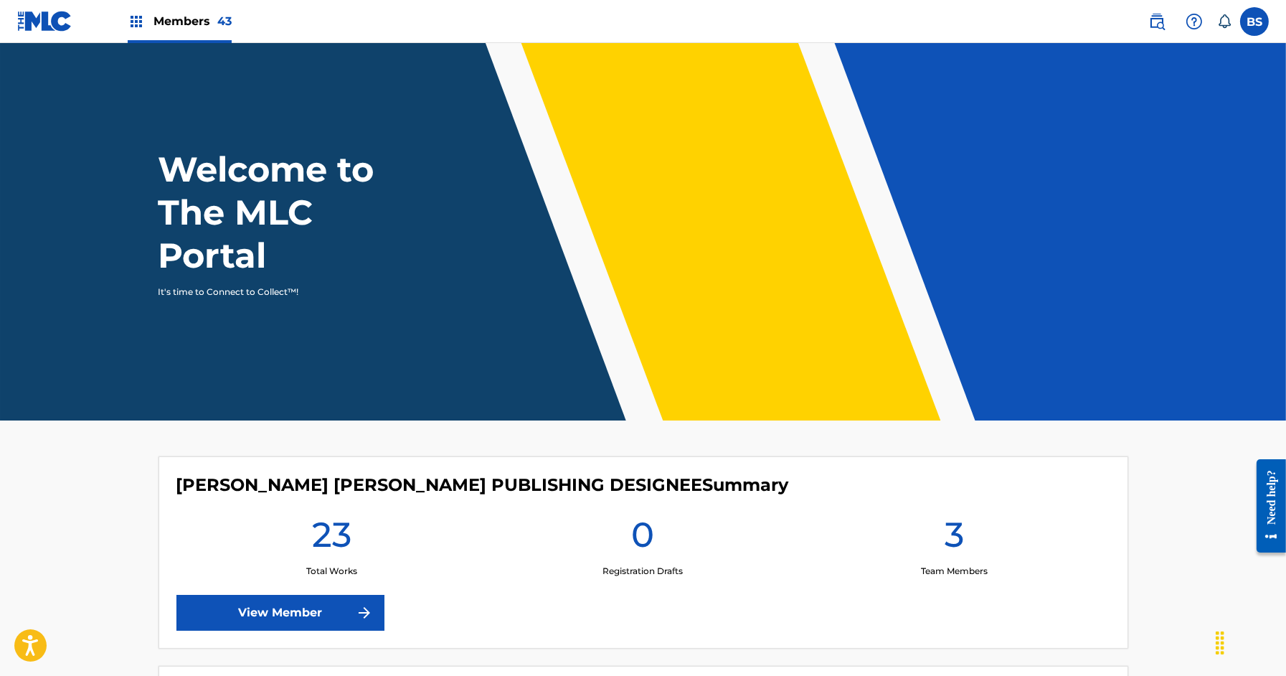
click at [1152, 22] on img at bounding box center [1156, 21] width 17 height 17
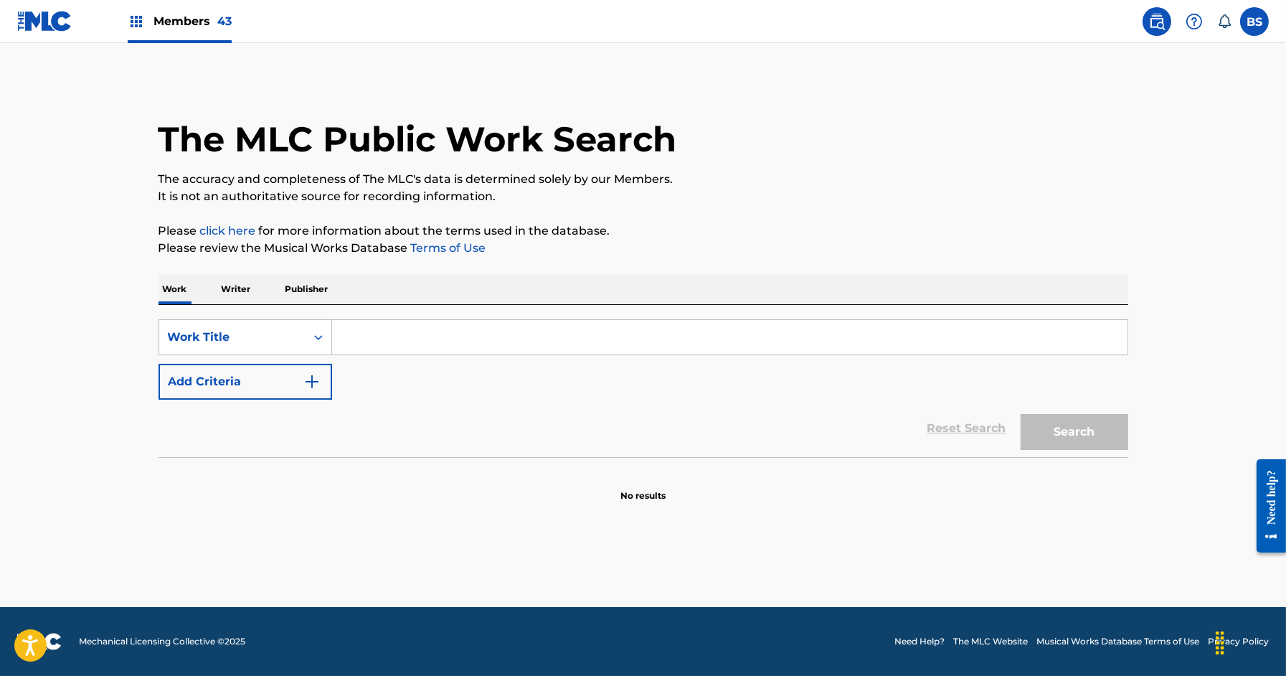
click at [208, 362] on div "SearchWithCriteria478d420a-1b3e-432c-b133-04f7521def93 Work Title Add Criteria" at bounding box center [644, 359] width 970 height 80
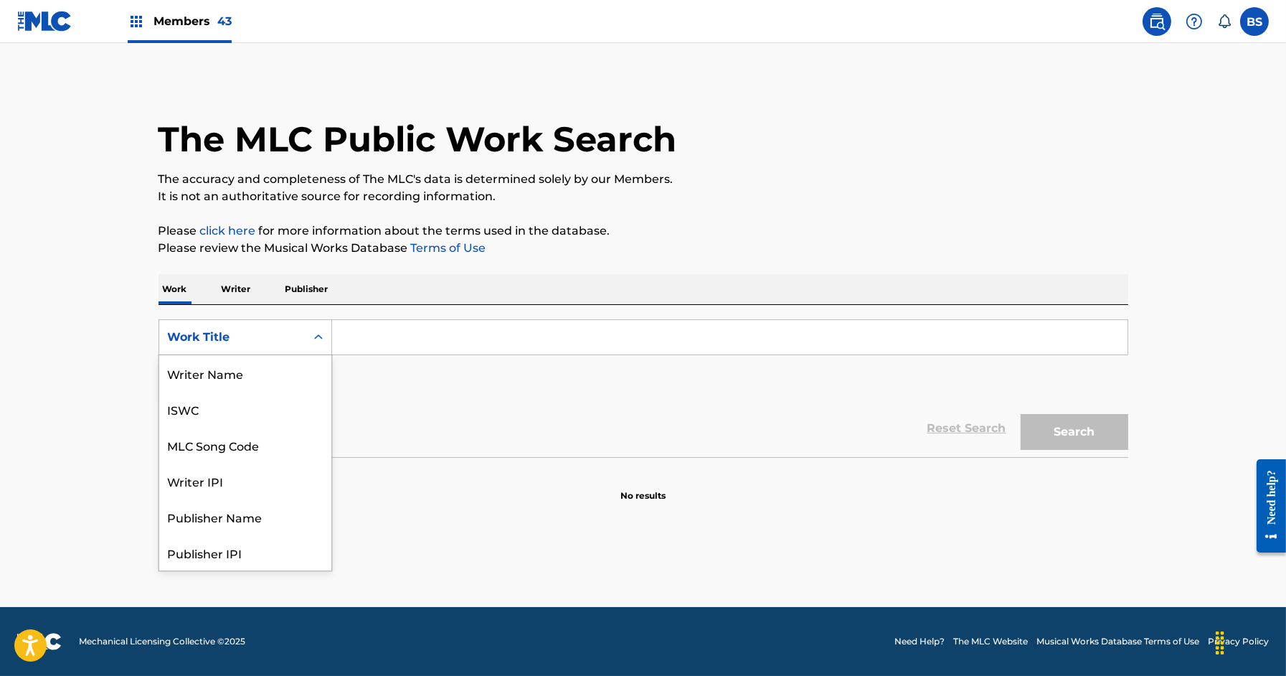
click at [222, 341] on div "Work Title" at bounding box center [232, 336] width 129 height 17
click at [224, 375] on div "MLC Song Code" at bounding box center [245, 373] width 172 height 36
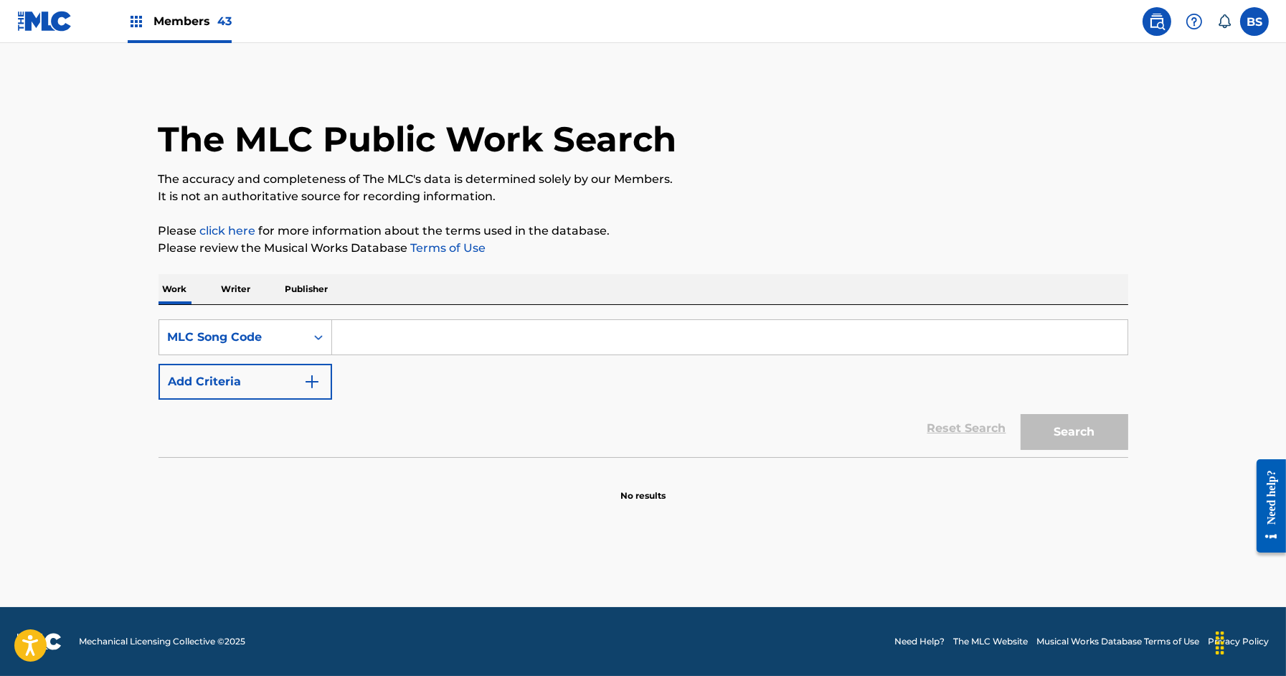
click at [407, 345] on input "Search Form" at bounding box center [729, 337] width 795 height 34
paste input "RN7AZR"
type input "RN7AZR"
click at [1021, 414] on button "Search" at bounding box center [1075, 432] width 108 height 36
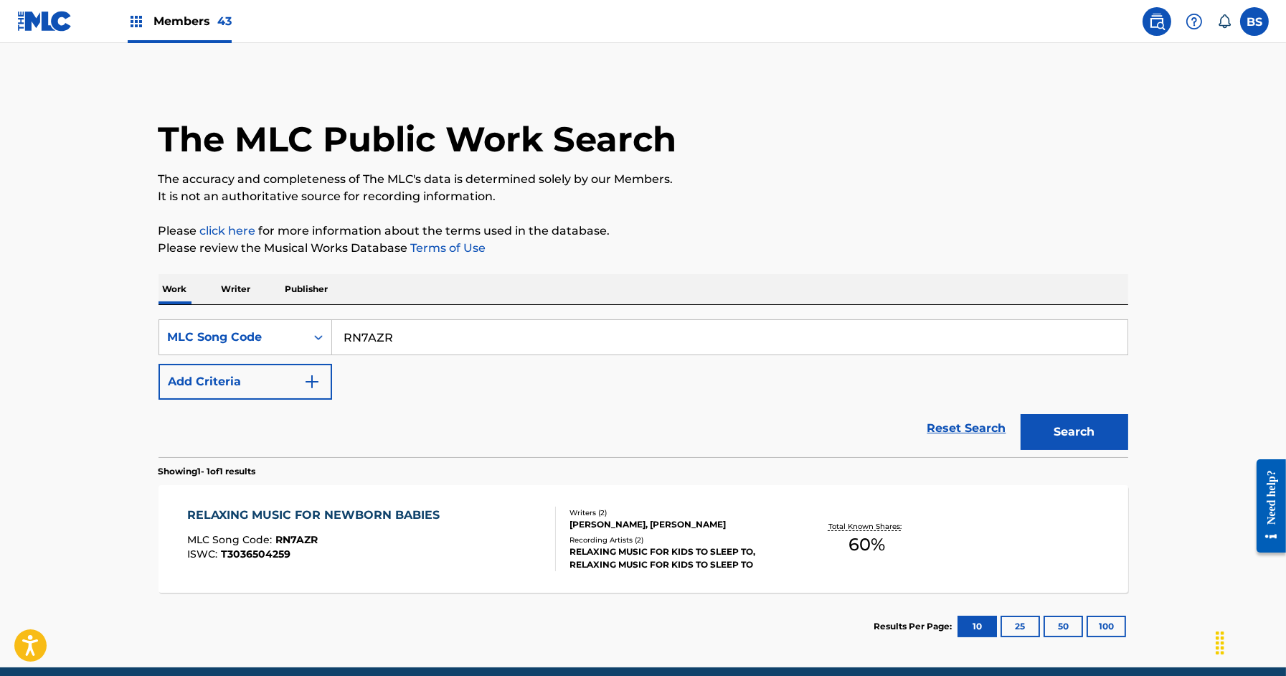
click at [595, 551] on div "RELAXING MUSIC FOR KIDS TO SLEEP TO, RELAXING MUSIC FOR KIDS TO SLEEP TO" at bounding box center [677, 558] width 217 height 26
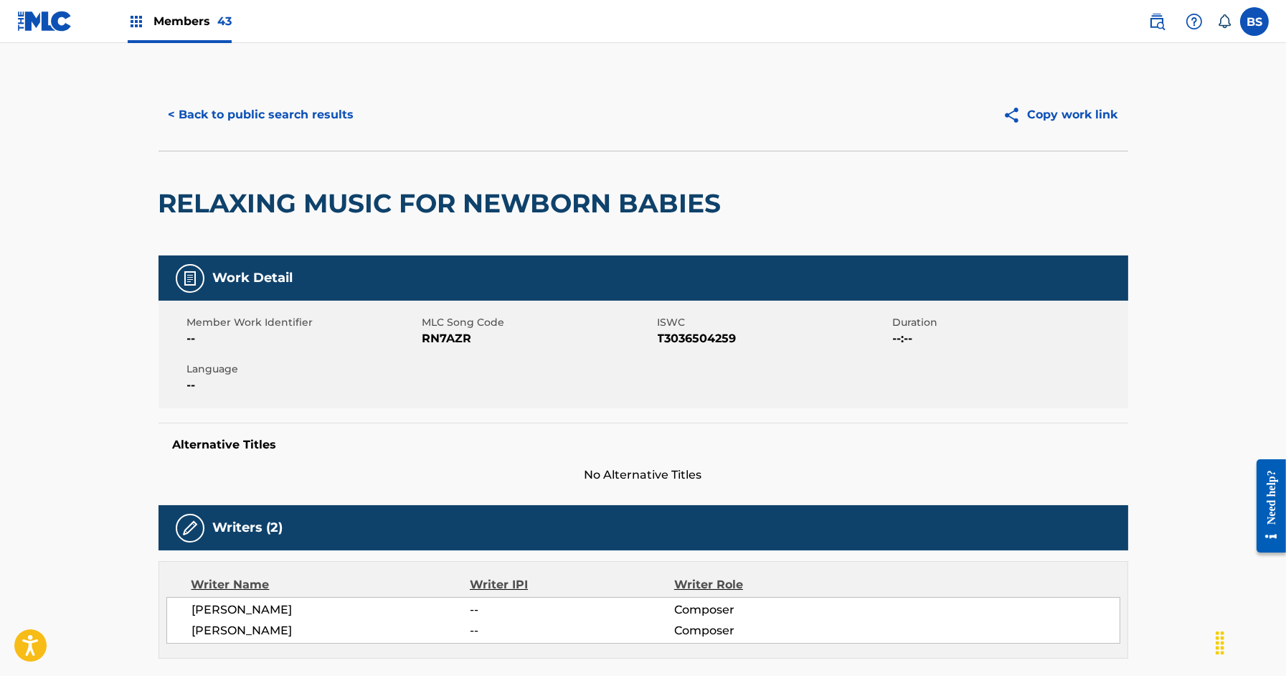
click at [282, 125] on button "< Back to public search results" at bounding box center [262, 115] width 206 height 36
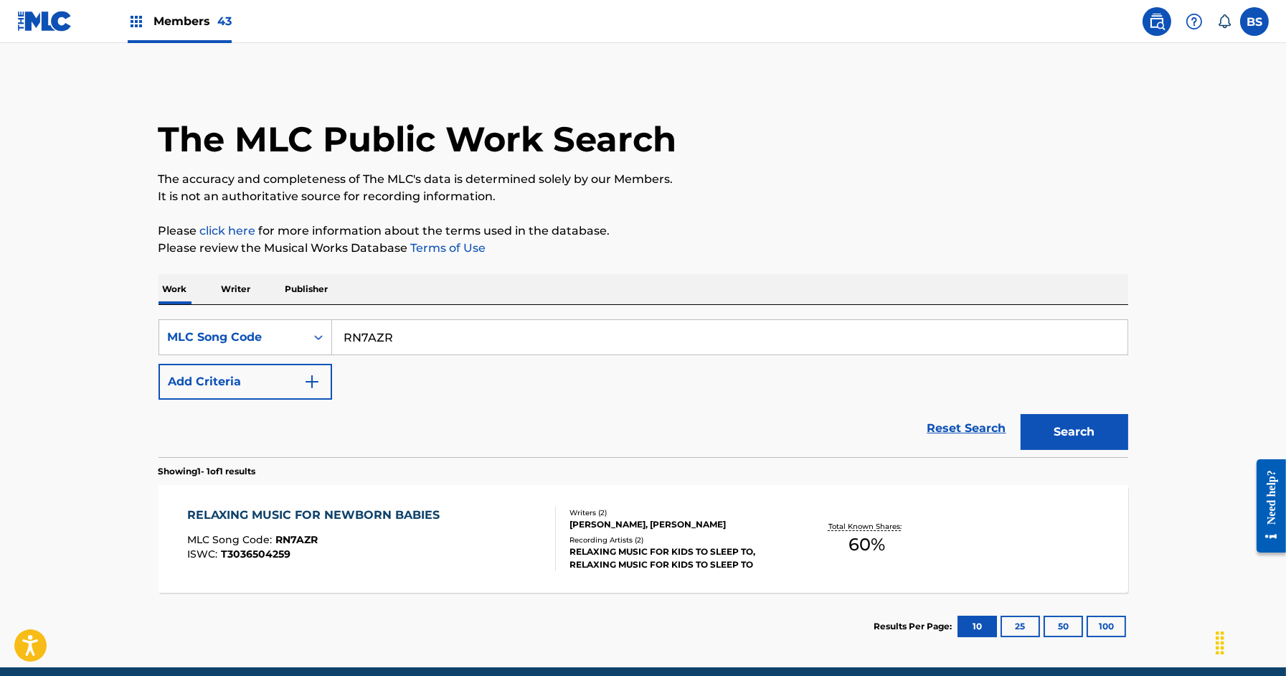
click at [240, 291] on p "Writer" at bounding box center [236, 289] width 38 height 30
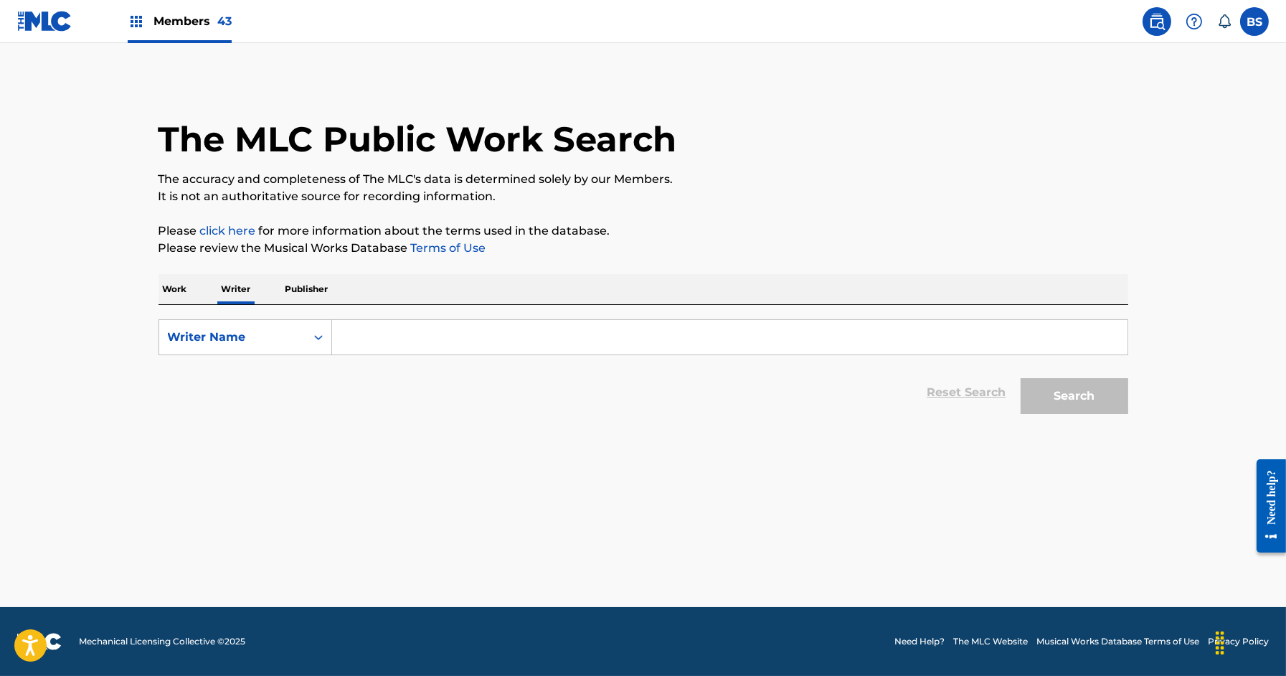
click at [367, 341] on input "Search Form" at bounding box center [729, 337] width 795 height 34
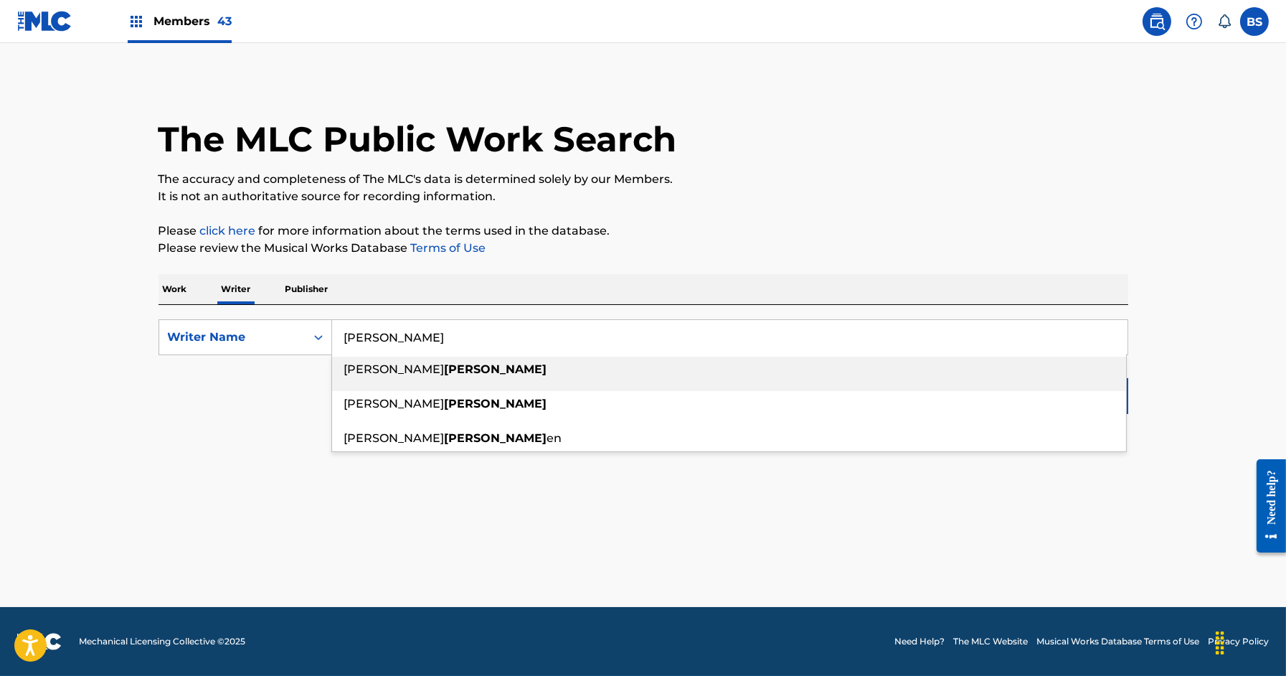
click at [384, 379] on div "[PERSON_NAME]" at bounding box center [729, 369] width 794 height 26
type input "[PERSON_NAME]"
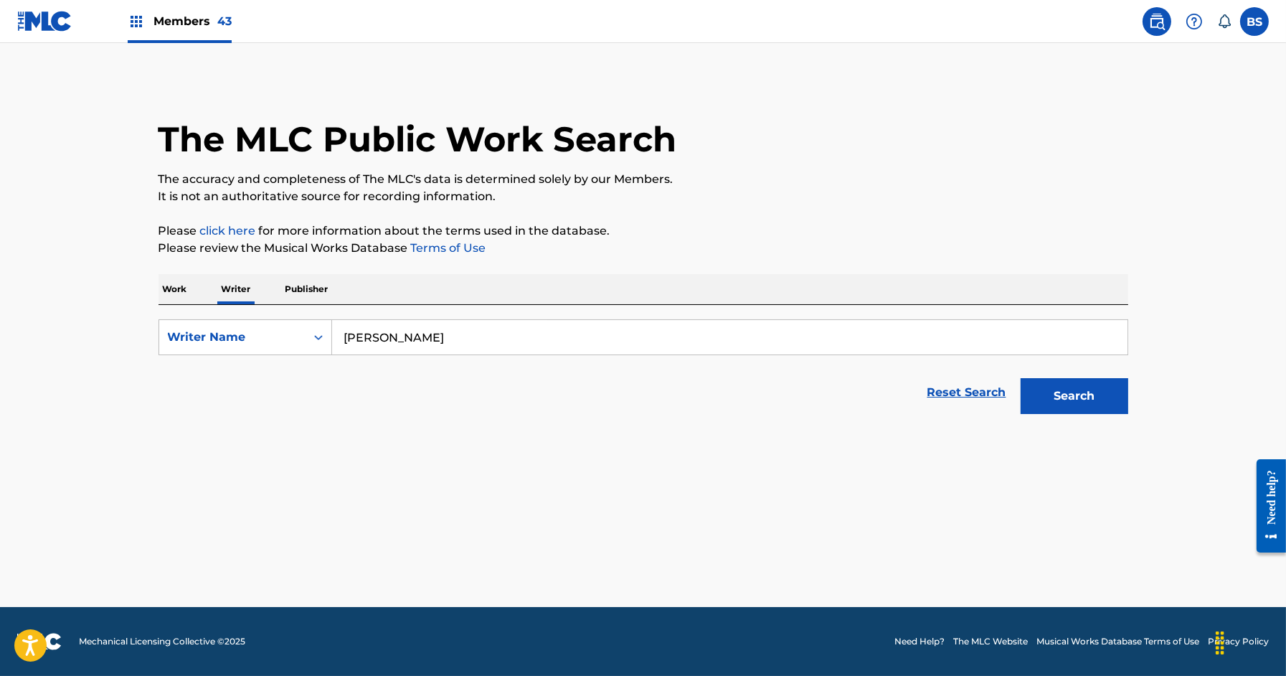
click at [1021, 378] on button "Search" at bounding box center [1075, 396] width 108 height 36
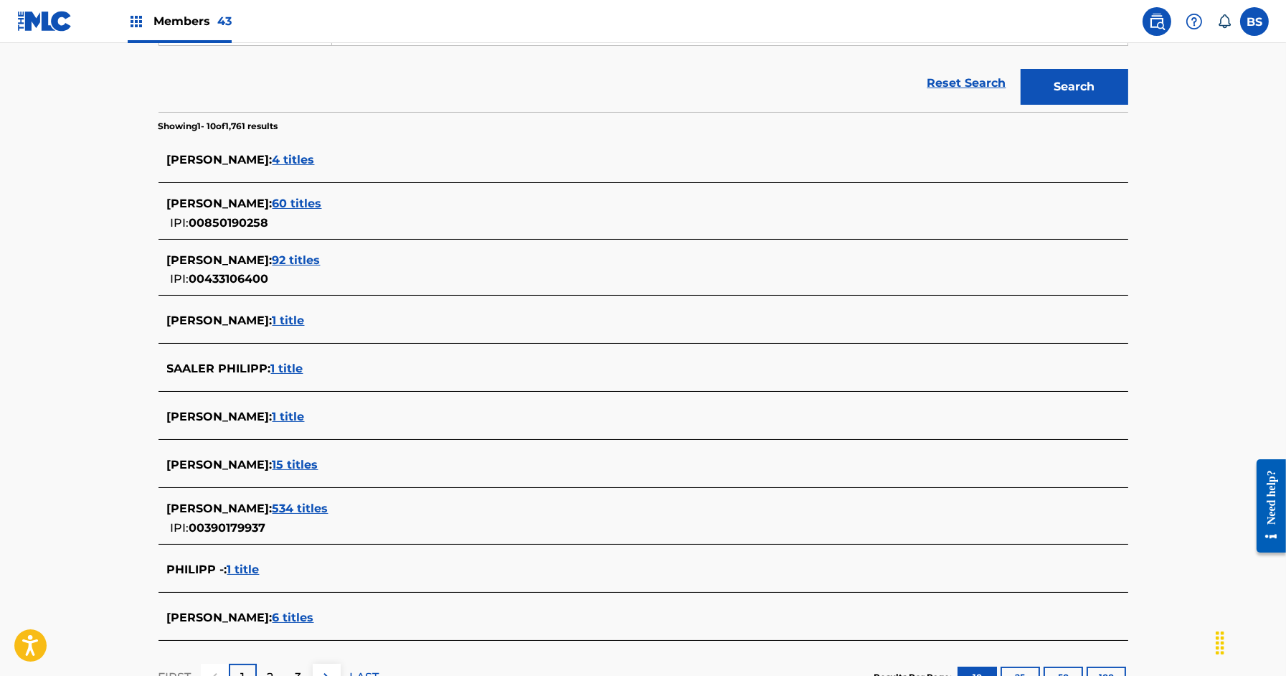
scroll to position [325, 0]
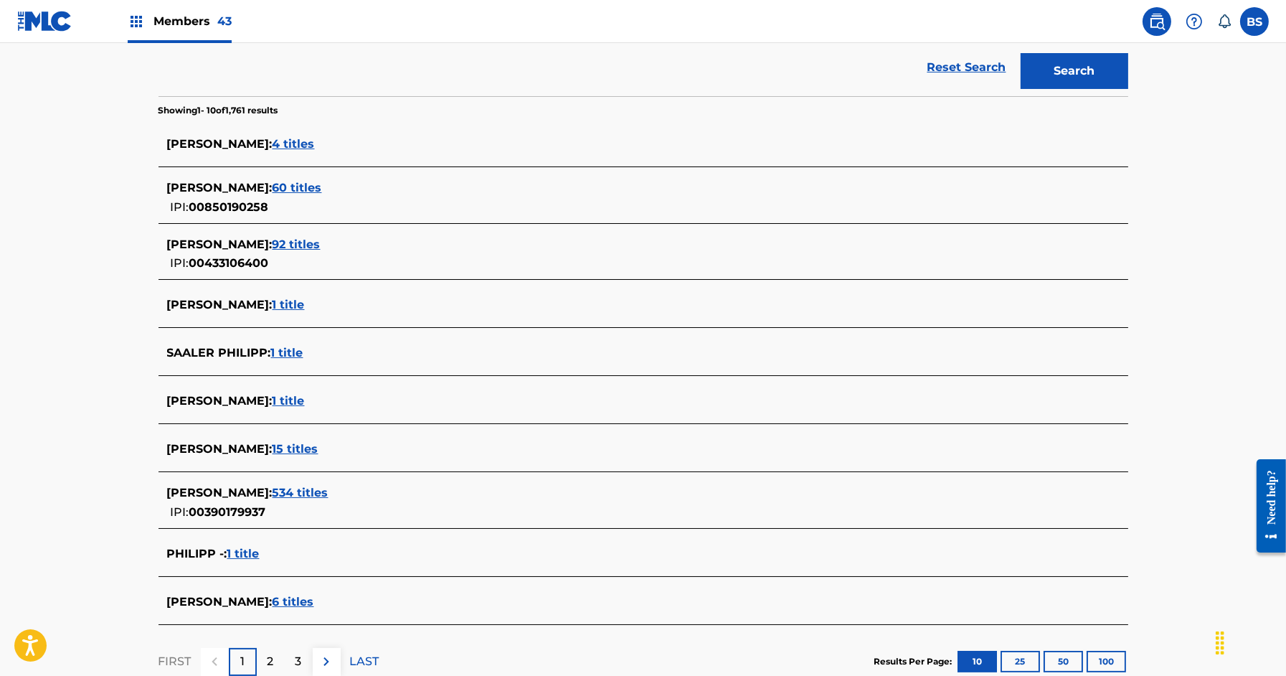
click at [304, 491] on span "534 titles" at bounding box center [301, 493] width 56 height 14
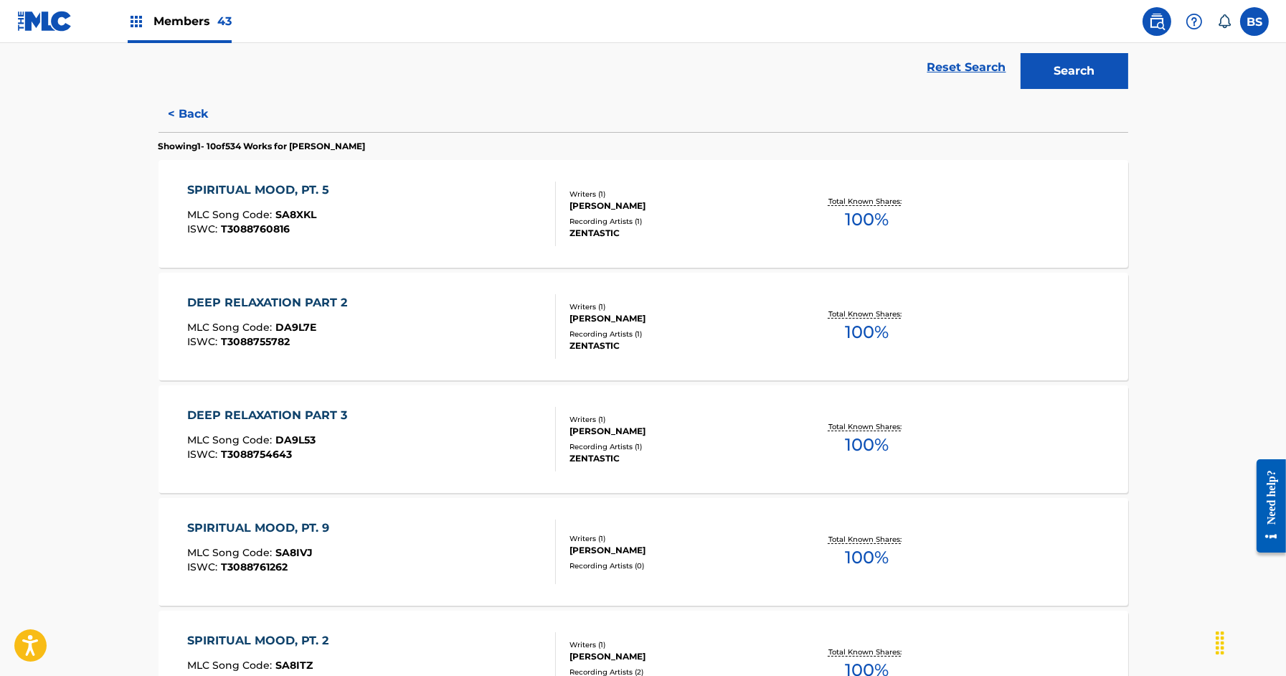
click at [526, 443] on div "DEEP RELAXATION PART 3 MLC Song Code : DA9L53 ISWC : T3088754643" at bounding box center [371, 439] width 369 height 65
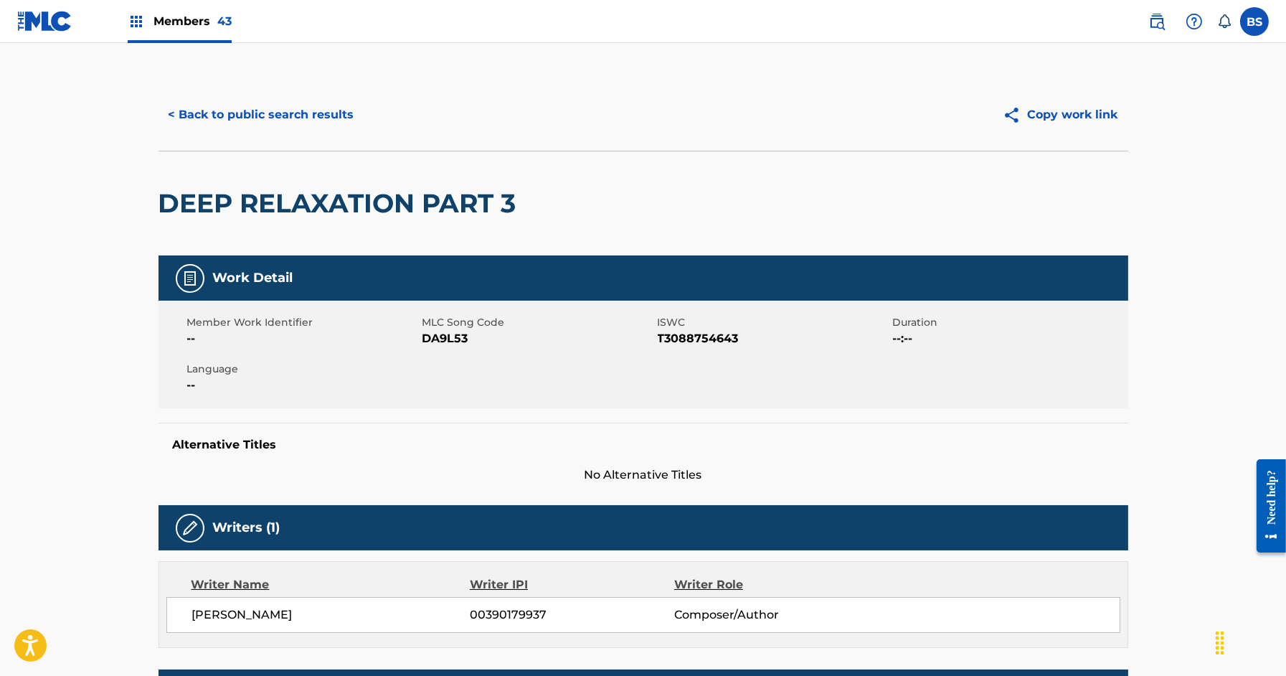
click at [293, 118] on button "< Back to public search results" at bounding box center [262, 115] width 206 height 36
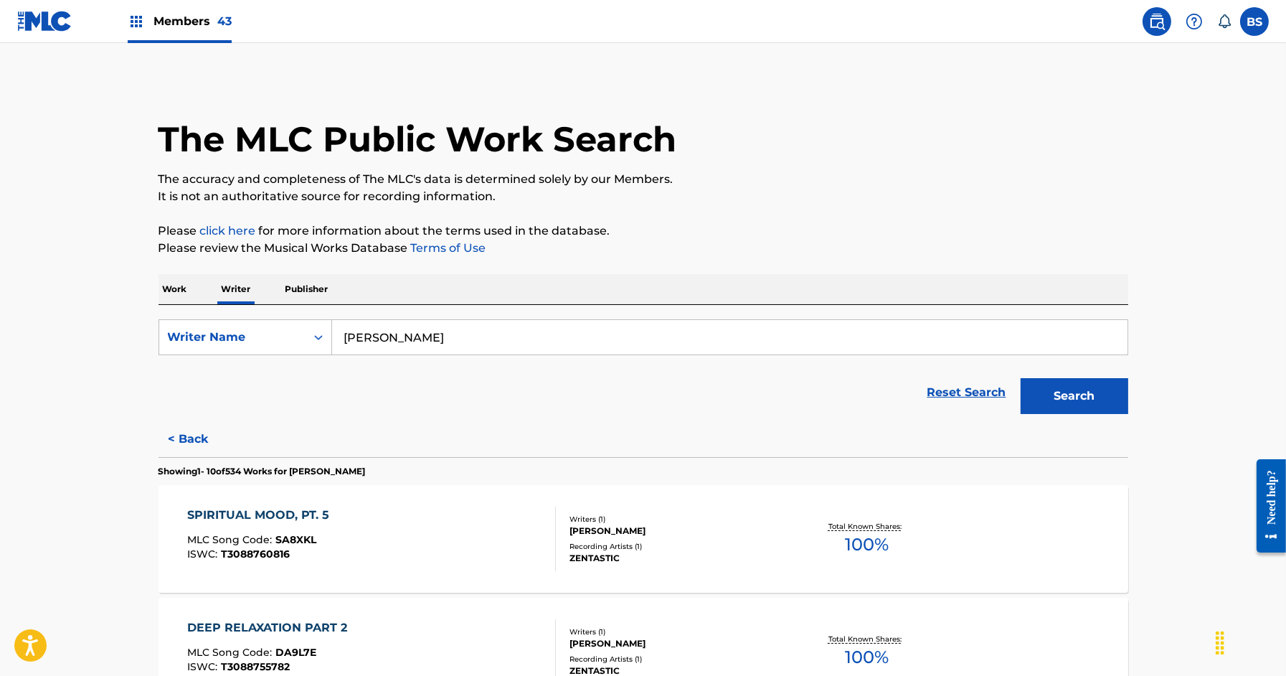
click at [184, 440] on button "< Back" at bounding box center [202, 439] width 86 height 36
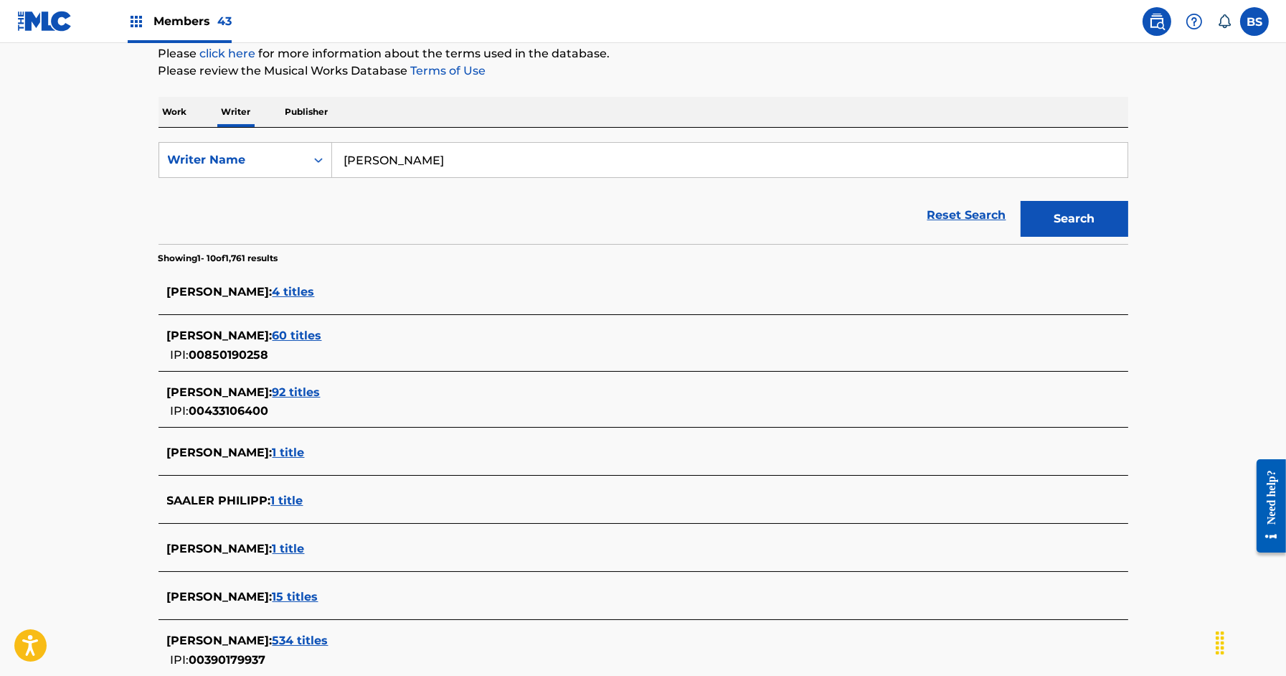
scroll to position [422, 0]
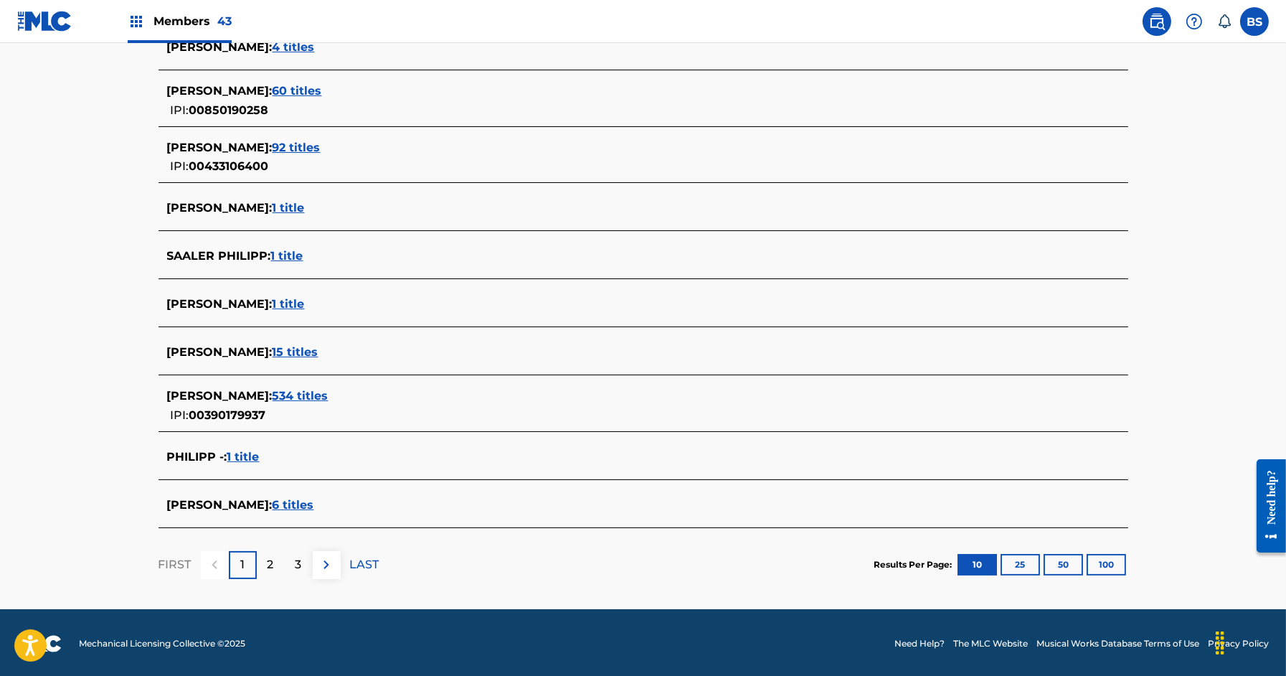
drag, startPoint x: 166, startPoint y: 393, endPoint x: 260, endPoint y: 393, distance: 94.0
click at [260, 393] on div "[PERSON_NAME] : 534 titles IPI: 00390179937" at bounding box center [644, 405] width 970 height 51
copy span "[PERSON_NAME]"
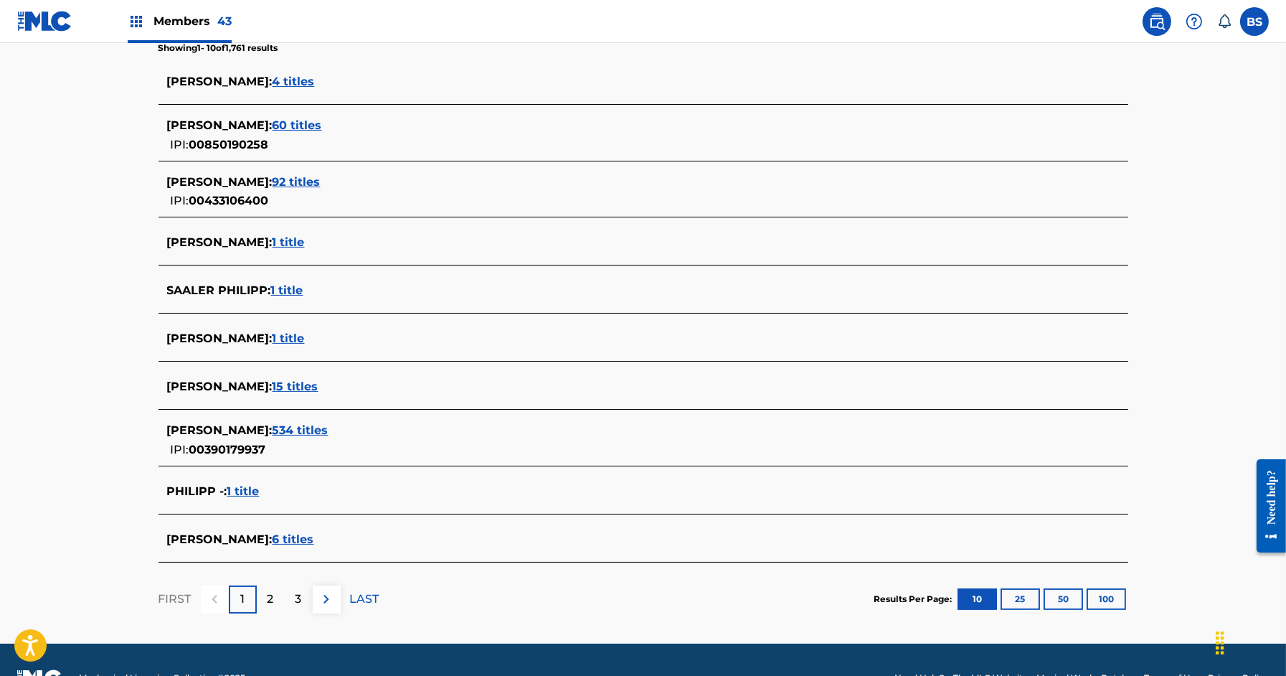
scroll to position [390, 0]
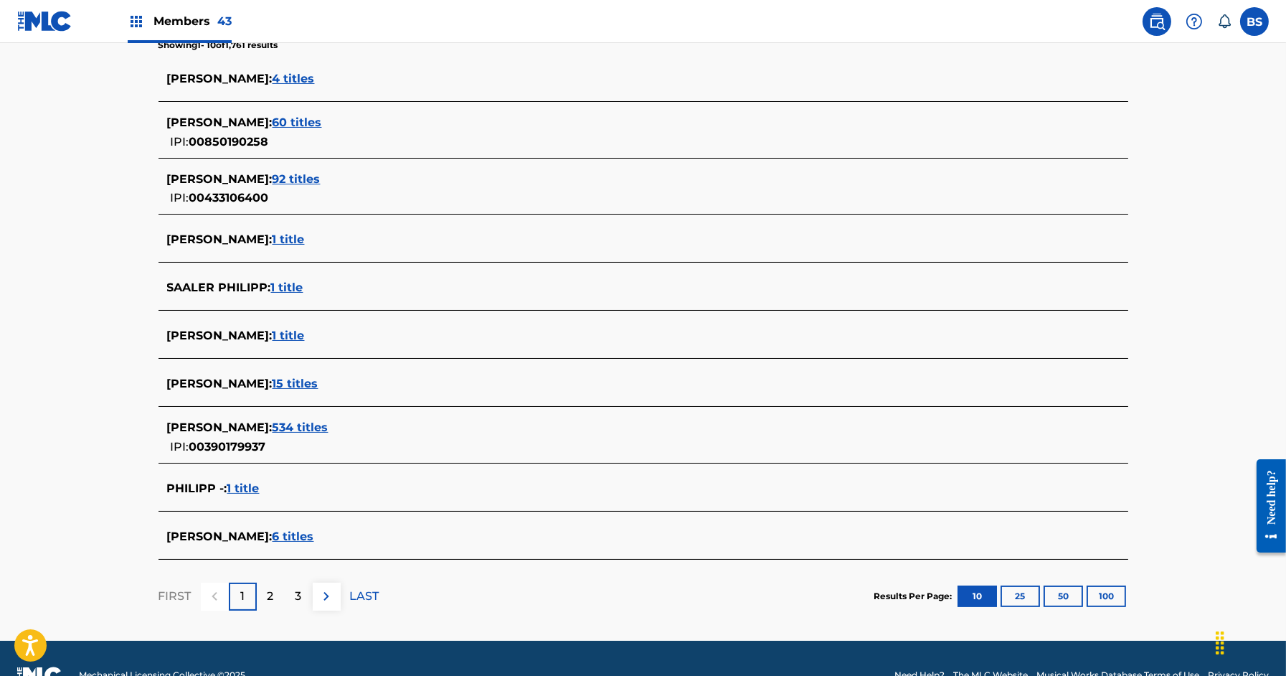
copy span "[PERSON_NAME]"
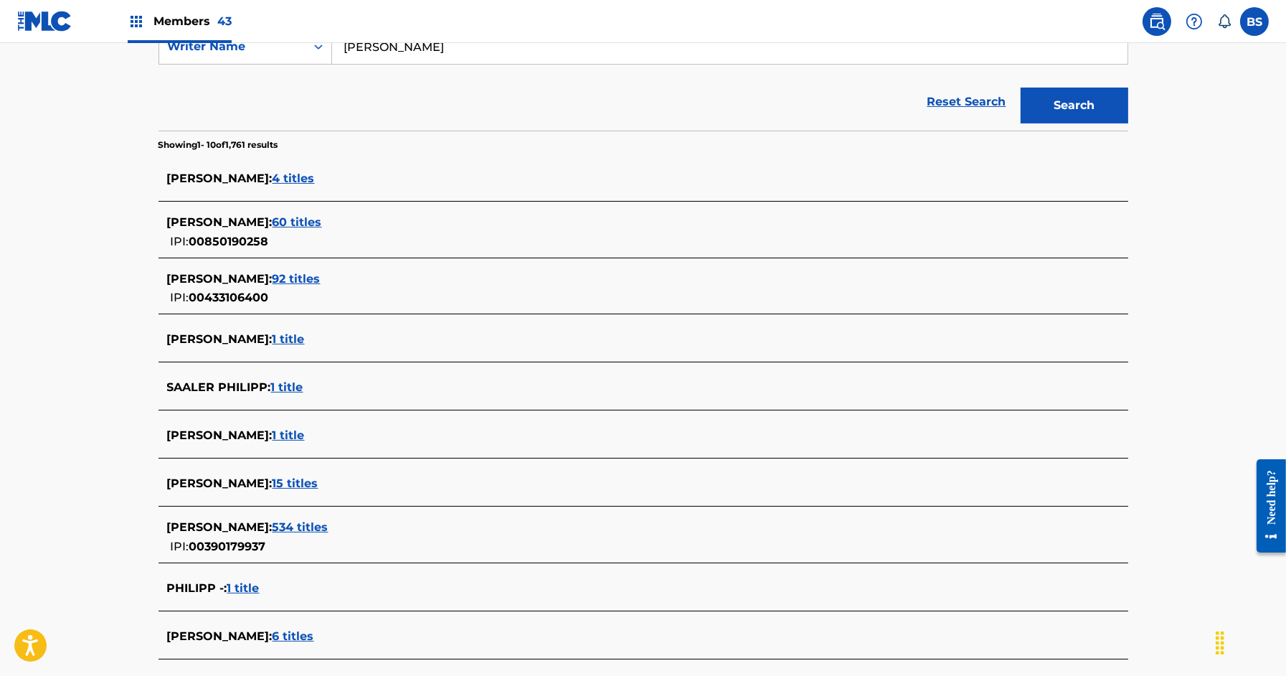
scroll to position [0, 0]
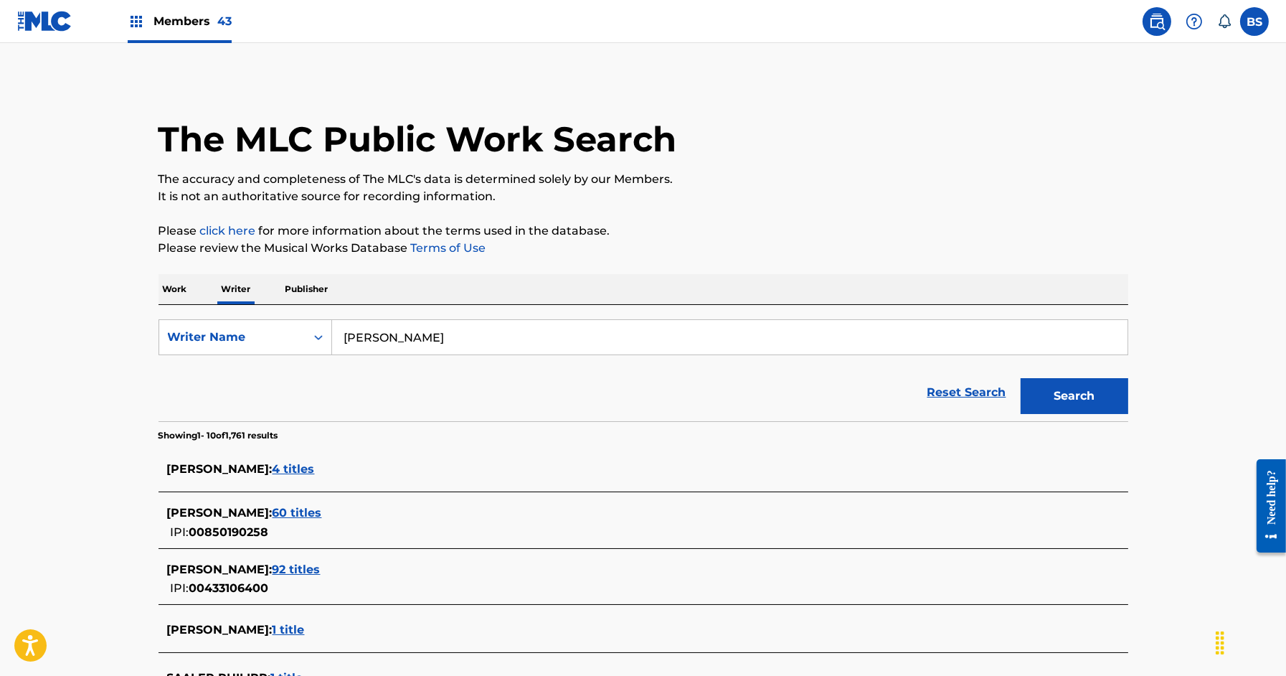
click at [180, 279] on p "Work" at bounding box center [175, 289] width 33 height 30
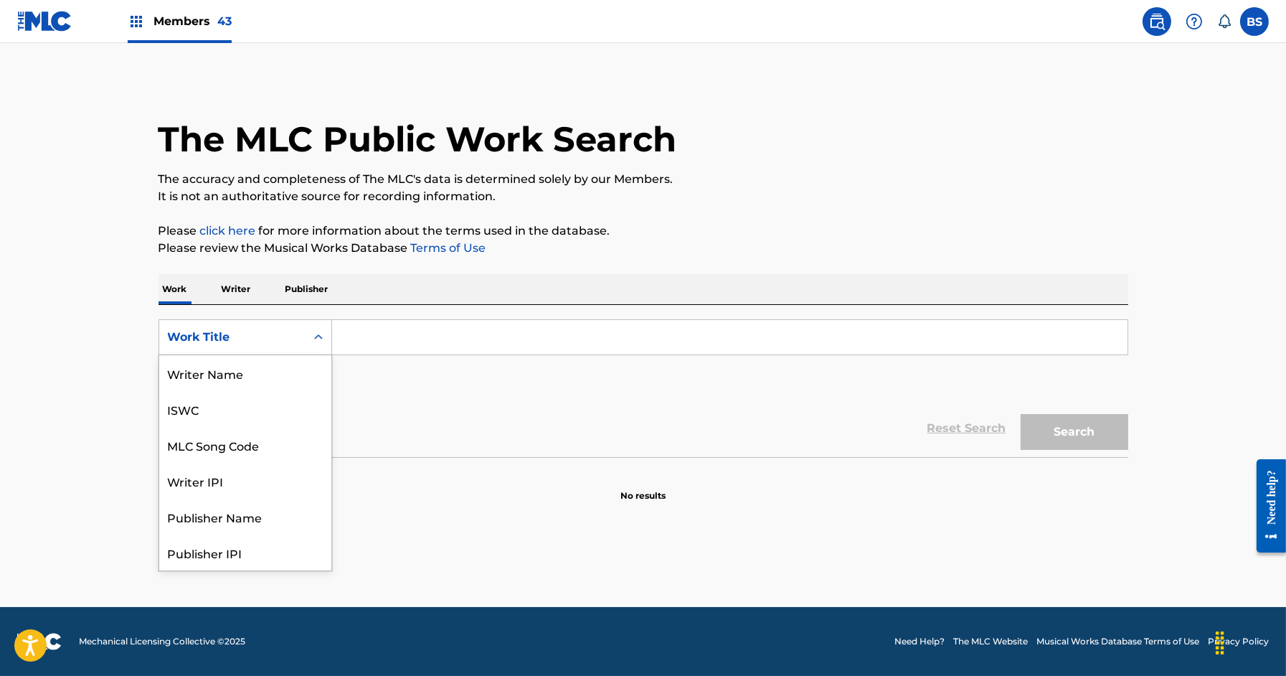
click at [219, 339] on div "Work Title" at bounding box center [232, 336] width 129 height 17
click at [235, 367] on div "MLC Song Code" at bounding box center [245, 373] width 172 height 36
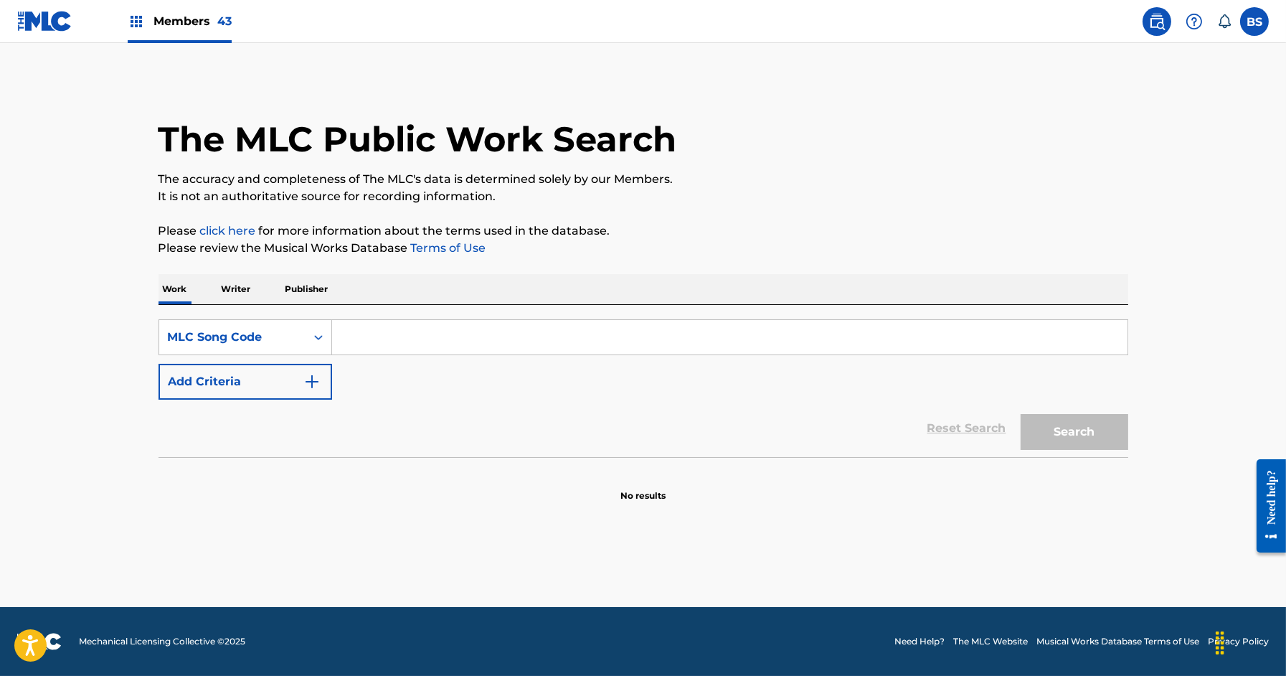
click at [395, 337] on input "Search Form" at bounding box center [729, 337] width 795 height 34
paste input "AY40X9"
type input "AY40X9"
click at [1021, 414] on button "Search" at bounding box center [1075, 432] width 108 height 36
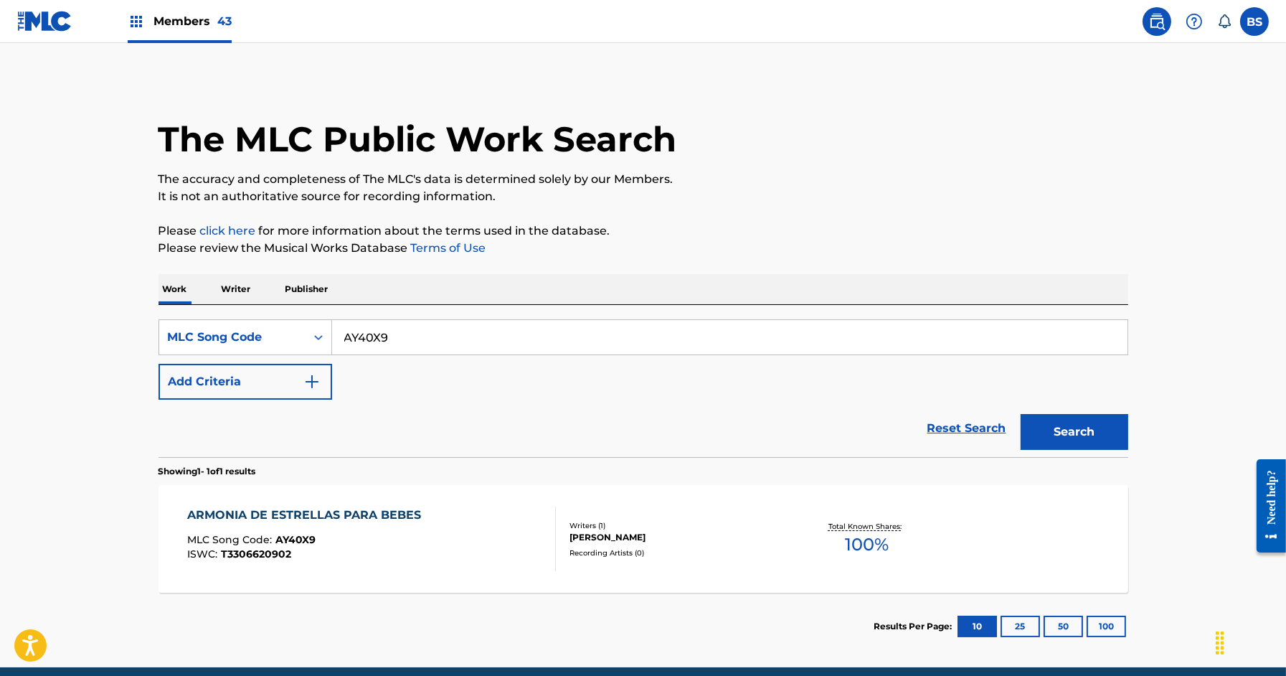
click at [566, 518] on div "ARMONIA DE ESTRELLAS PARA BEBES MLC Song Code : AY40X9 ISWC : T3306620902 Write…" at bounding box center [644, 539] width 970 height 108
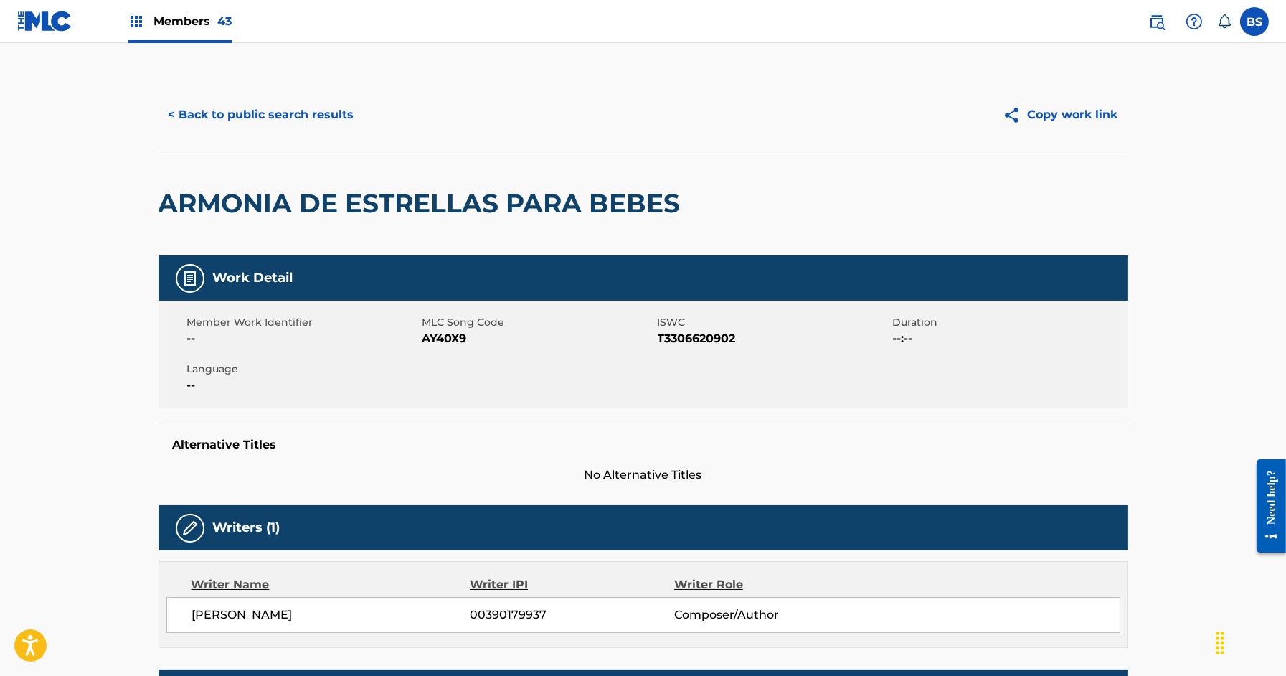
click at [235, 132] on button "< Back to public search results" at bounding box center [262, 115] width 206 height 36
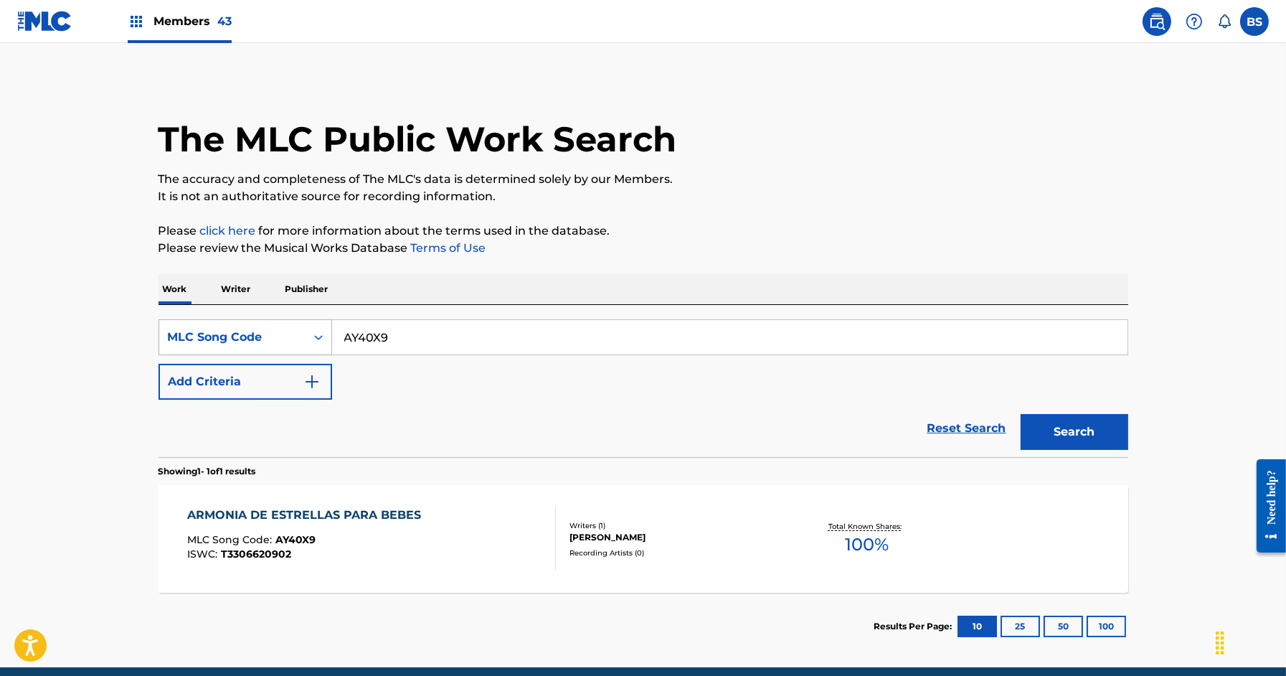
click at [286, 339] on div "MLC Song Code" at bounding box center [232, 336] width 129 height 17
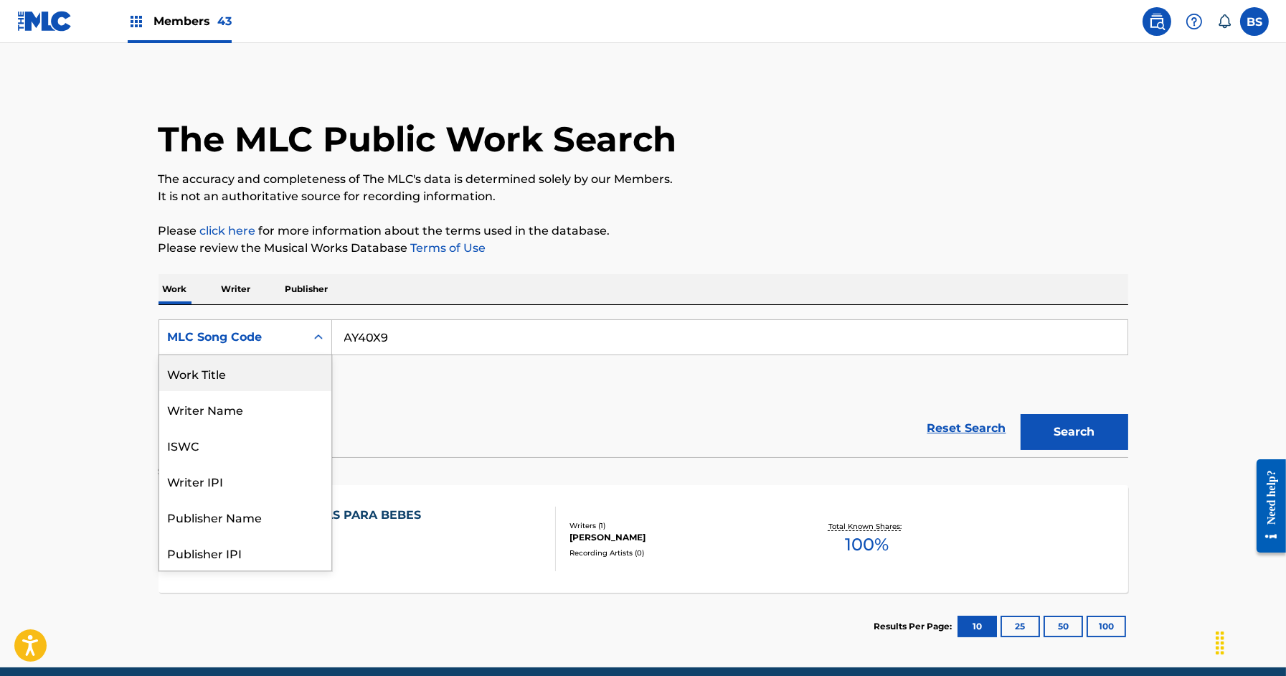
click at [237, 376] on div "Work Title" at bounding box center [245, 373] width 172 height 36
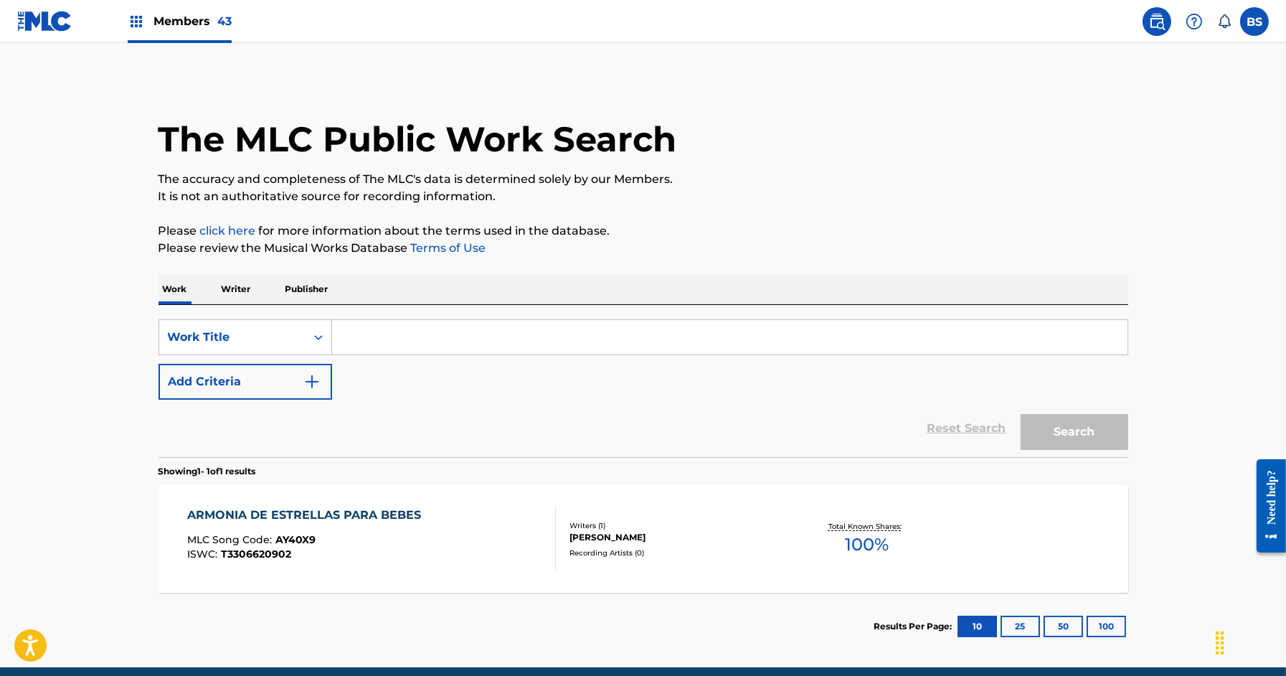
click at [415, 345] on input "Search Form" at bounding box center [729, 337] width 795 height 34
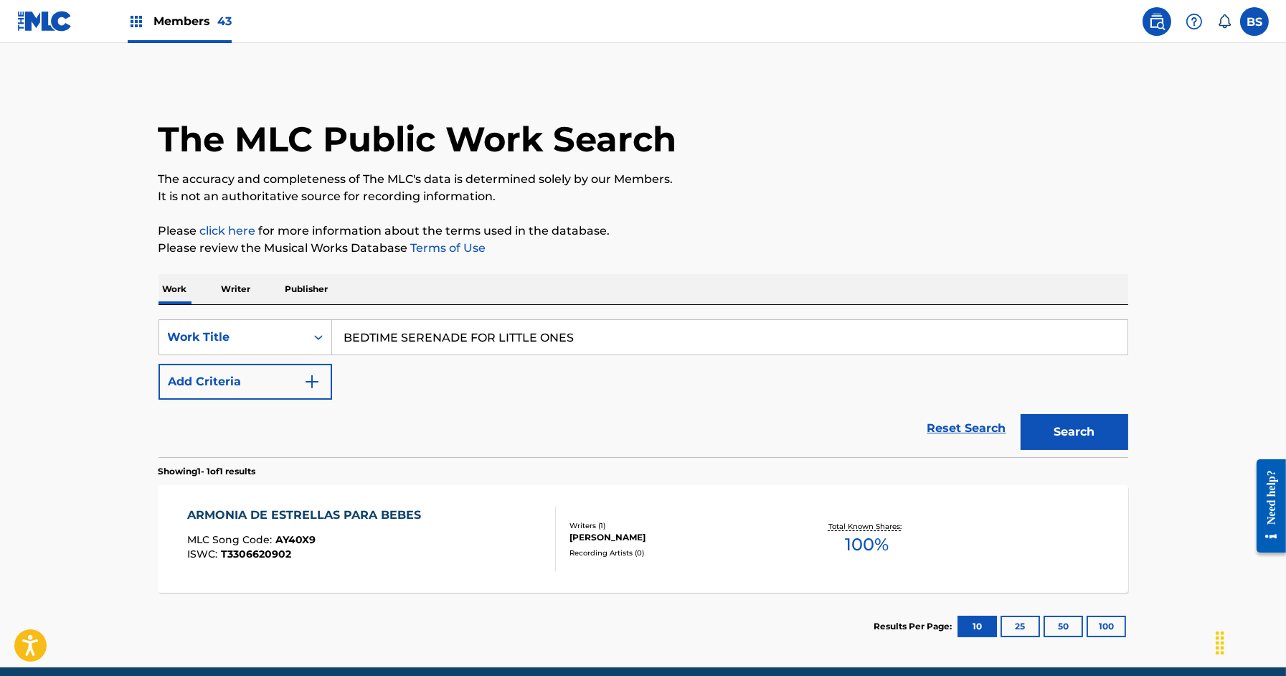
type input "BEDTIME SERENADE FOR LITTLE ONES"
click at [1021, 414] on button "Search" at bounding box center [1075, 432] width 108 height 36
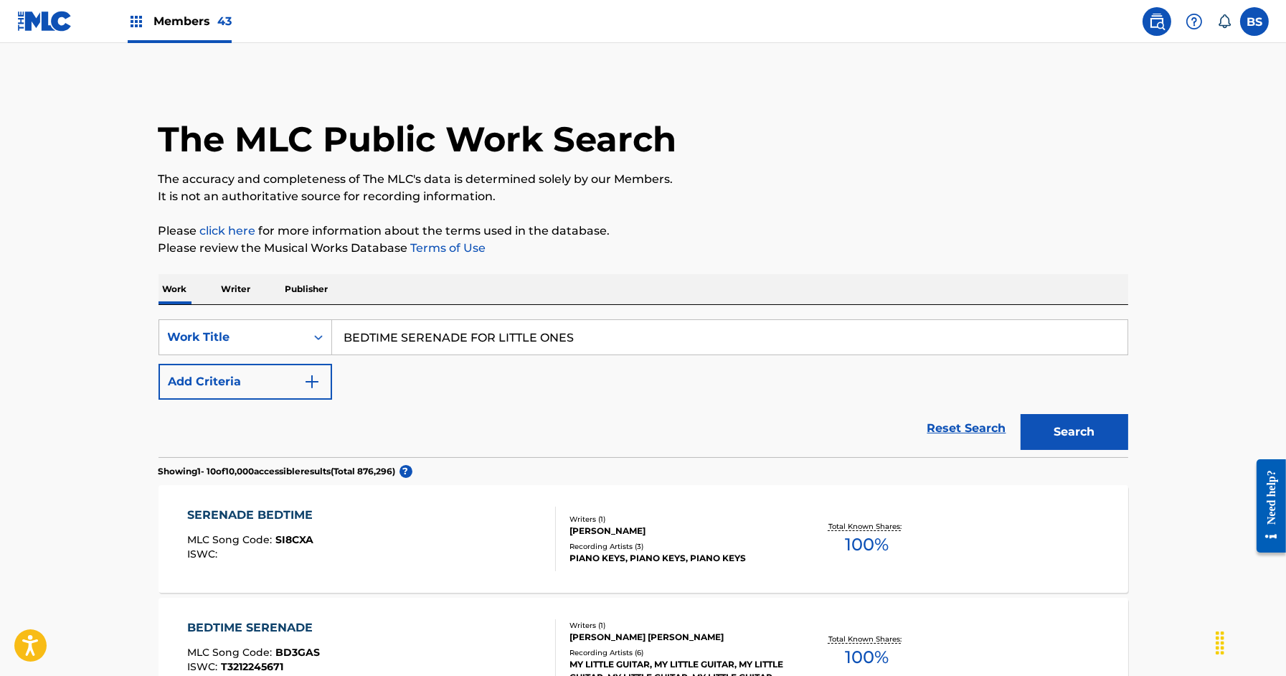
click at [238, 376] on button "Add Criteria" at bounding box center [246, 382] width 174 height 36
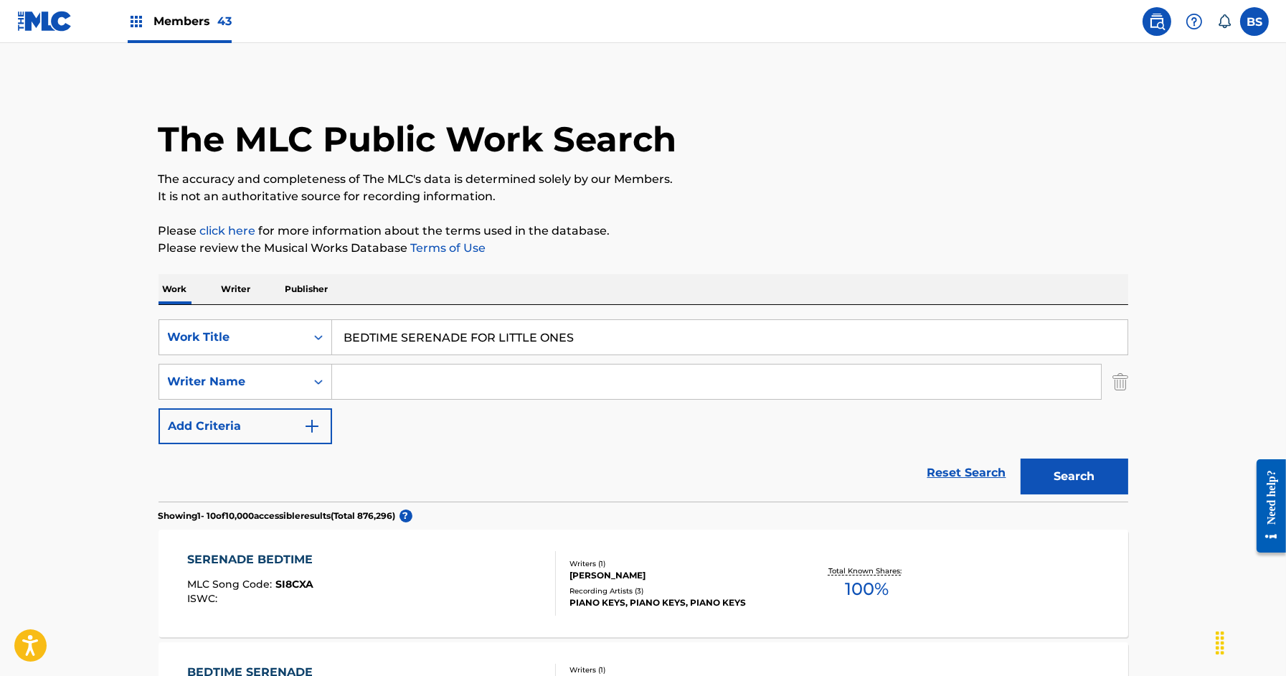
click at [403, 389] on input "Search Form" at bounding box center [716, 381] width 769 height 34
type input "SCHEILL"
click at [1021, 458] on button "Search" at bounding box center [1075, 476] width 108 height 36
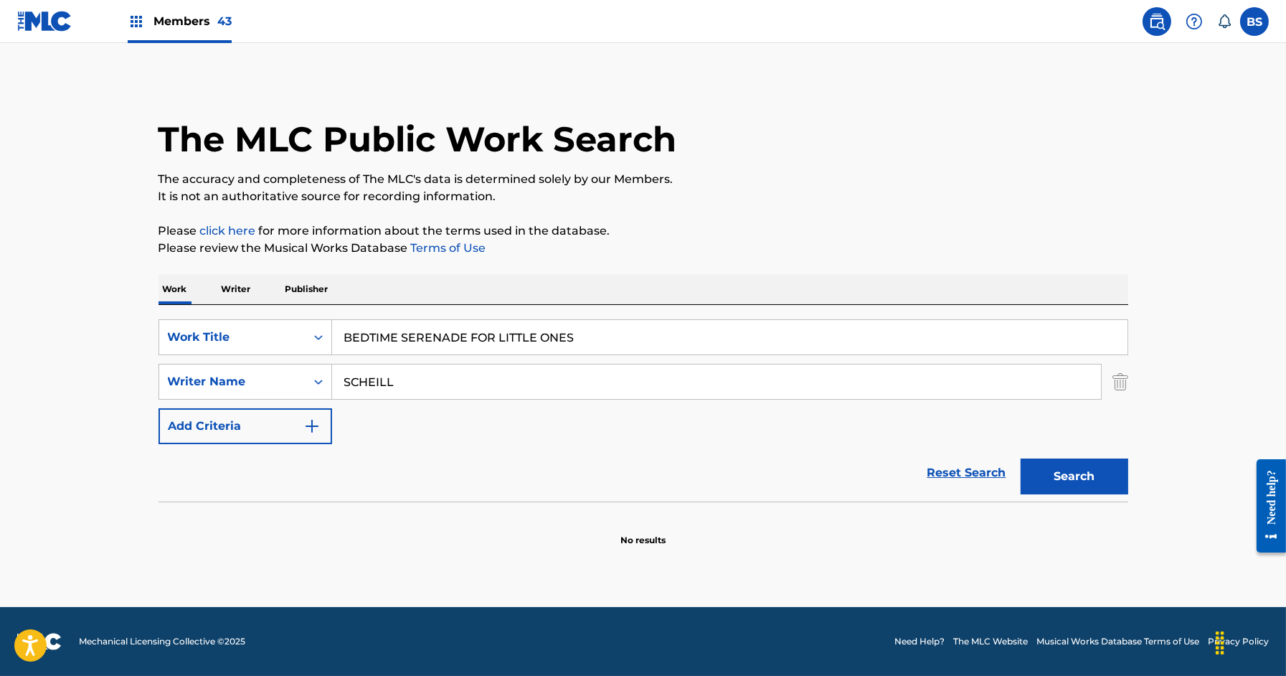
click at [382, 334] on input "BEDTIME SERENADE FOR LITTLE ONES" at bounding box center [729, 337] width 795 height 34
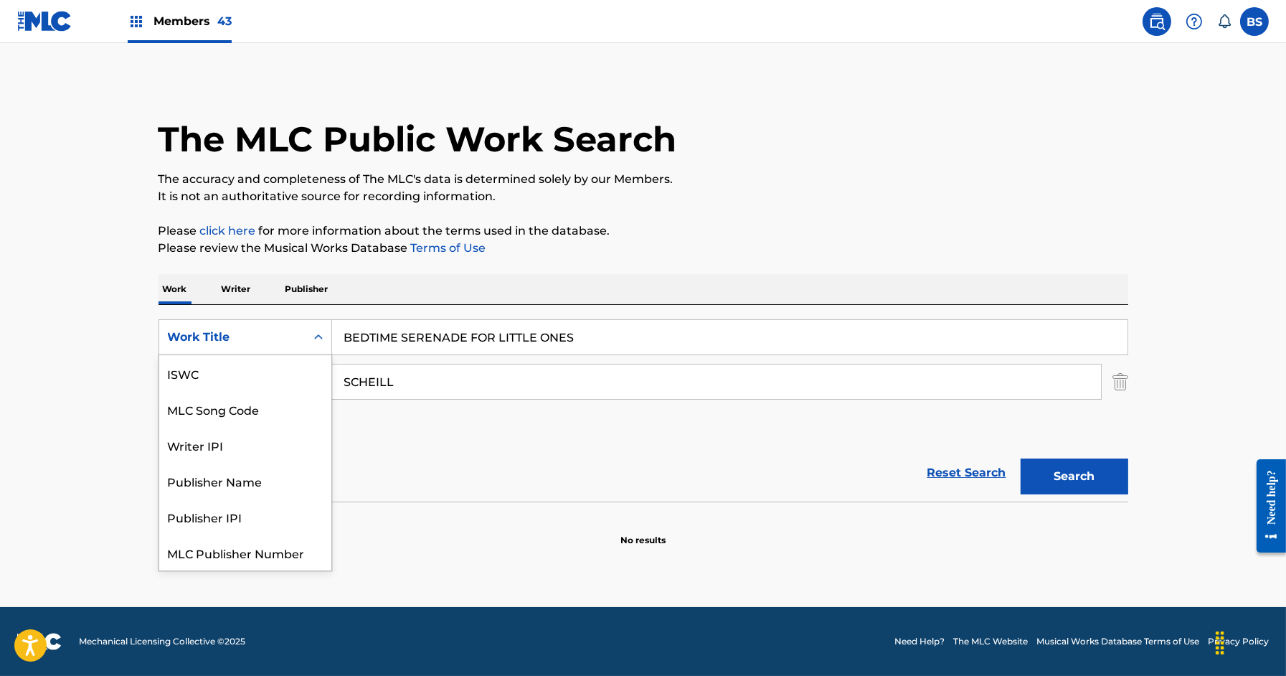
click at [319, 341] on icon "Search Form" at bounding box center [318, 337] width 14 height 14
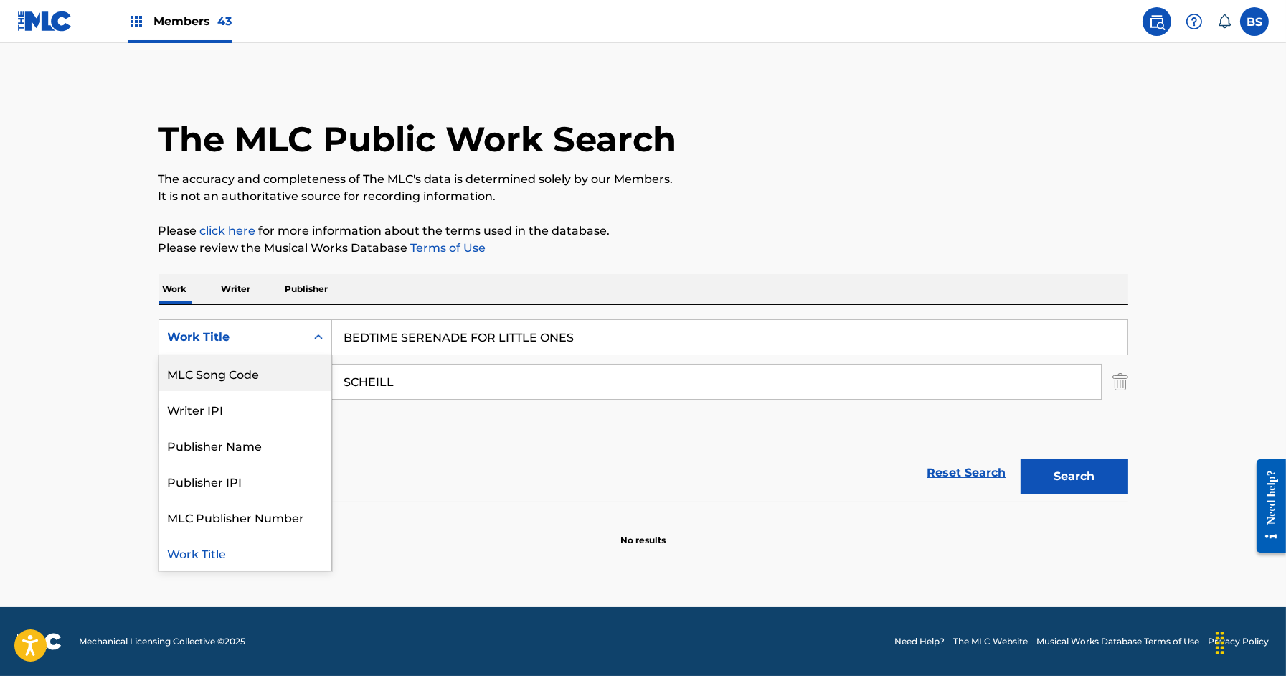
click at [281, 376] on div "MLC Song Code" at bounding box center [245, 373] width 172 height 36
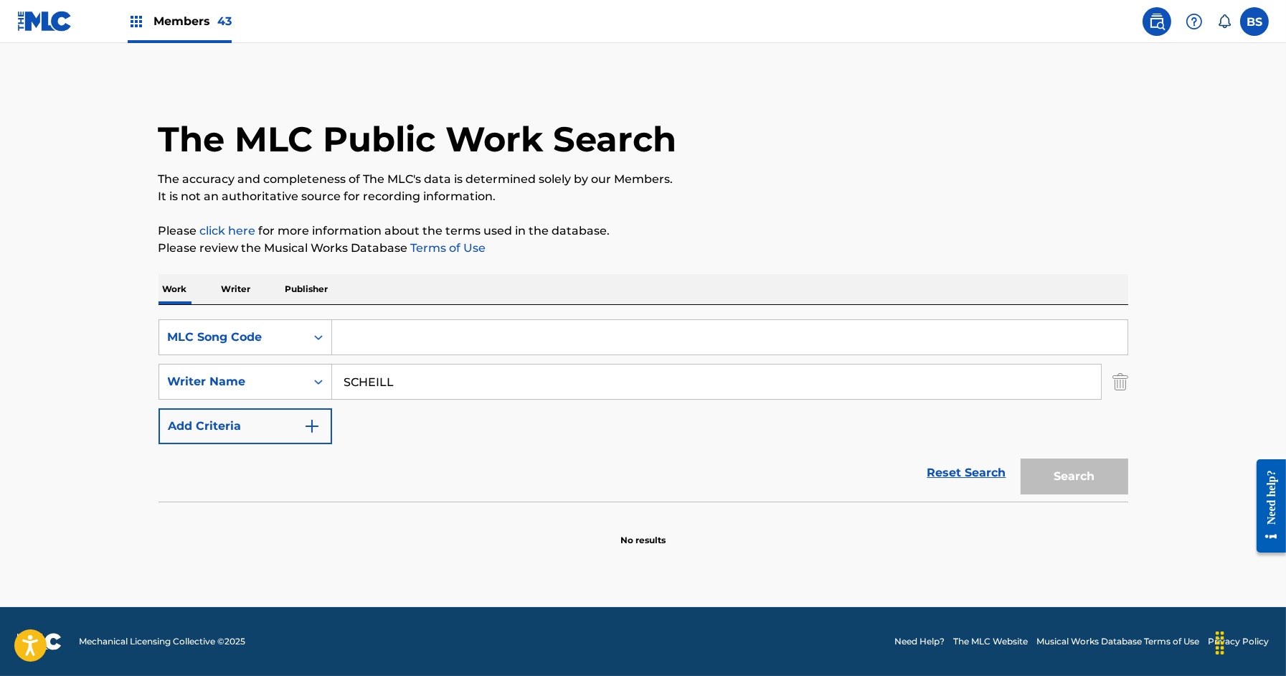
click at [418, 346] on input "Search Form" at bounding box center [729, 337] width 795 height 34
paste input "CK69JI"
type input "CK69JI"
click at [1074, 485] on button "Search" at bounding box center [1075, 476] width 108 height 36
click at [1117, 381] on img "Search Form" at bounding box center [1120, 382] width 16 height 36
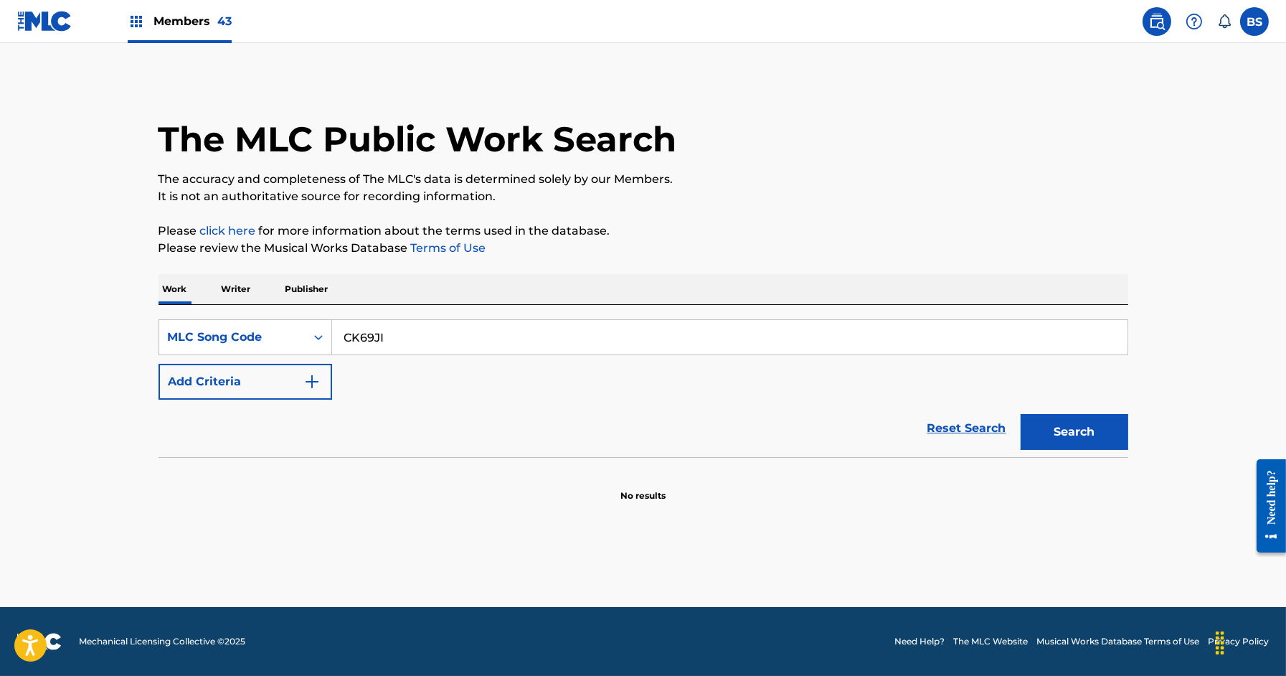
click at [1092, 438] on button "Search" at bounding box center [1075, 432] width 108 height 36
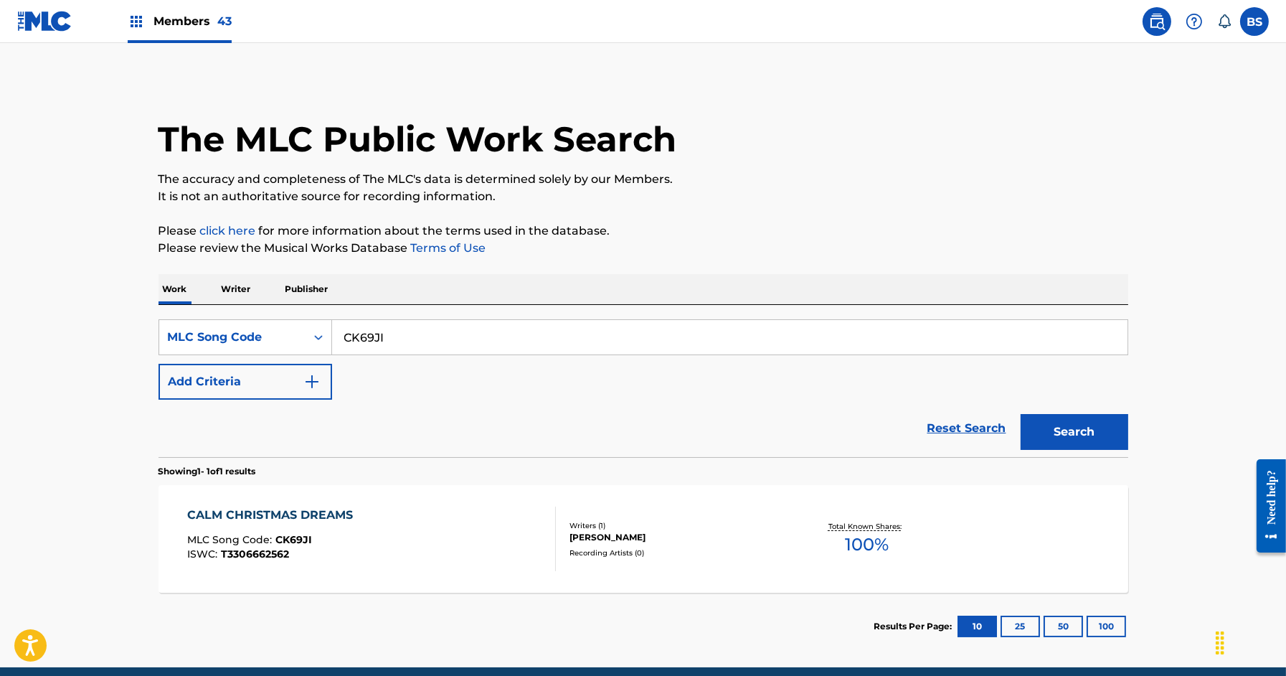
click at [489, 531] on div "CALM CHRISTMAS DREAMS MLC Song Code : CK69JI ISWC : T3306662562" at bounding box center [371, 538] width 369 height 65
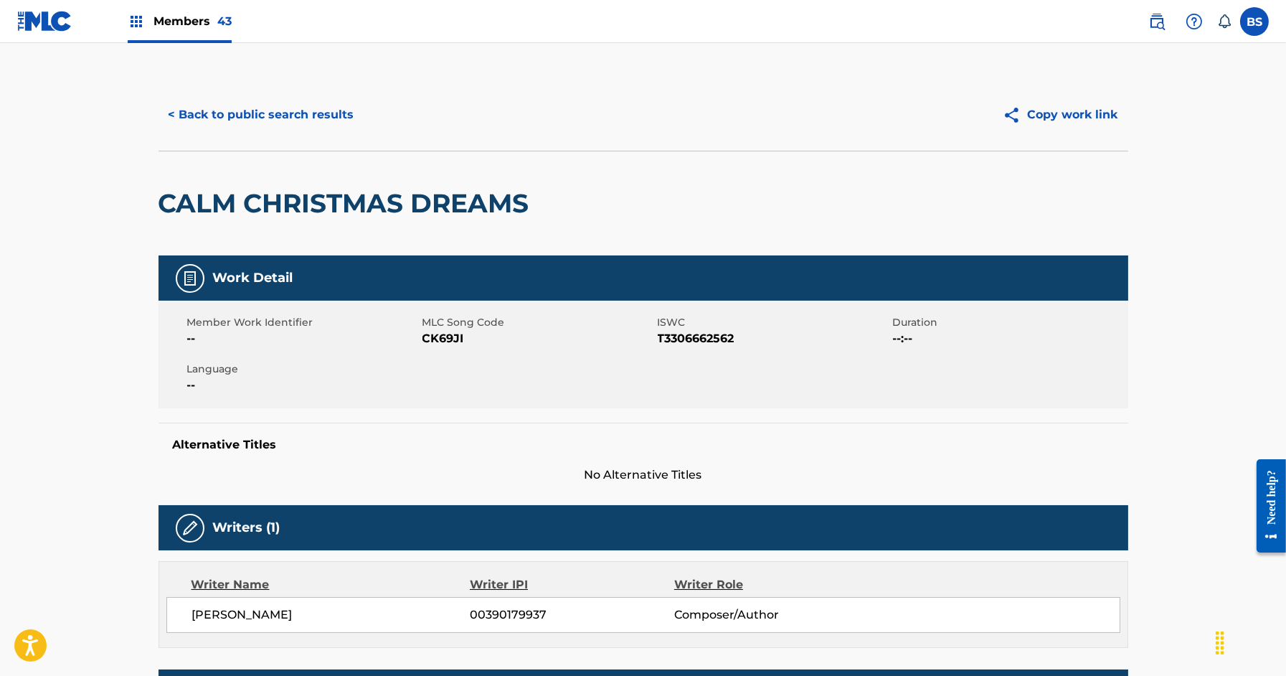
click at [265, 105] on button "< Back to public search results" at bounding box center [262, 115] width 206 height 36
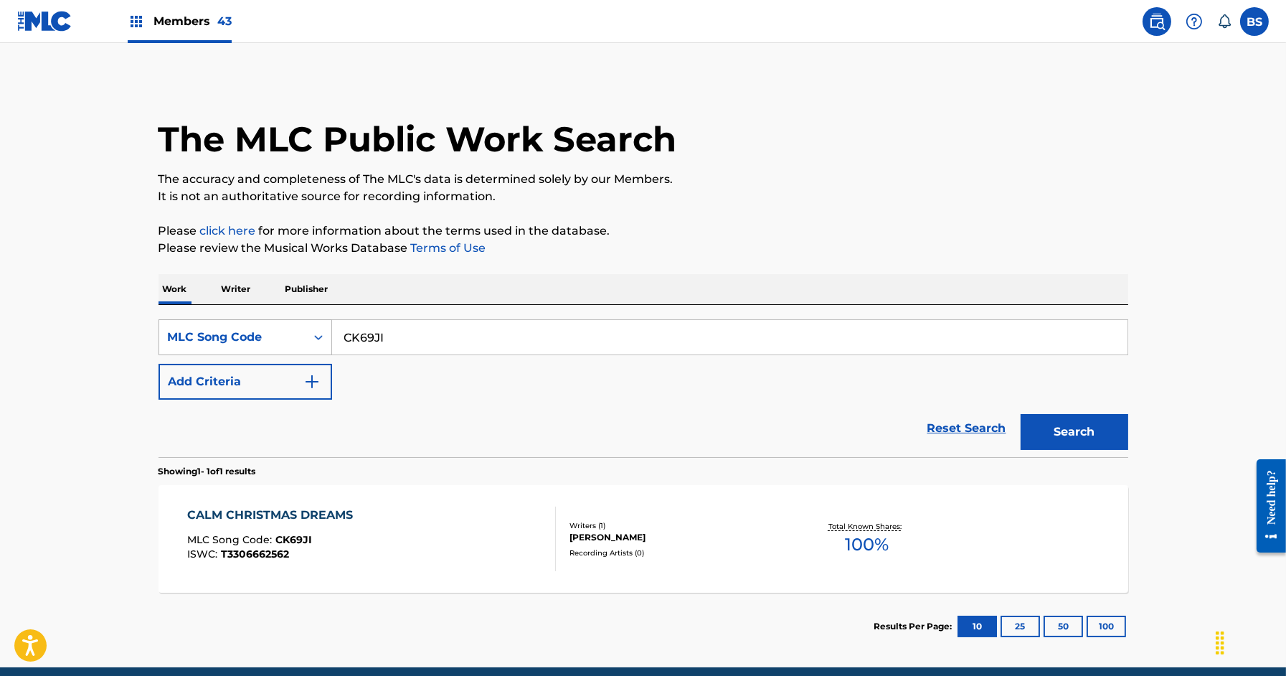
click at [205, 341] on div "MLC Song Code" at bounding box center [232, 336] width 129 height 17
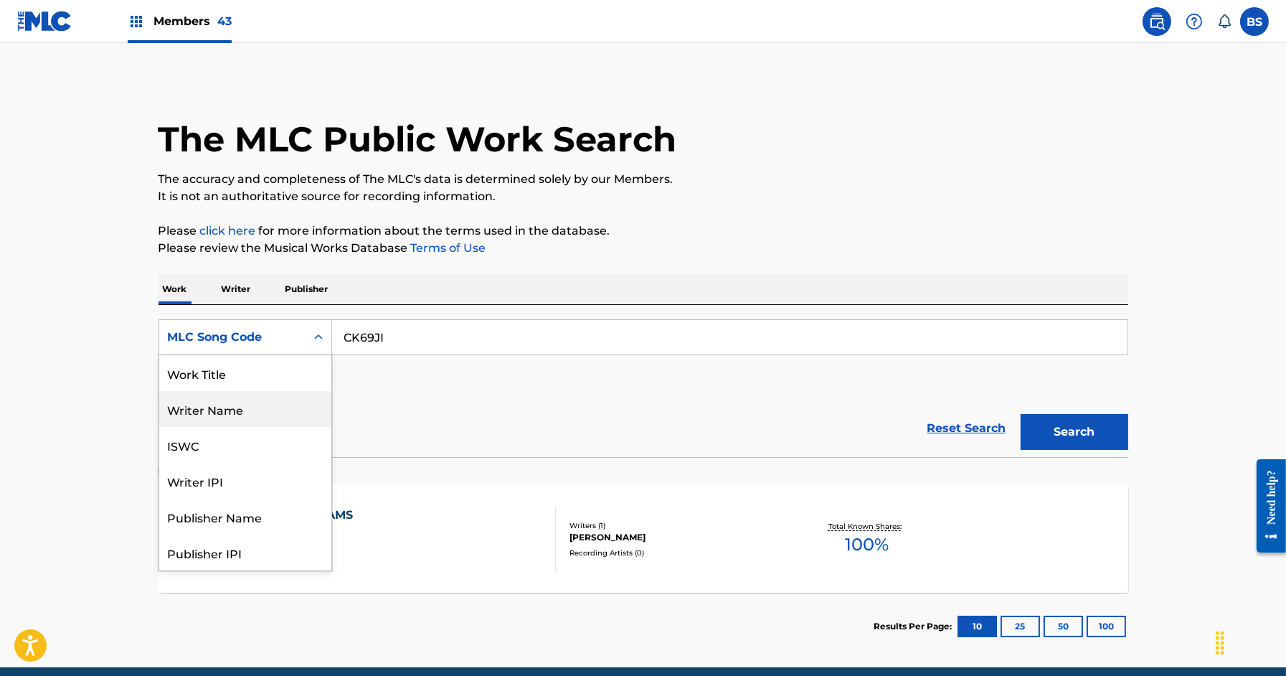
click at [224, 374] on div "Work Title" at bounding box center [245, 373] width 172 height 36
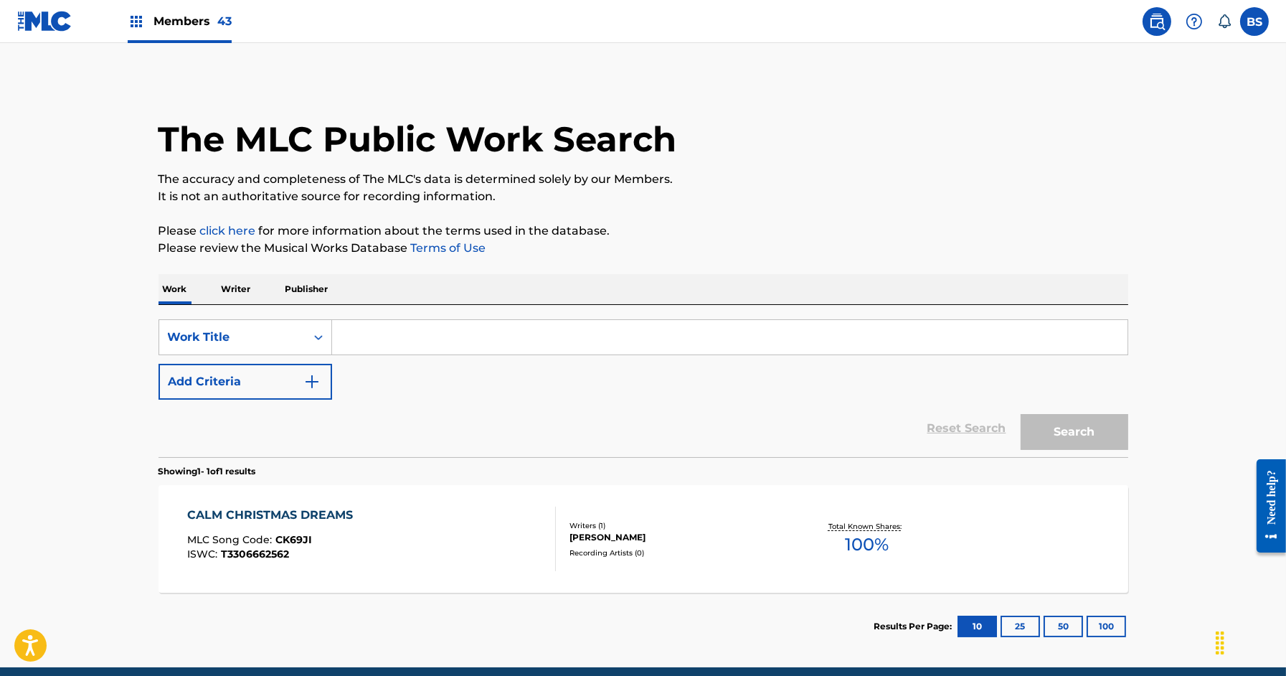
click at [427, 344] on input "Search Form" at bounding box center [729, 337] width 795 height 34
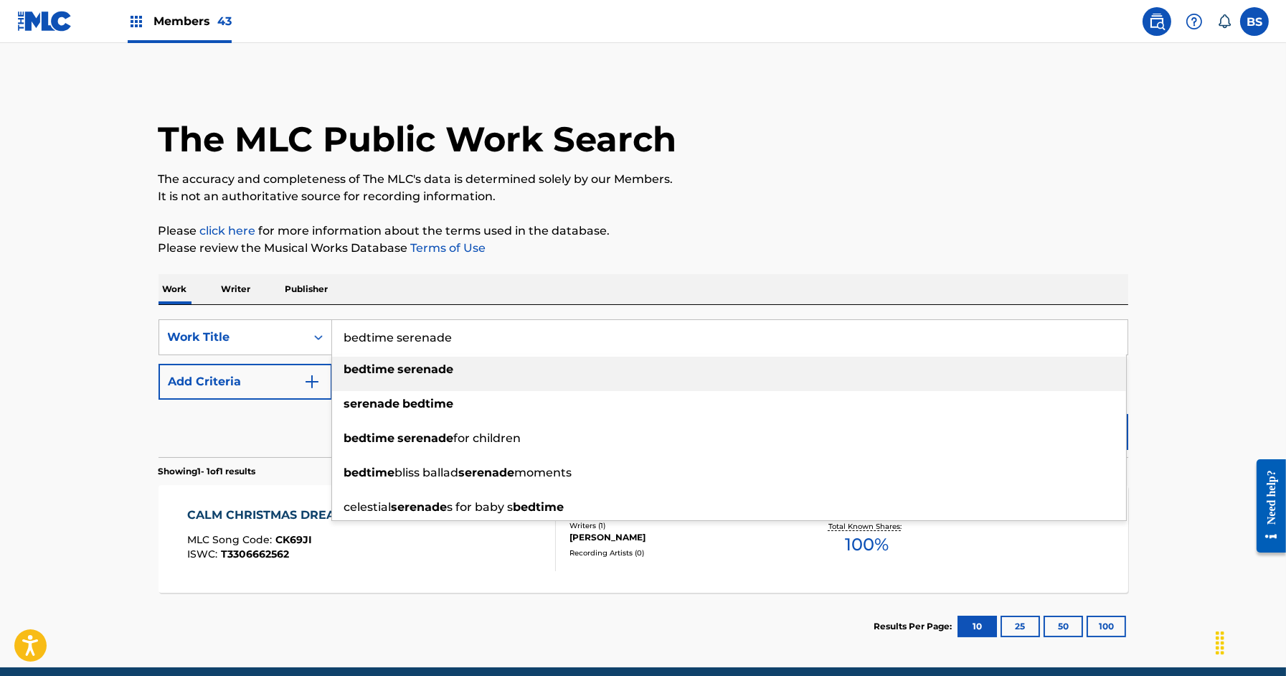
type input "bedtime serenade"
click at [401, 359] on div "bedtime serenade" at bounding box center [729, 369] width 794 height 26
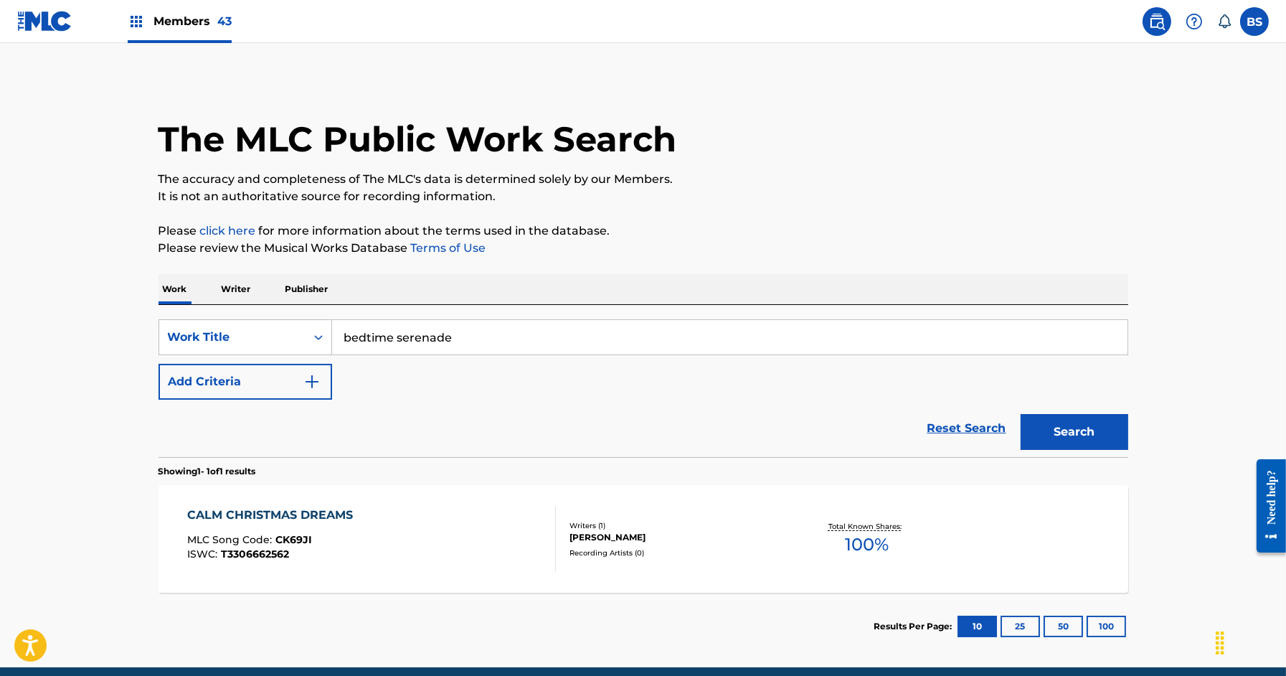
click at [232, 400] on div "Reset Search Search" at bounding box center [644, 427] width 970 height 57
click at [238, 384] on button "Add Criteria" at bounding box center [246, 382] width 174 height 36
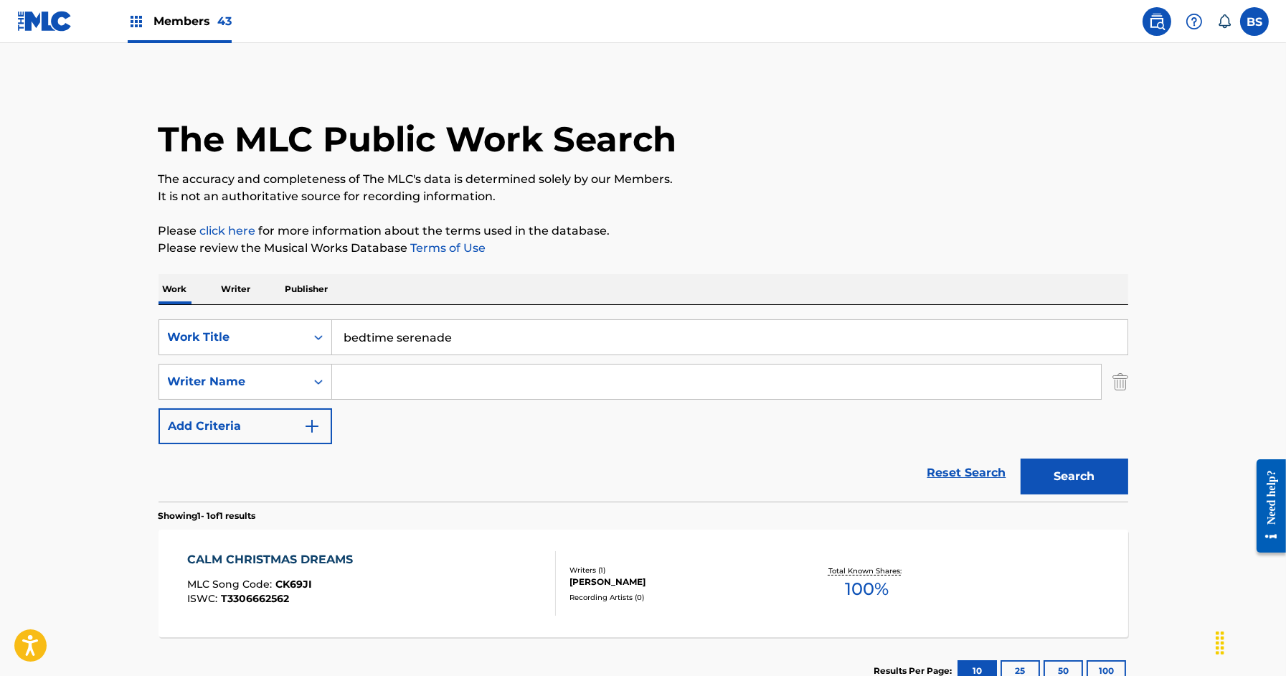
click at [380, 377] on input "Search Form" at bounding box center [716, 381] width 769 height 34
click at [1021, 458] on button "Search" at bounding box center [1075, 476] width 108 height 36
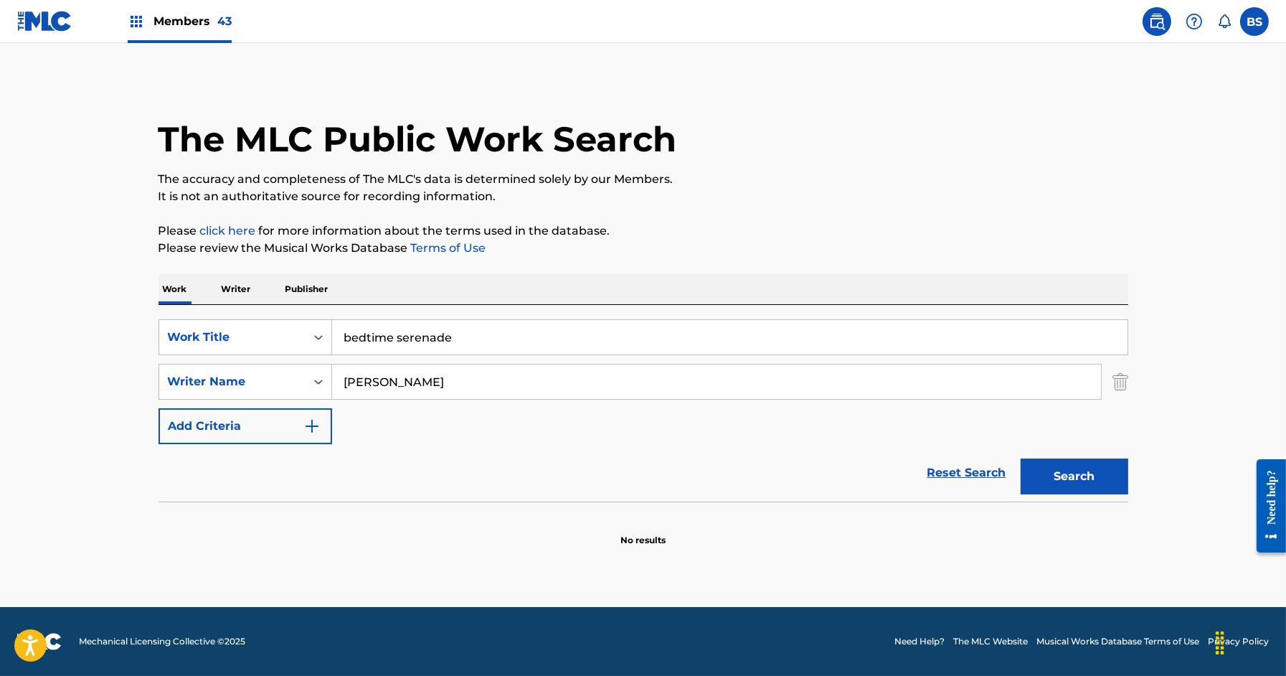
type input "[PERSON_NAME]"
click at [1021, 458] on button "Search" at bounding box center [1075, 476] width 108 height 36
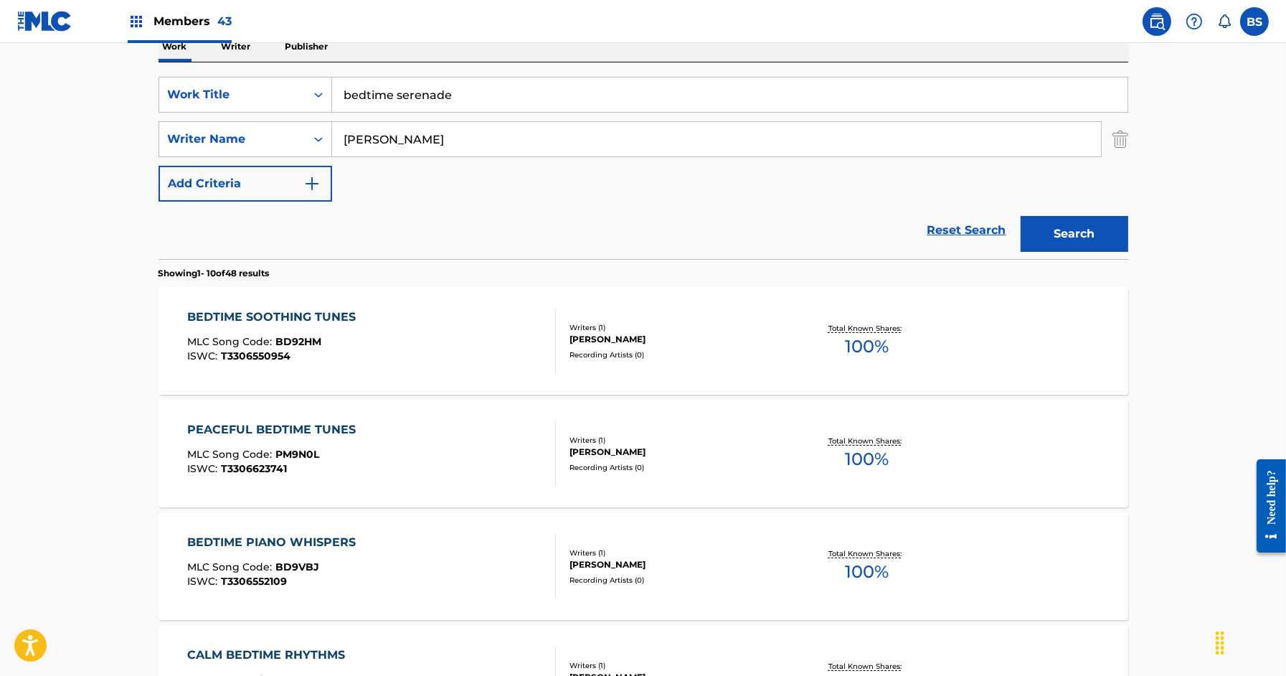
scroll to position [331, 0]
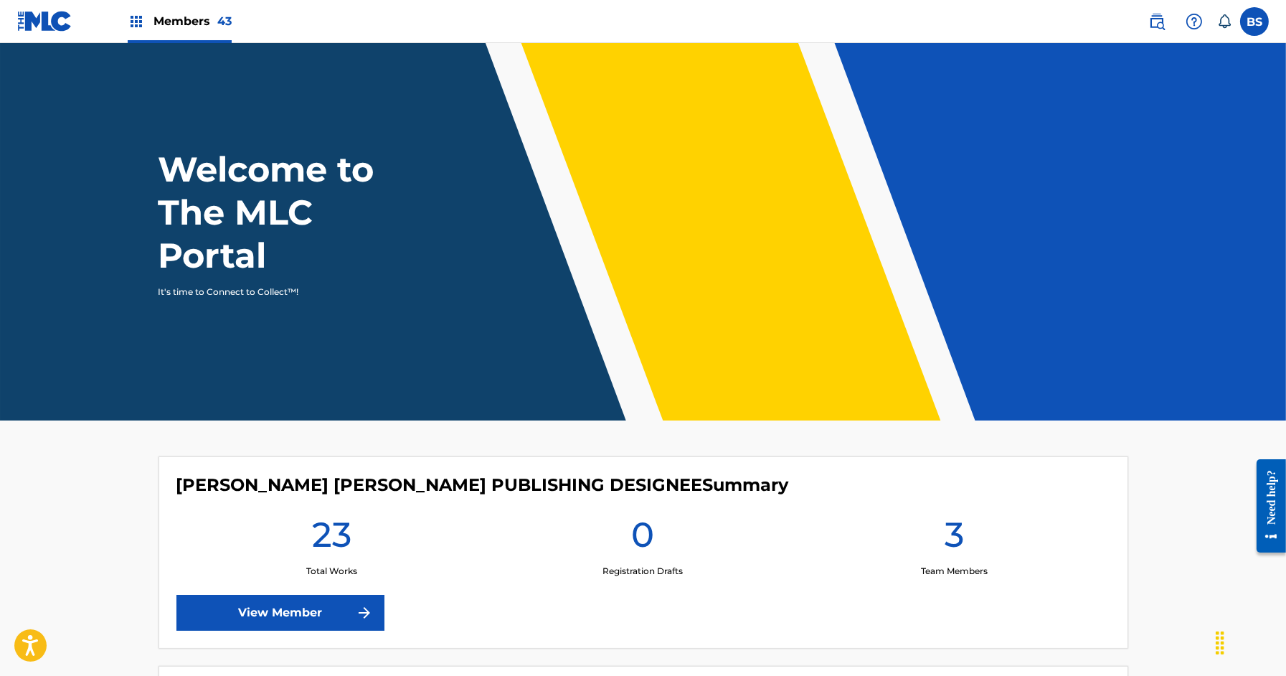
click at [1160, 32] on link at bounding box center [1157, 21] width 29 height 29
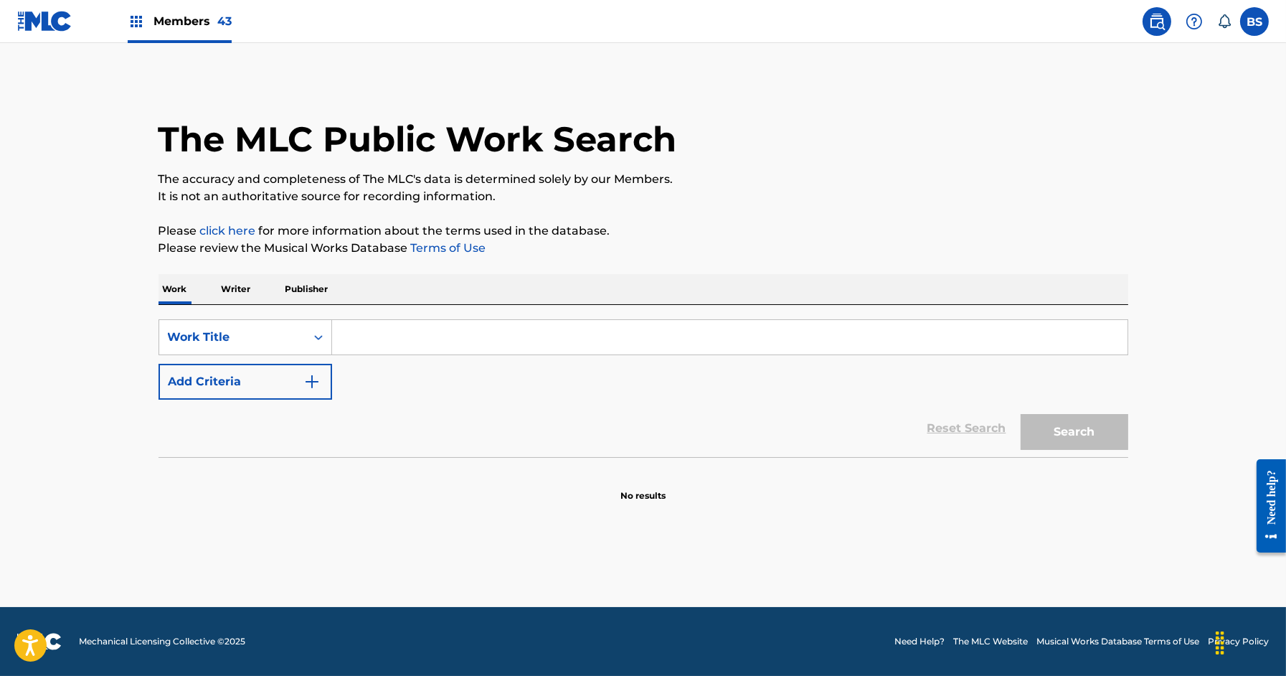
click at [358, 338] on input "Search Form" at bounding box center [729, 337] width 795 height 34
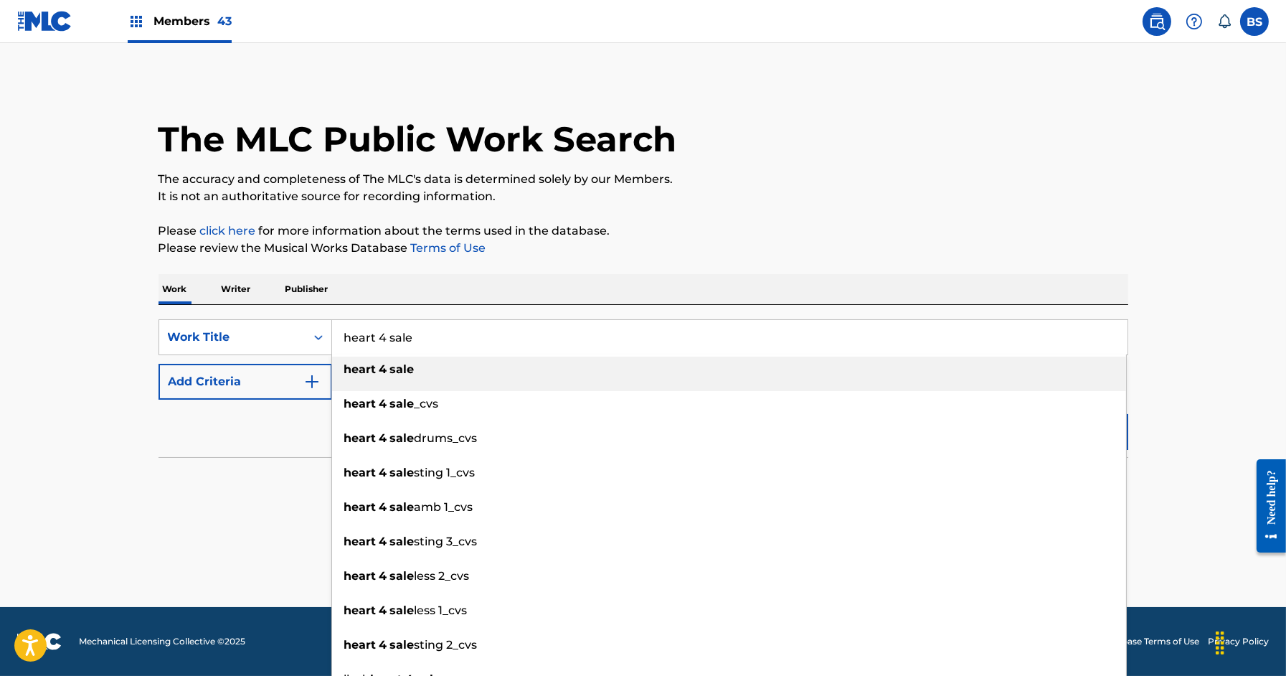
type input "heart 4 sale"
click at [361, 357] on div "heart 4 sale" at bounding box center [729, 369] width 794 height 26
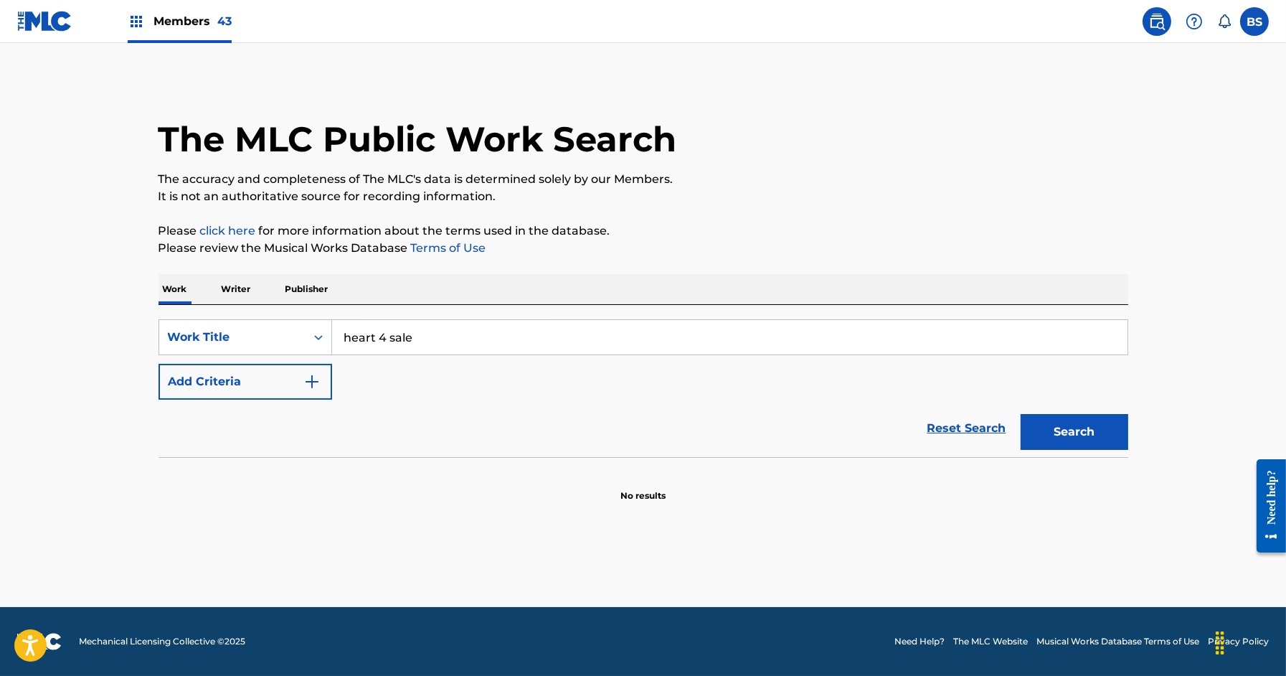
click at [255, 366] on button "Add Criteria" at bounding box center [246, 382] width 174 height 36
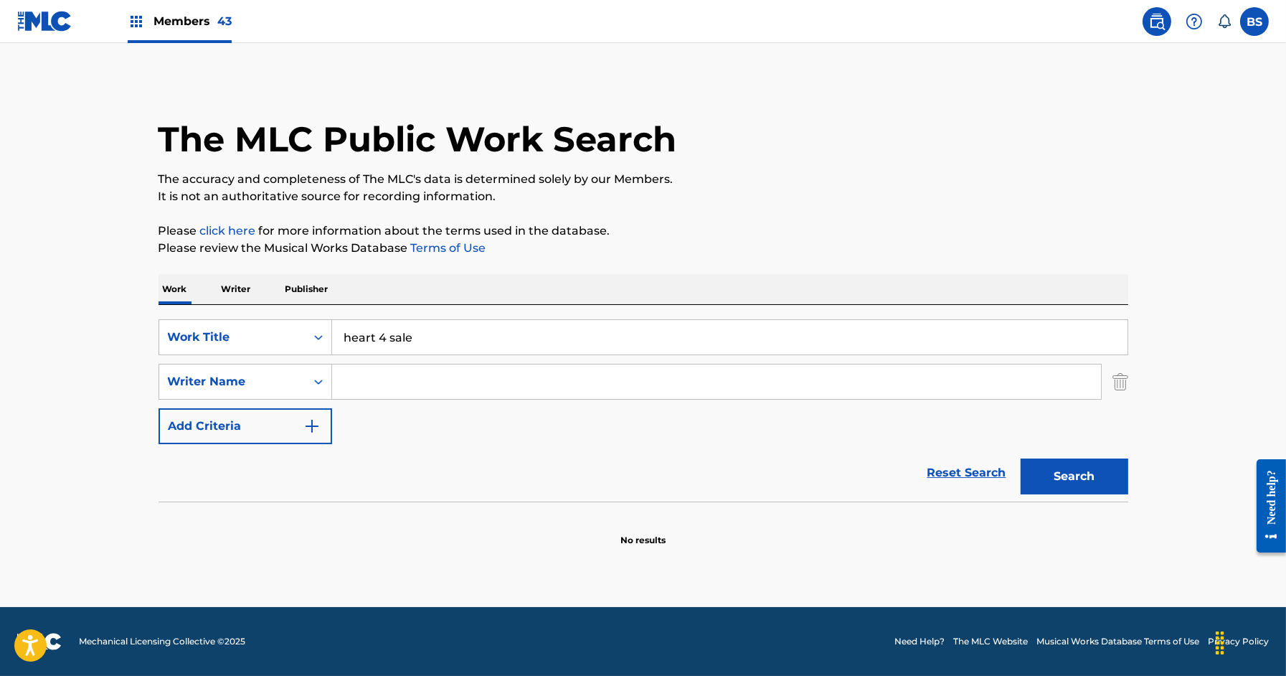
click at [383, 383] on input "Search Form" at bounding box center [716, 381] width 769 height 34
click at [1021, 458] on button "Search" at bounding box center [1075, 476] width 108 height 36
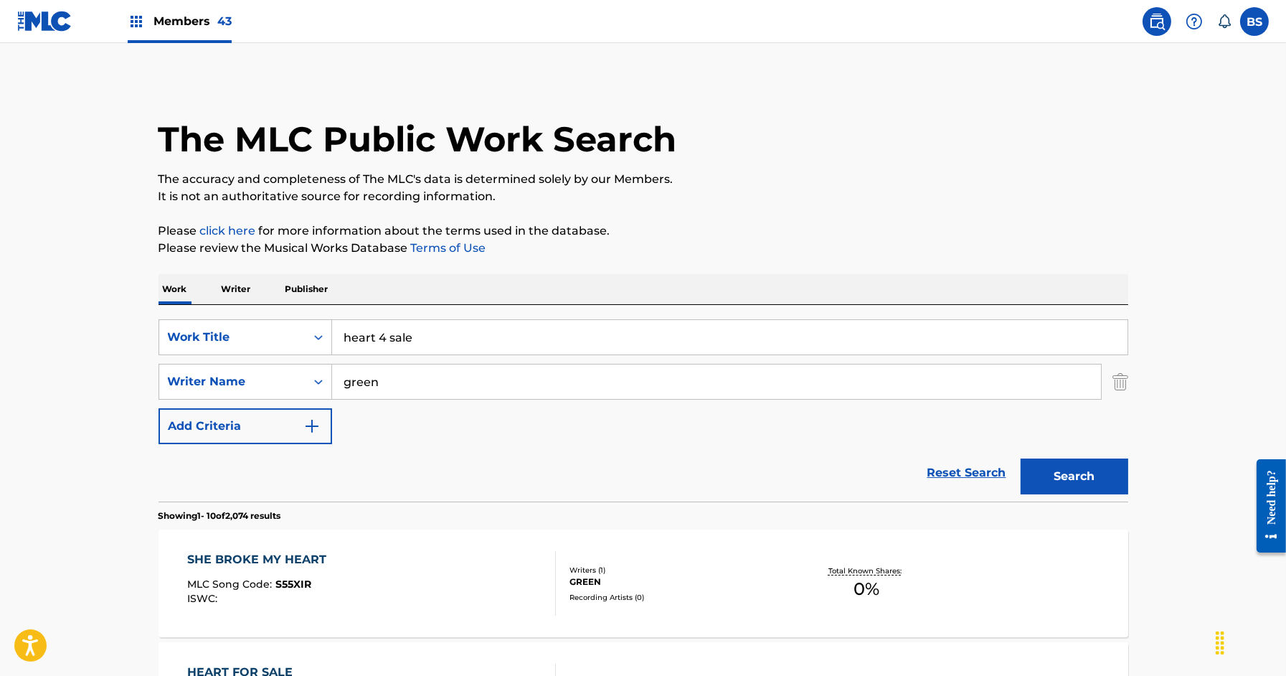
click at [343, 377] on input "green" at bounding box center [716, 381] width 769 height 34
type input "[PERSON_NAME]"
click at [1021, 458] on button "Search" at bounding box center [1075, 476] width 108 height 36
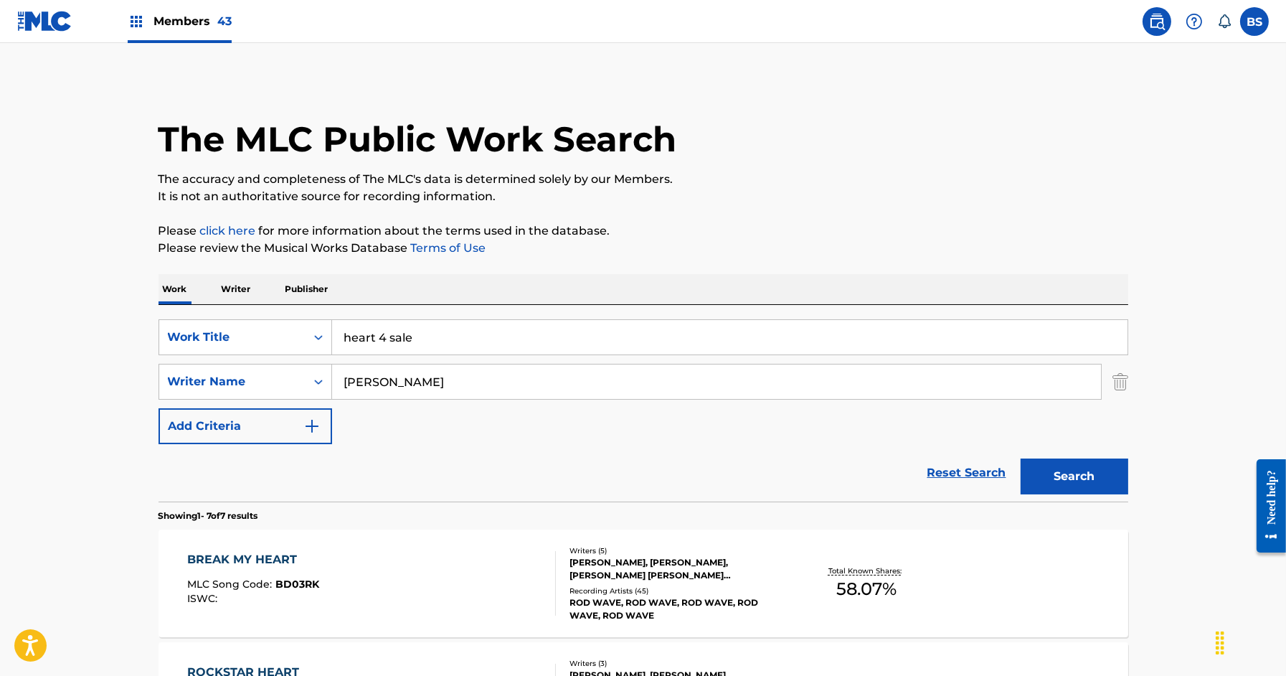
click at [230, 288] on p "Writer" at bounding box center [236, 289] width 38 height 30
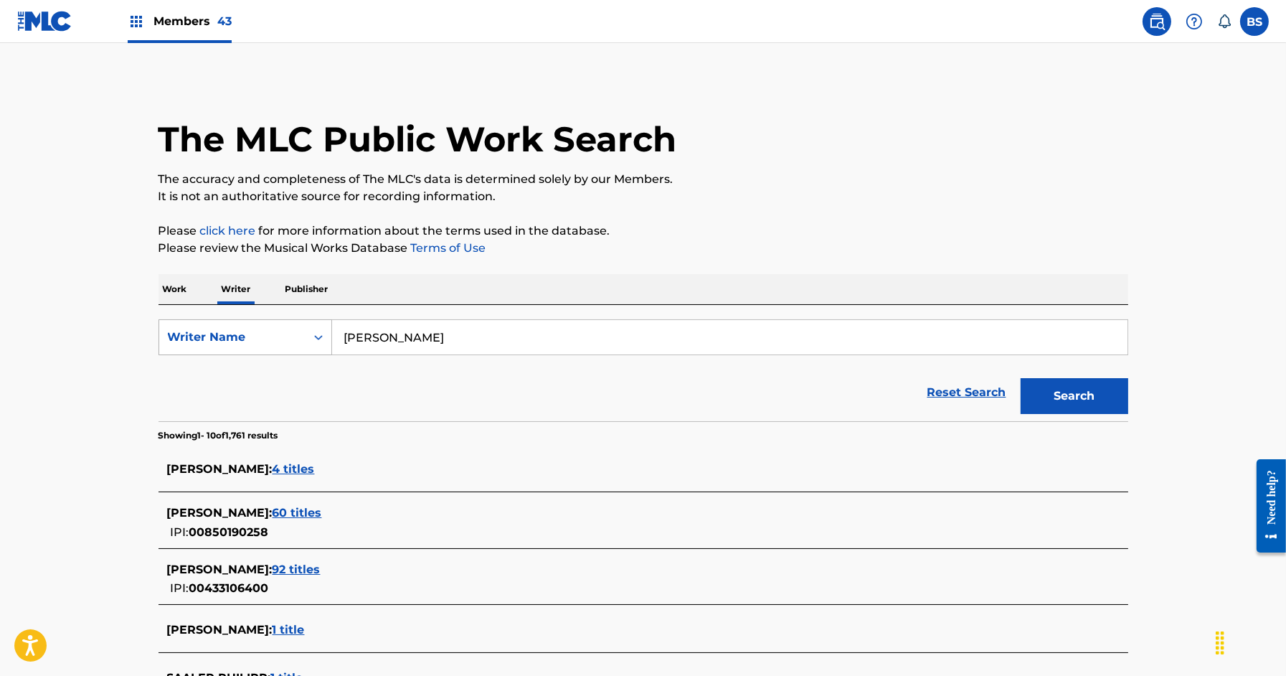
click at [288, 337] on div "Writer Name" at bounding box center [232, 336] width 129 height 17
click at [384, 349] on input "[PERSON_NAME]" at bounding box center [729, 337] width 795 height 34
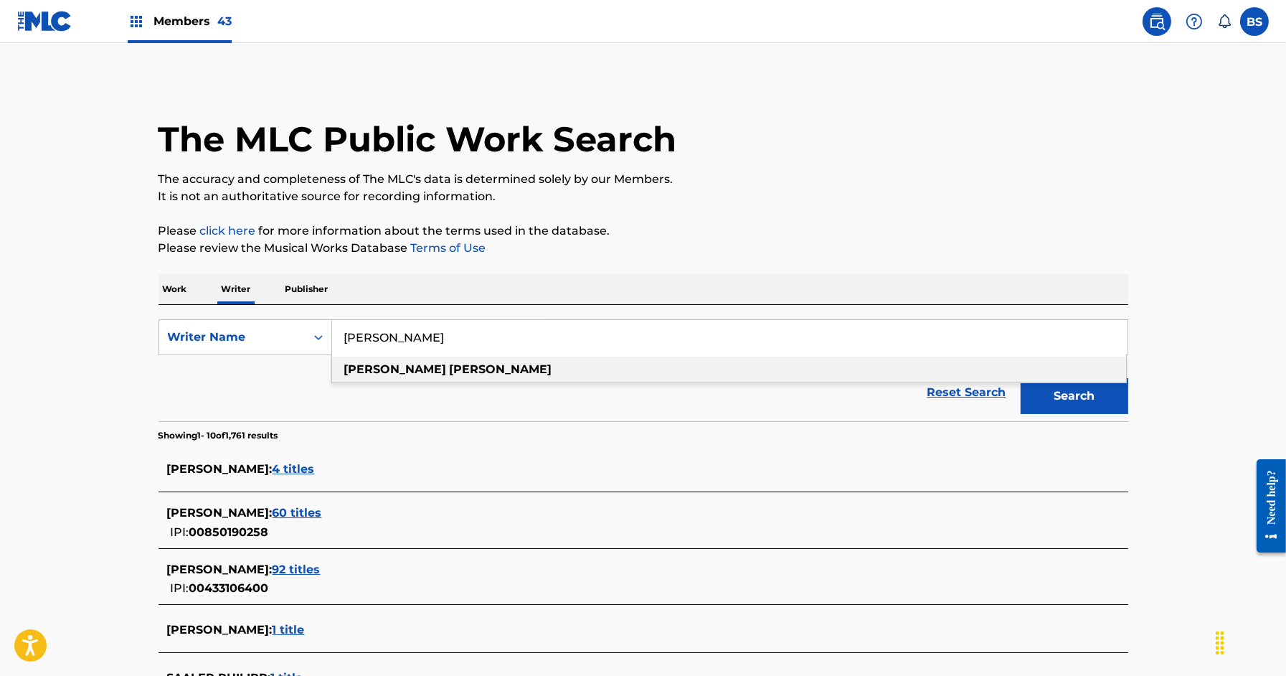
click at [384, 349] on input "[PERSON_NAME]" at bounding box center [729, 337] width 795 height 34
paste input "504965446"
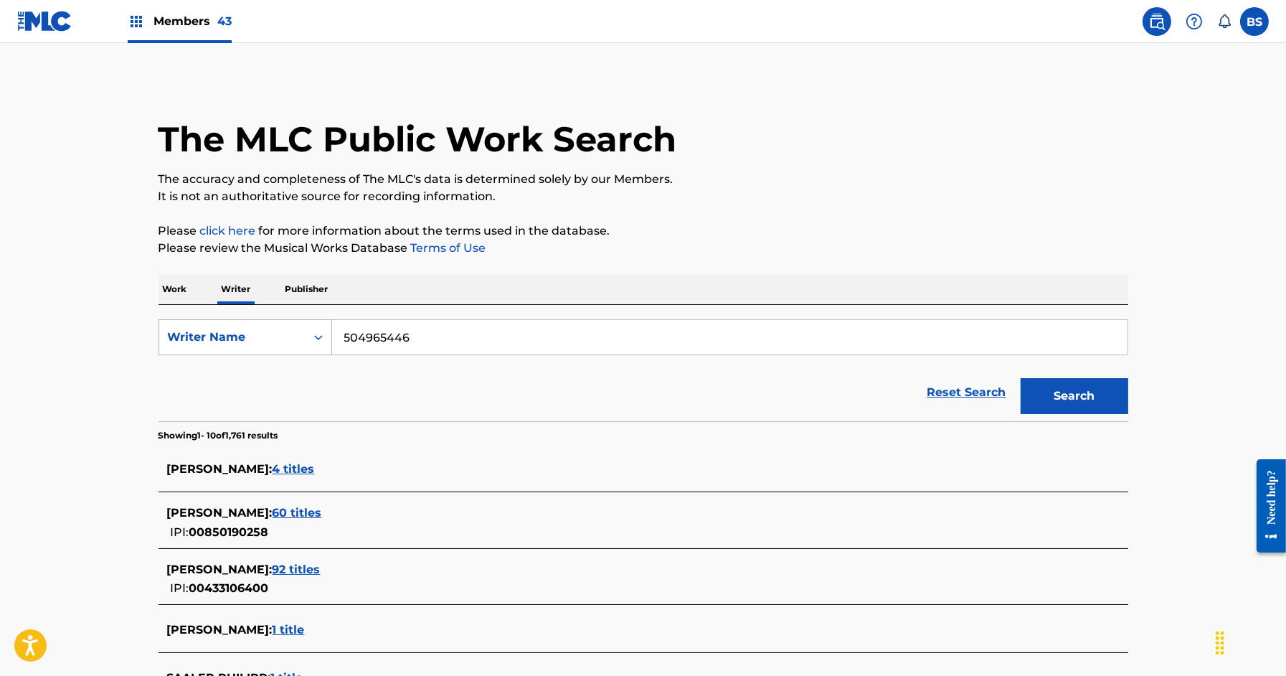
type input "504965446"
click at [241, 346] on div "Writer Name" at bounding box center [232, 336] width 146 height 27
click at [235, 379] on div "Writer IPI" at bounding box center [245, 373] width 172 height 36
click at [341, 338] on input "Search Form" at bounding box center [729, 337] width 795 height 34
paste input "504965446"
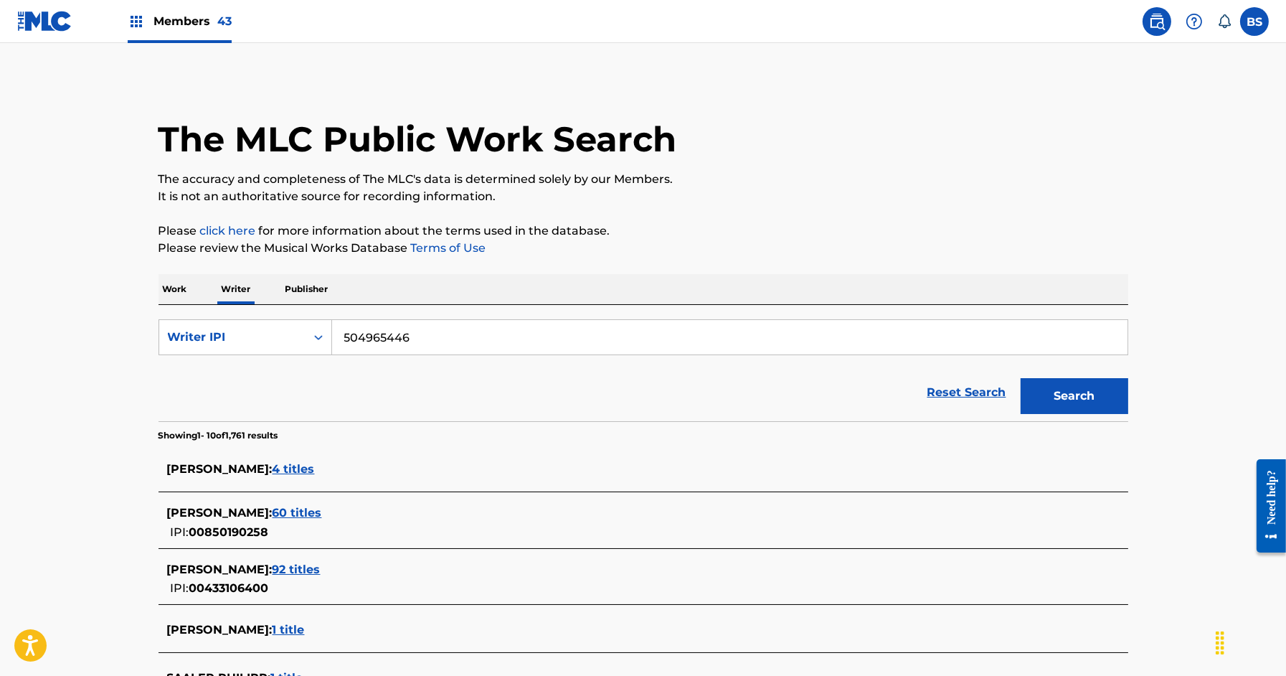
click at [337, 338] on input "504965446" at bounding box center [729, 337] width 795 height 34
type input "00504965446"
click at [1021, 378] on button "Search" at bounding box center [1075, 396] width 108 height 36
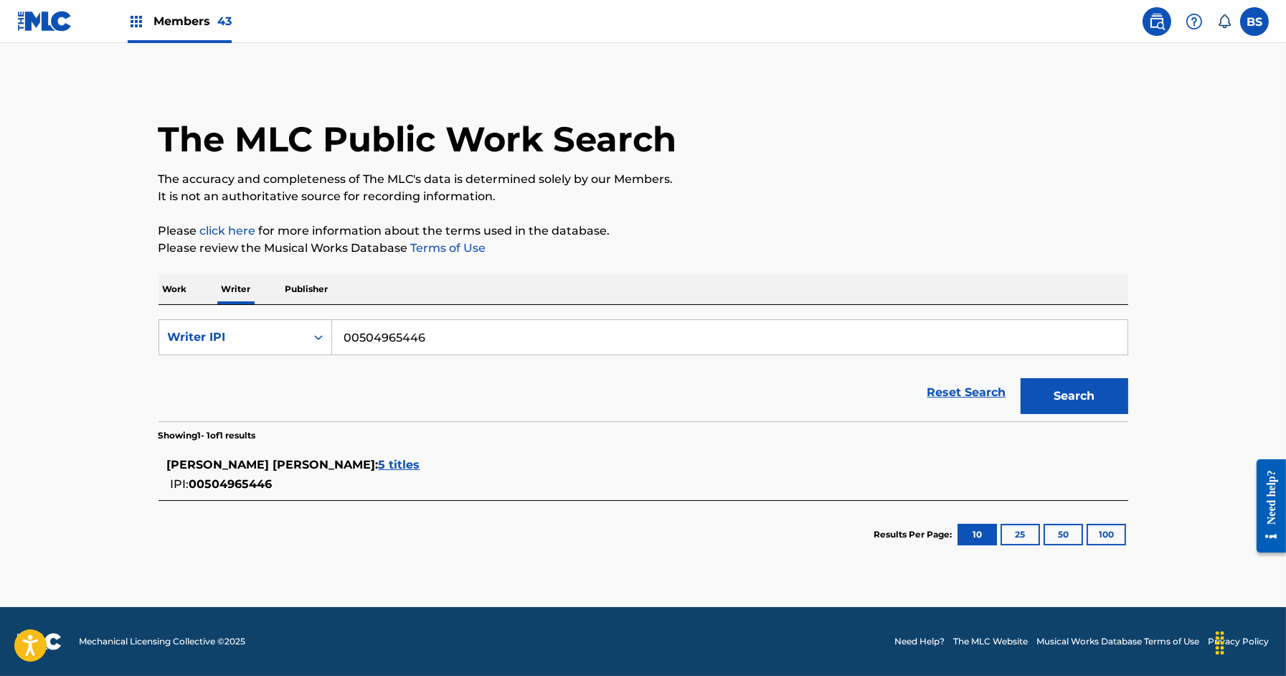
click at [379, 465] on span "5 titles" at bounding box center [400, 465] width 42 height 14
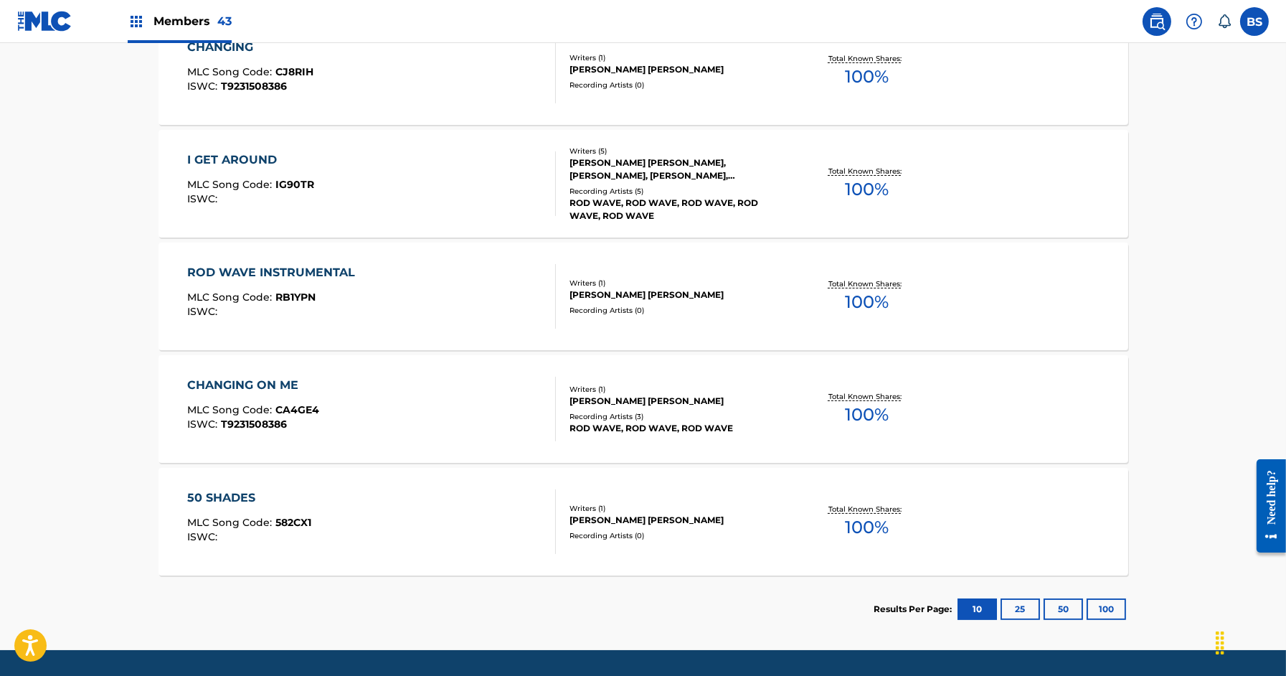
scroll to position [509, 0]
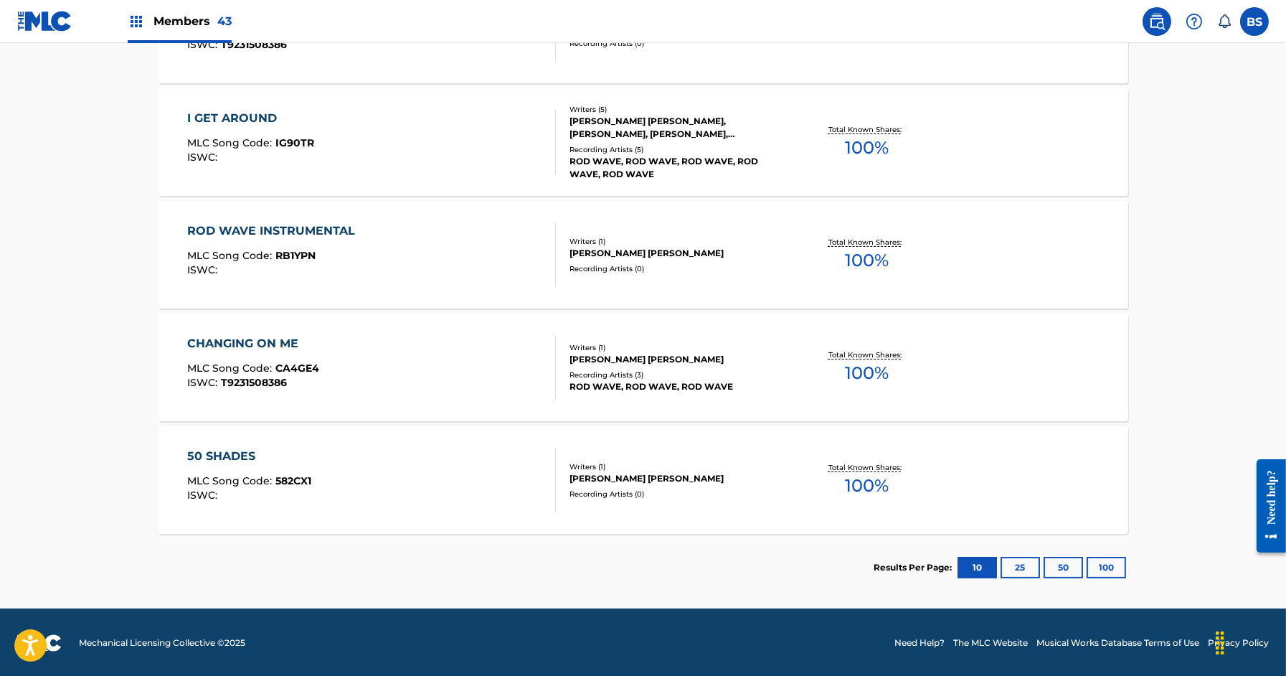
click at [550, 356] on div at bounding box center [549, 367] width 11 height 65
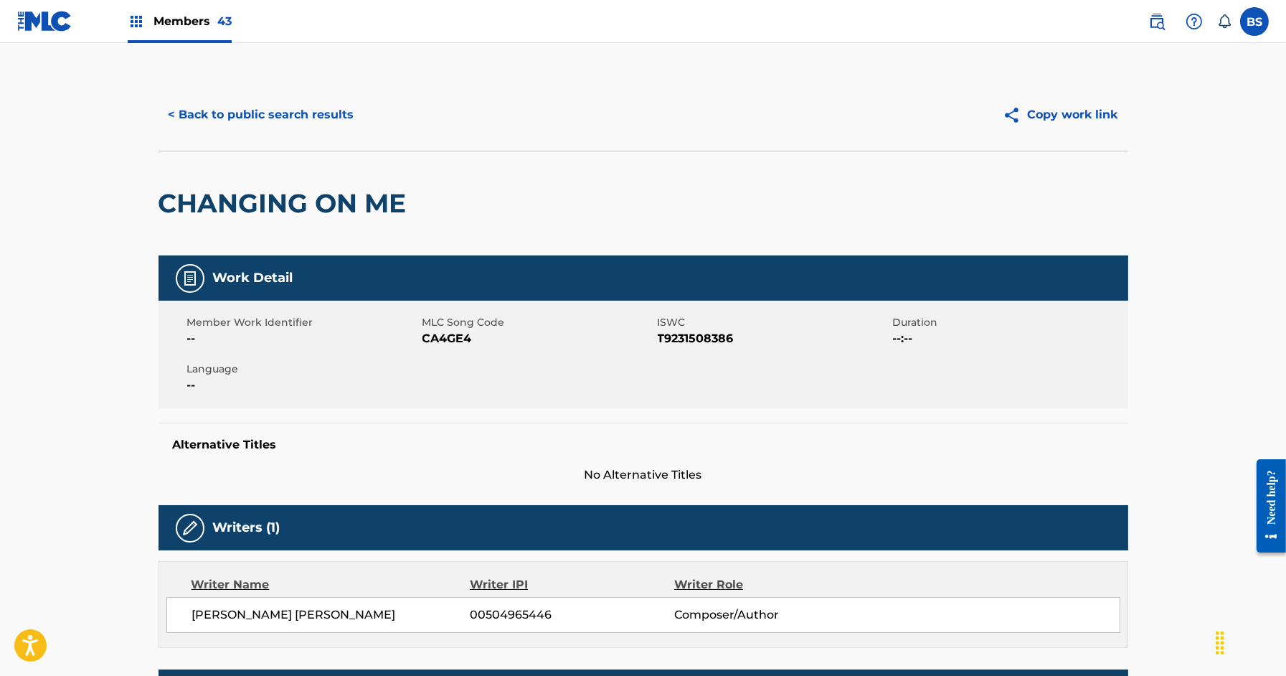
click at [288, 115] on button "< Back to public search results" at bounding box center [262, 115] width 206 height 36
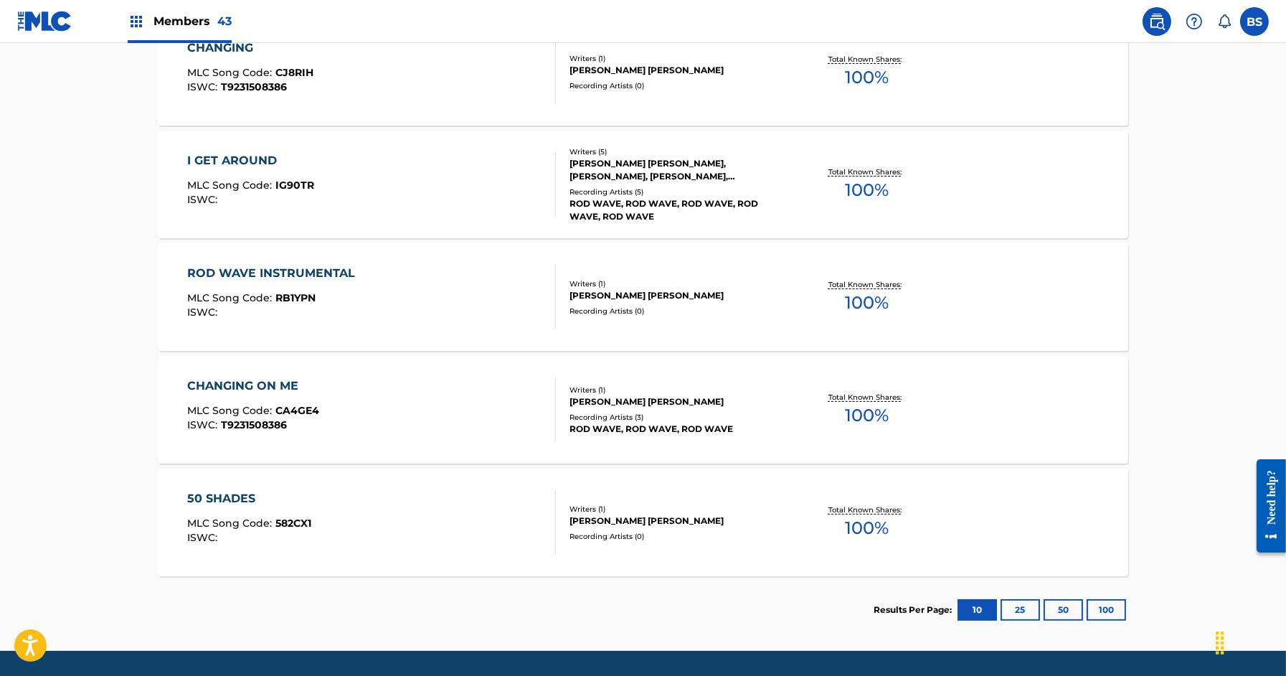
scroll to position [509, 0]
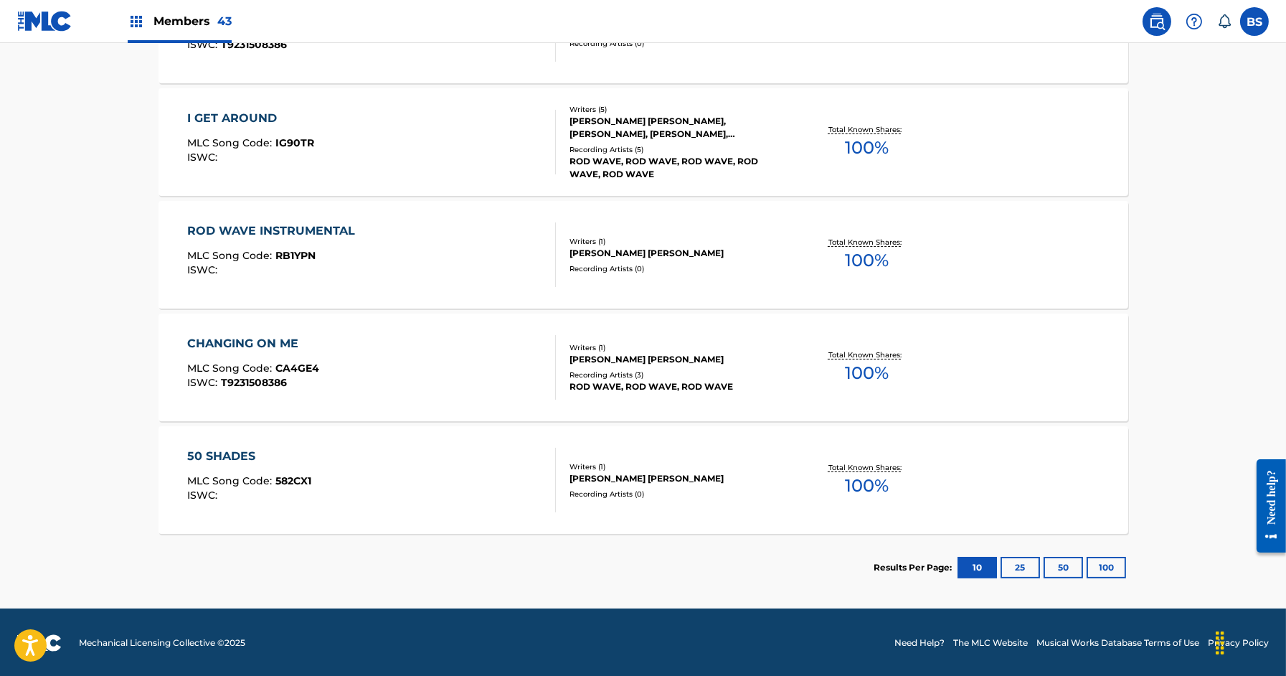
click at [545, 481] on div at bounding box center [549, 480] width 11 height 65
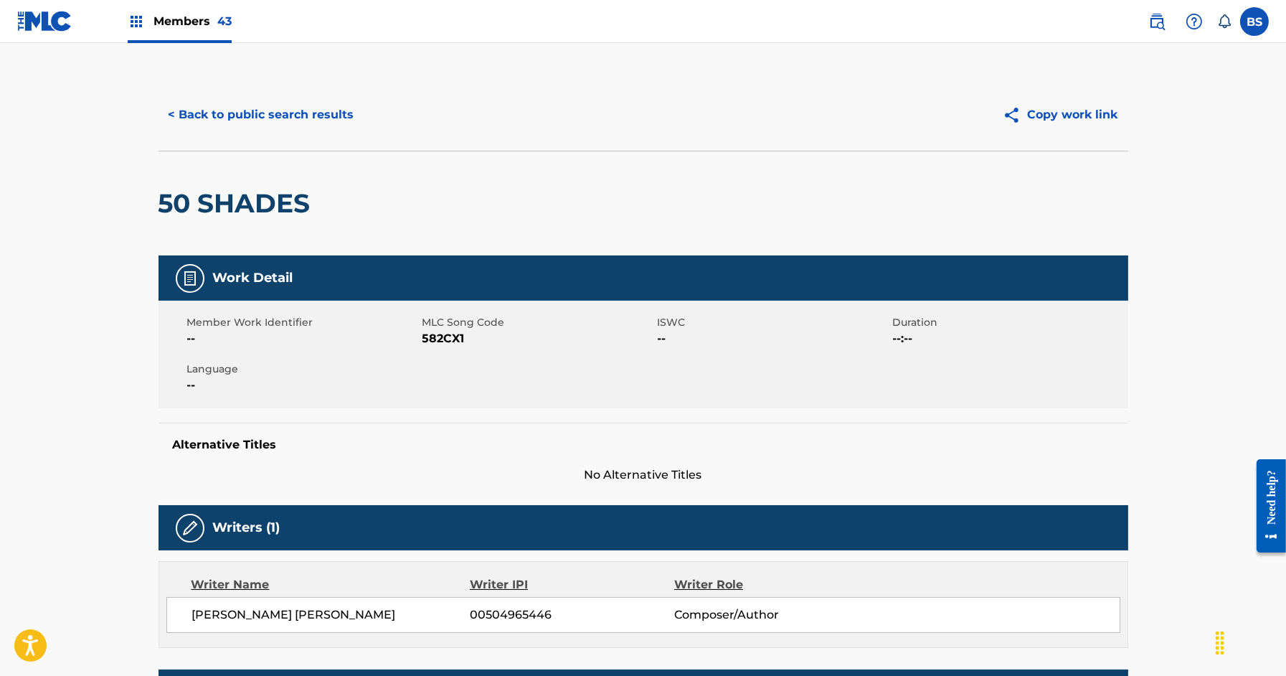
click at [244, 113] on button "< Back to public search results" at bounding box center [262, 115] width 206 height 36
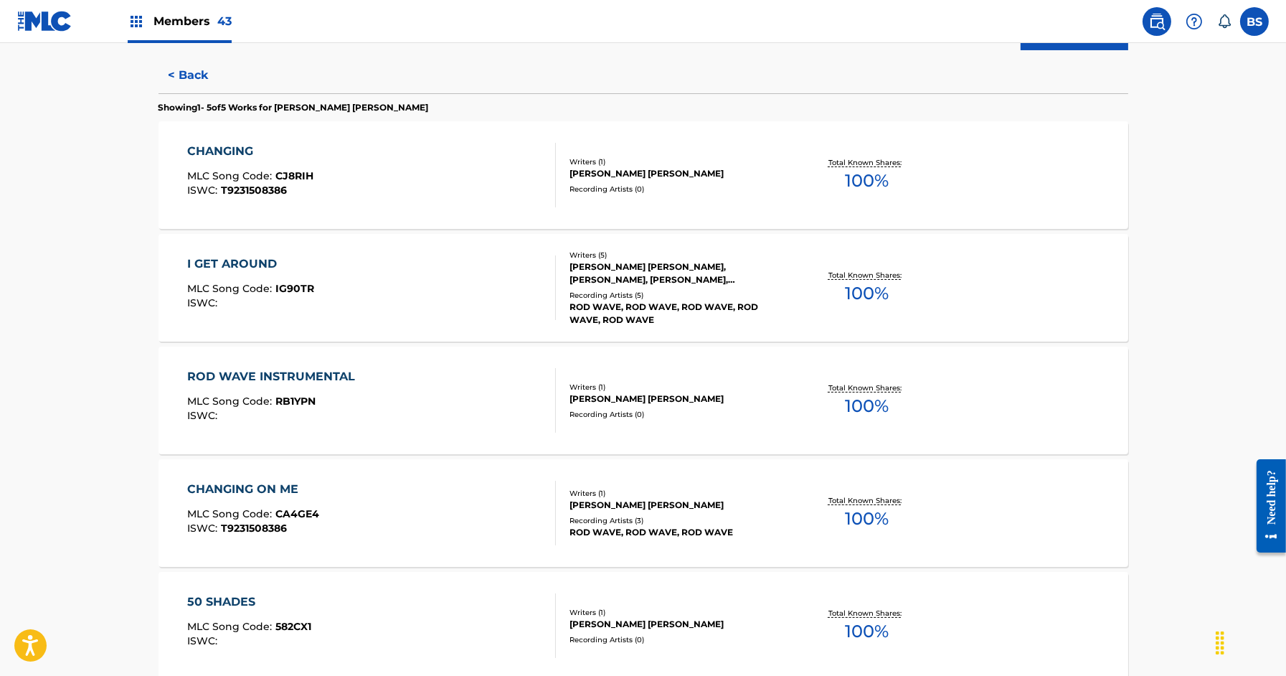
scroll to position [375, 0]
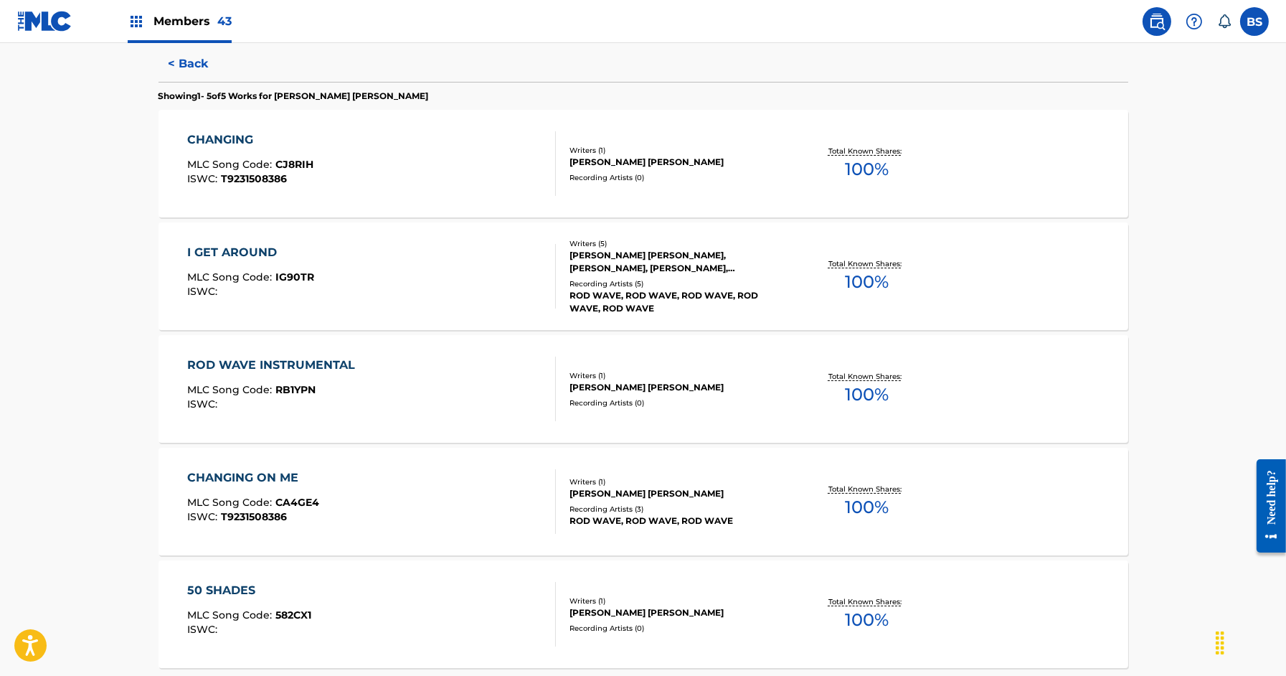
click at [552, 257] on div at bounding box center [549, 276] width 11 height 65
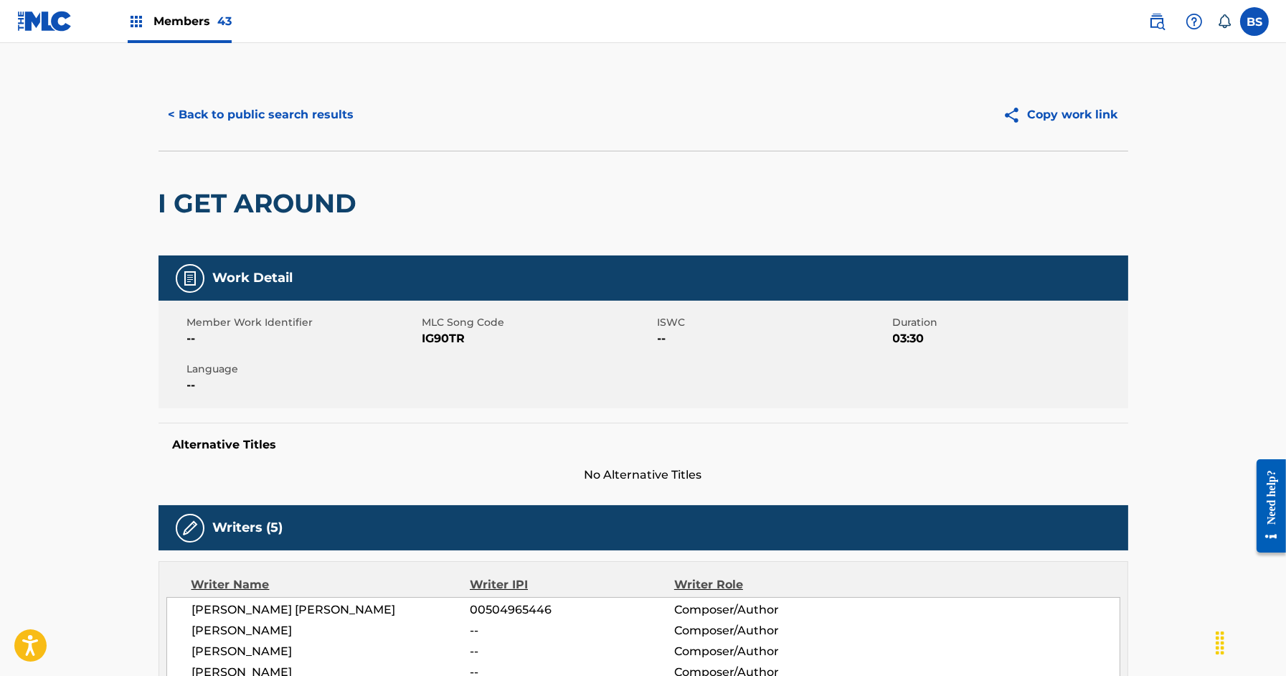
click at [314, 111] on button "< Back to public search results" at bounding box center [262, 115] width 206 height 36
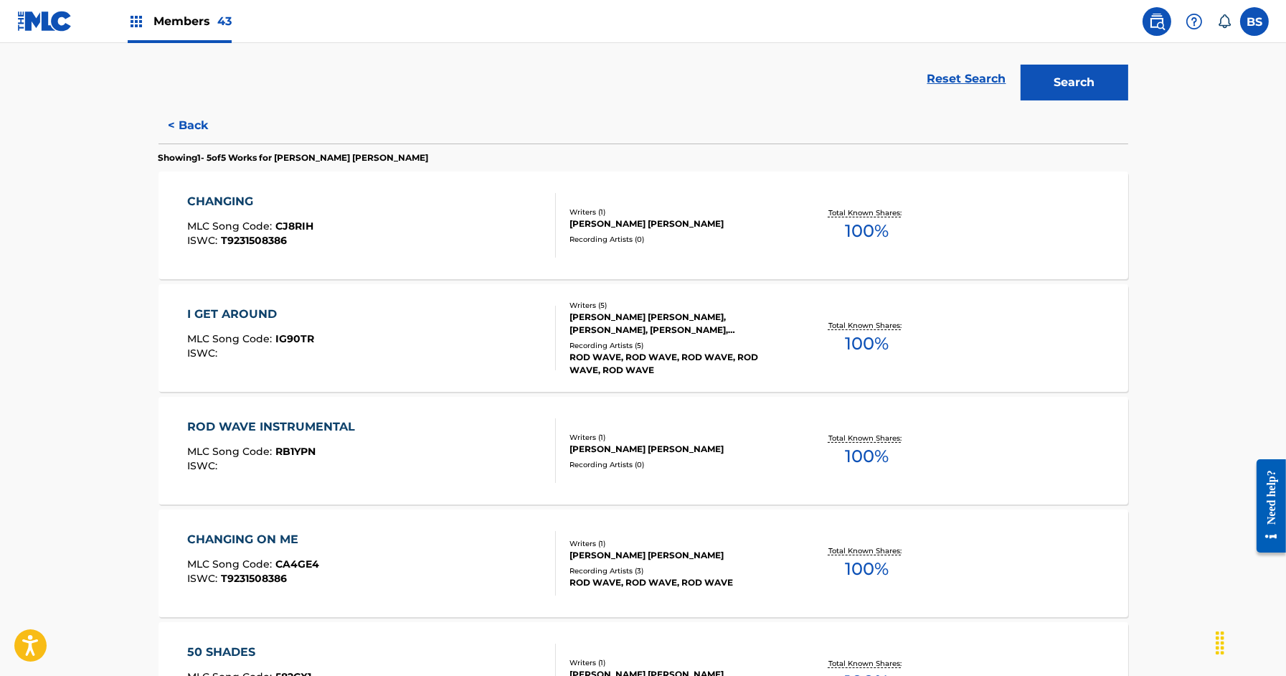
scroll to position [413, 0]
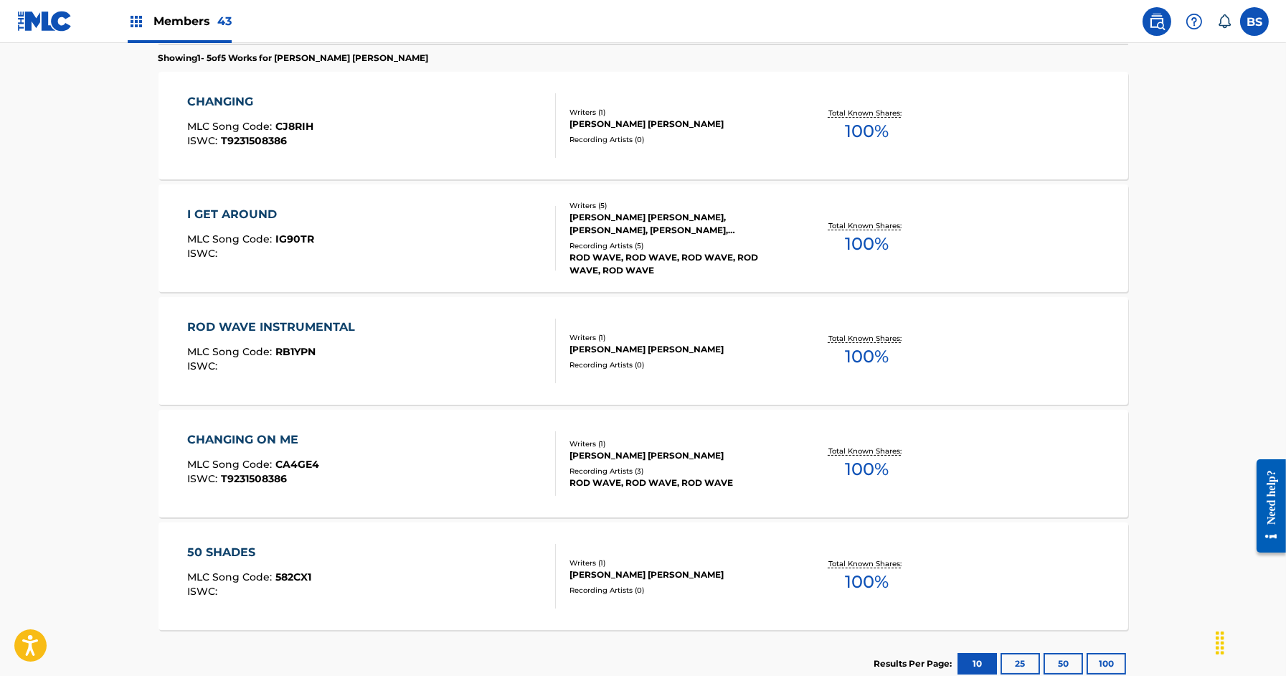
click at [564, 447] on div "Writers ( 1 ) [PERSON_NAME] [PERSON_NAME] Recording Artists ( 3 ) [PERSON_NAME]…" at bounding box center [671, 463] width 230 height 51
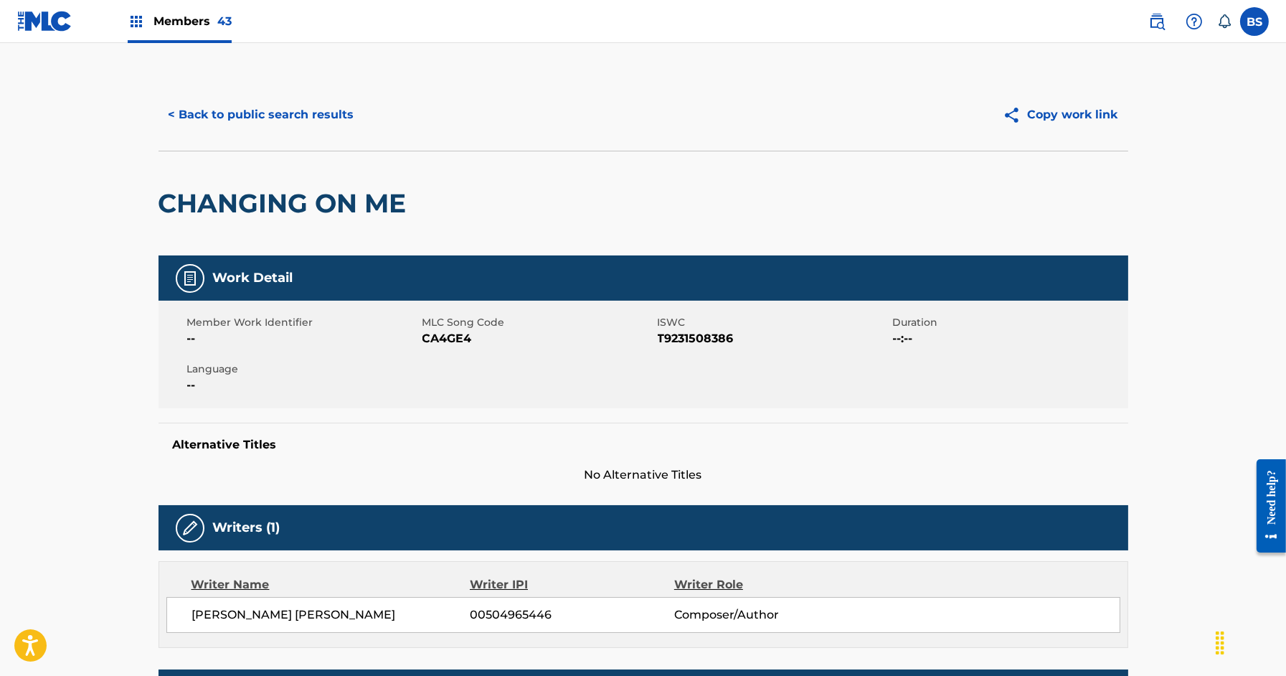
click at [305, 91] on div "< Back to public search results Copy work link" at bounding box center [644, 115] width 970 height 72
click at [310, 110] on button "< Back to public search results" at bounding box center [262, 115] width 206 height 36
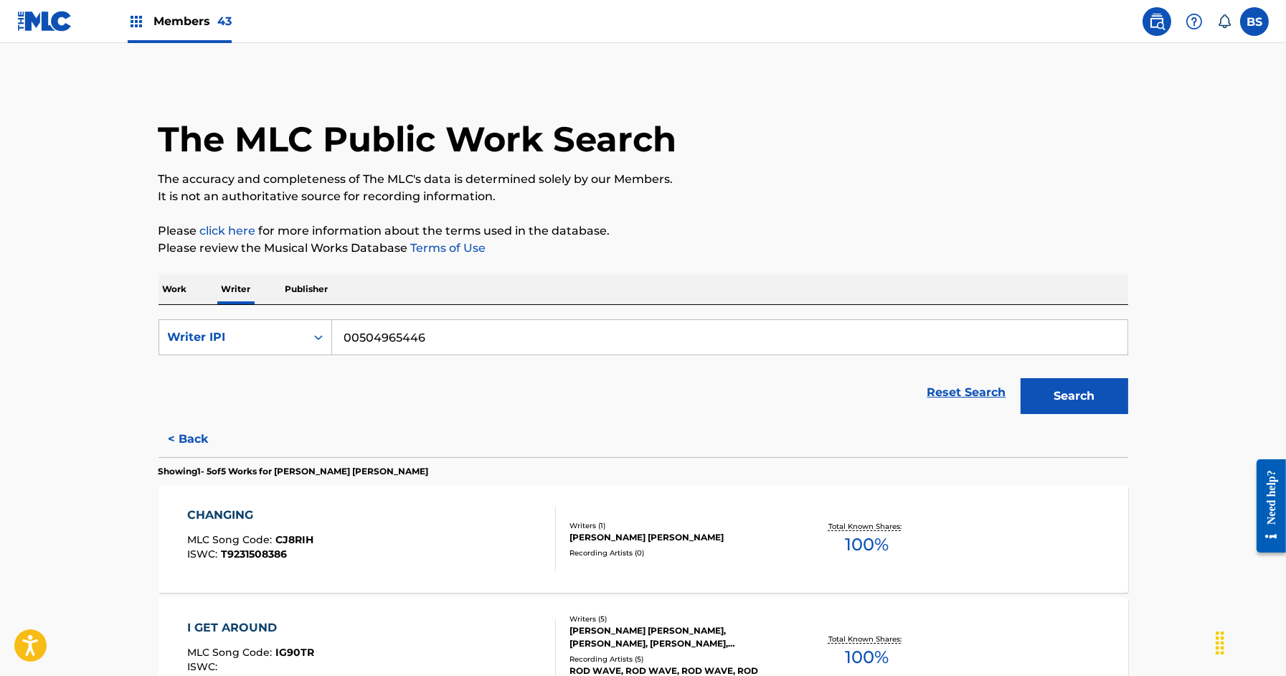
click at [176, 291] on p "Work" at bounding box center [175, 289] width 33 height 30
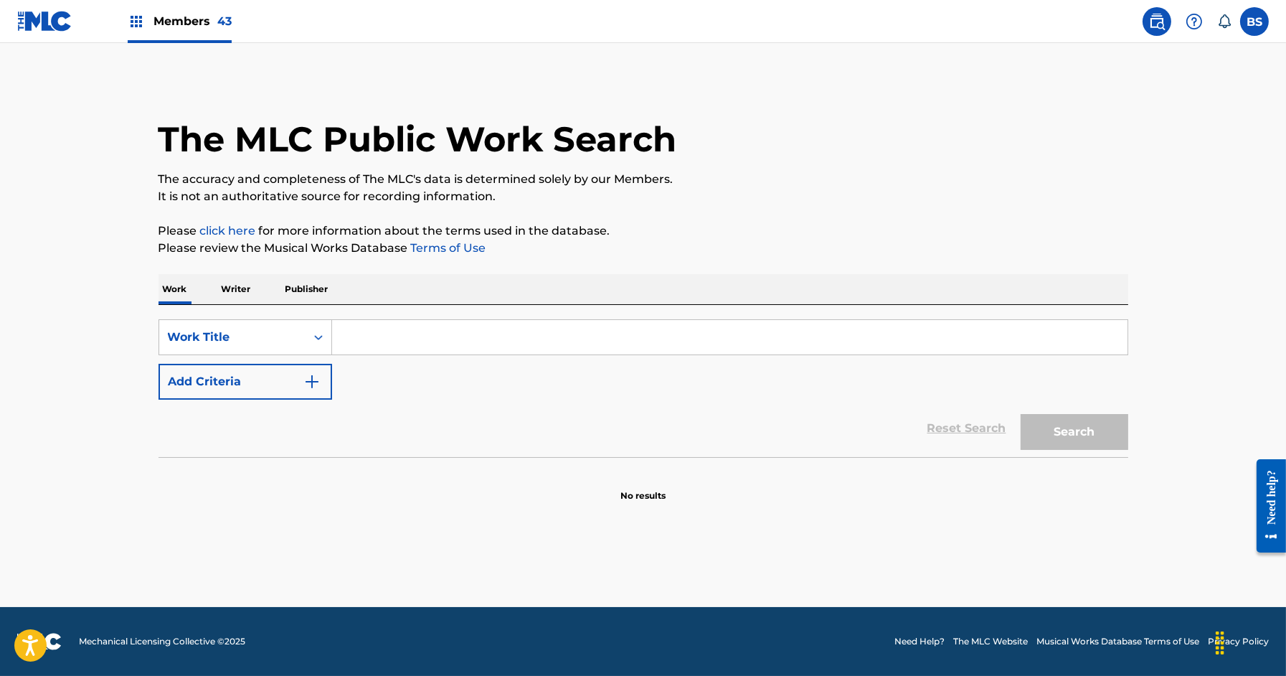
click at [233, 290] on p "Writer" at bounding box center [236, 289] width 38 height 30
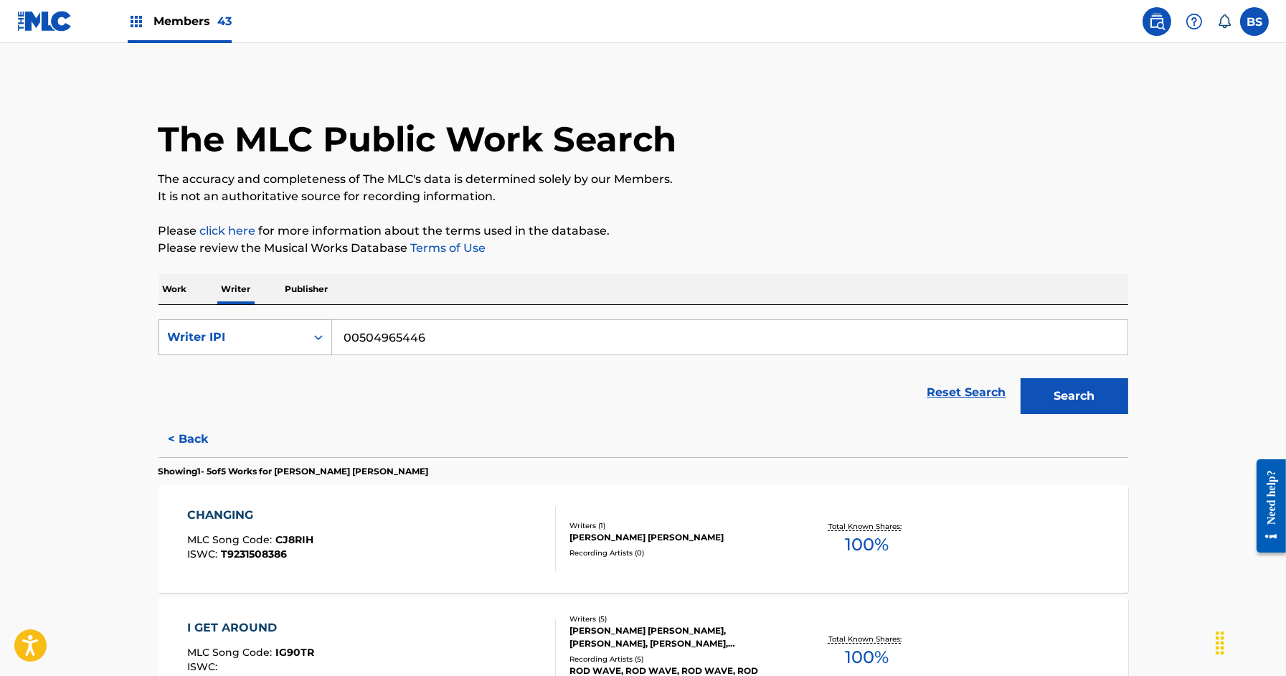
click at [280, 334] on div "Writer IPI" at bounding box center [232, 336] width 129 height 17
click at [268, 377] on div "Writer Name" at bounding box center [245, 373] width 172 height 36
click at [382, 352] on input "Search Form" at bounding box center [729, 337] width 795 height 34
paste input "[PERSON_NAME]"
type input "[PERSON_NAME]"
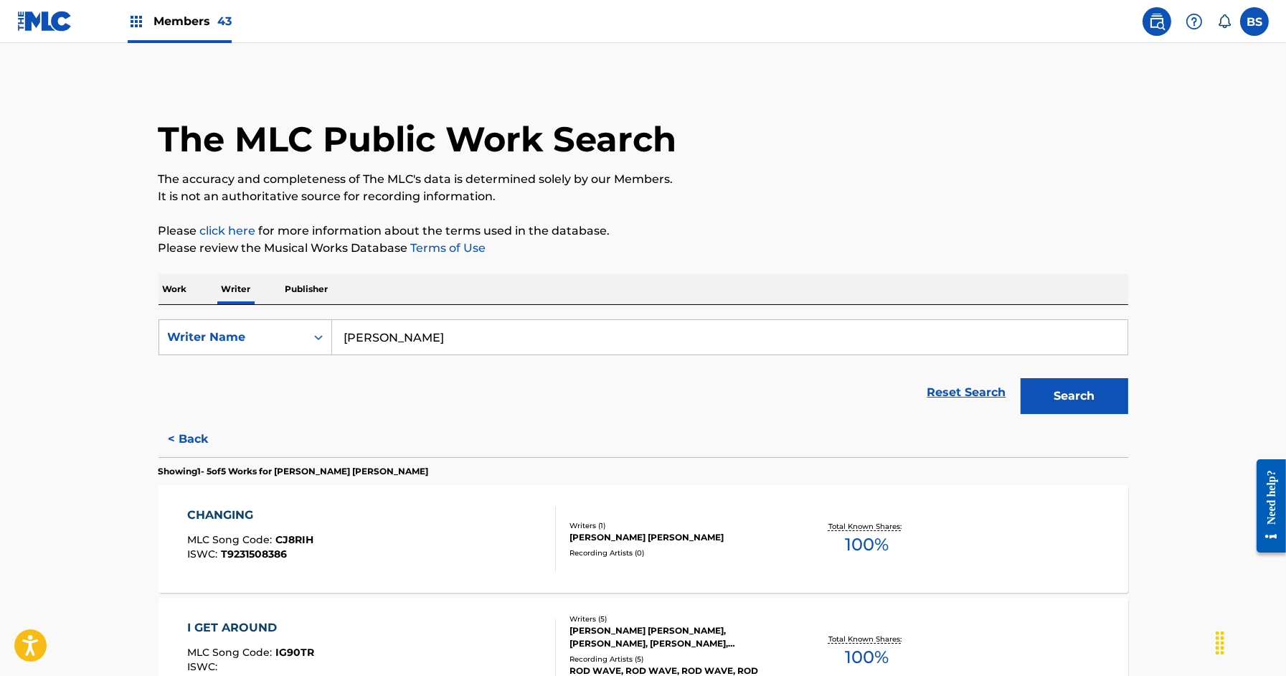
click at [1021, 378] on button "Search" at bounding box center [1075, 396] width 108 height 36
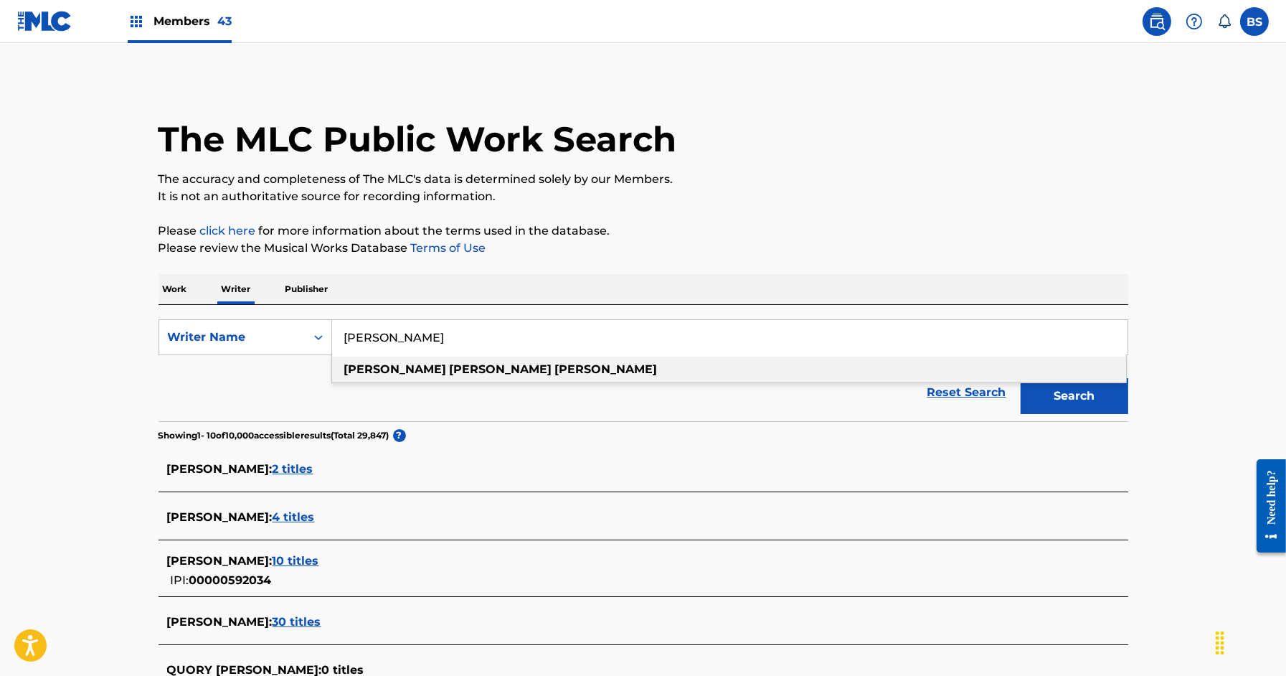
click at [555, 374] on strong "[PERSON_NAME]" at bounding box center [606, 369] width 103 height 14
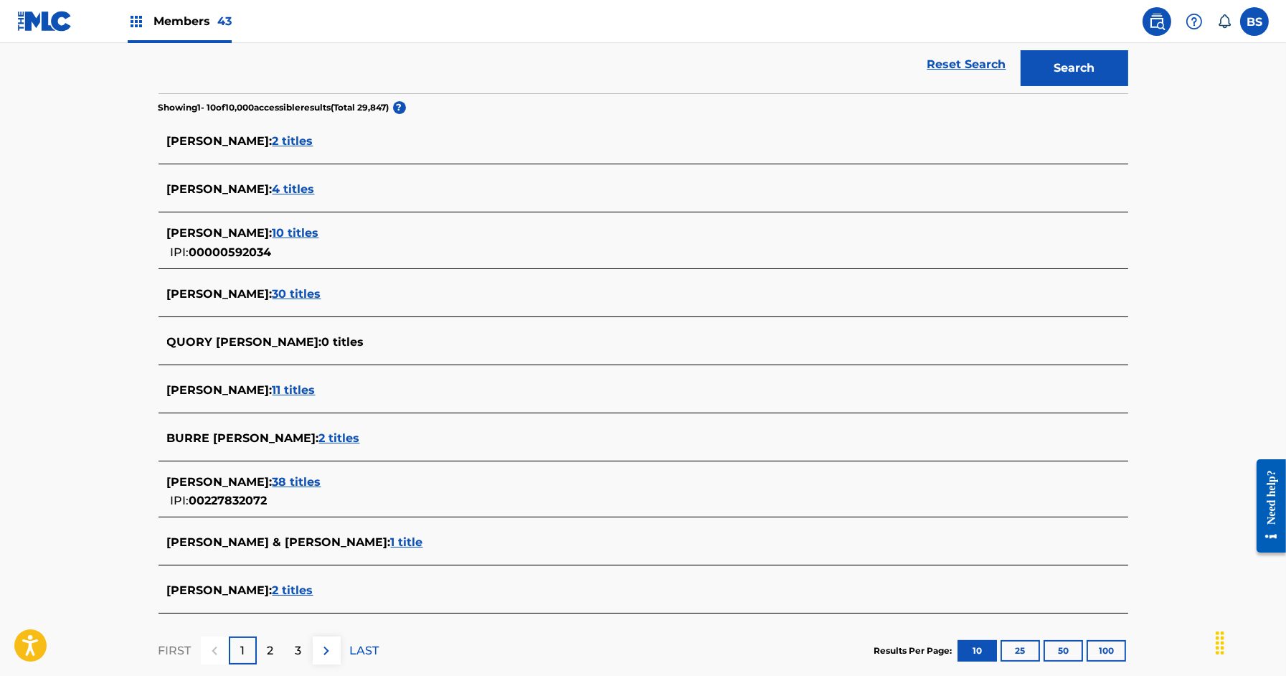
scroll to position [339, 0]
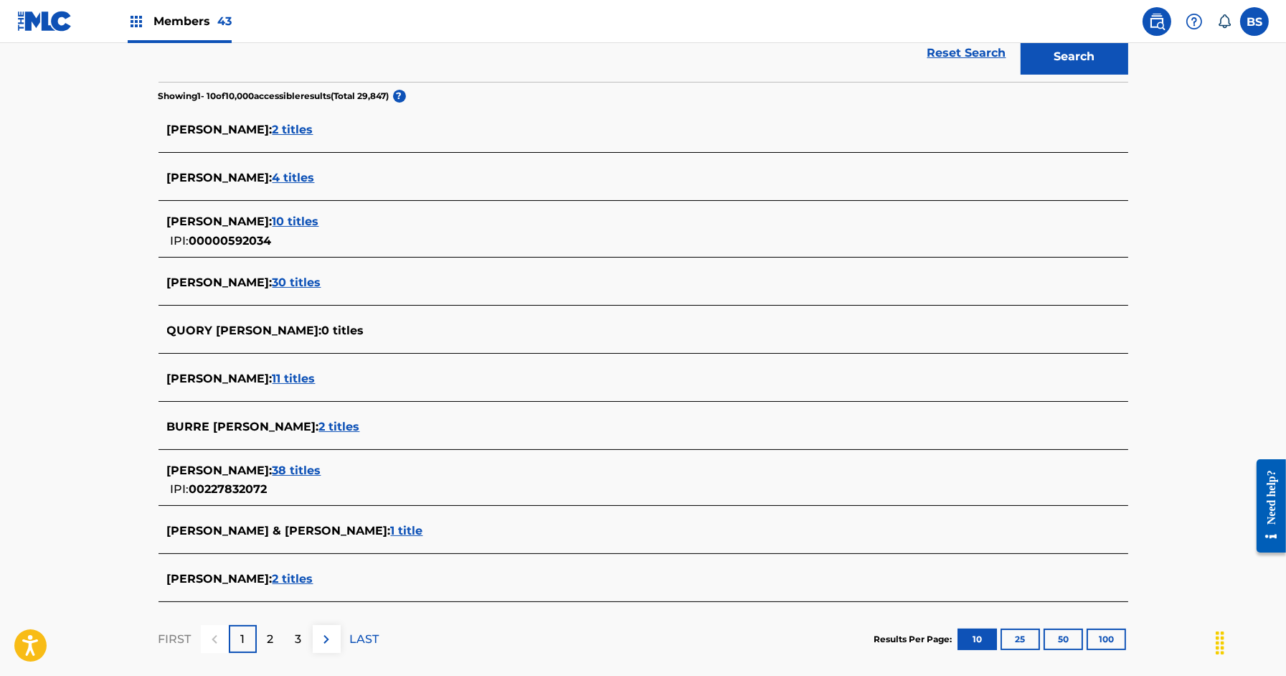
click at [313, 574] on span "2 titles" at bounding box center [293, 579] width 41 height 14
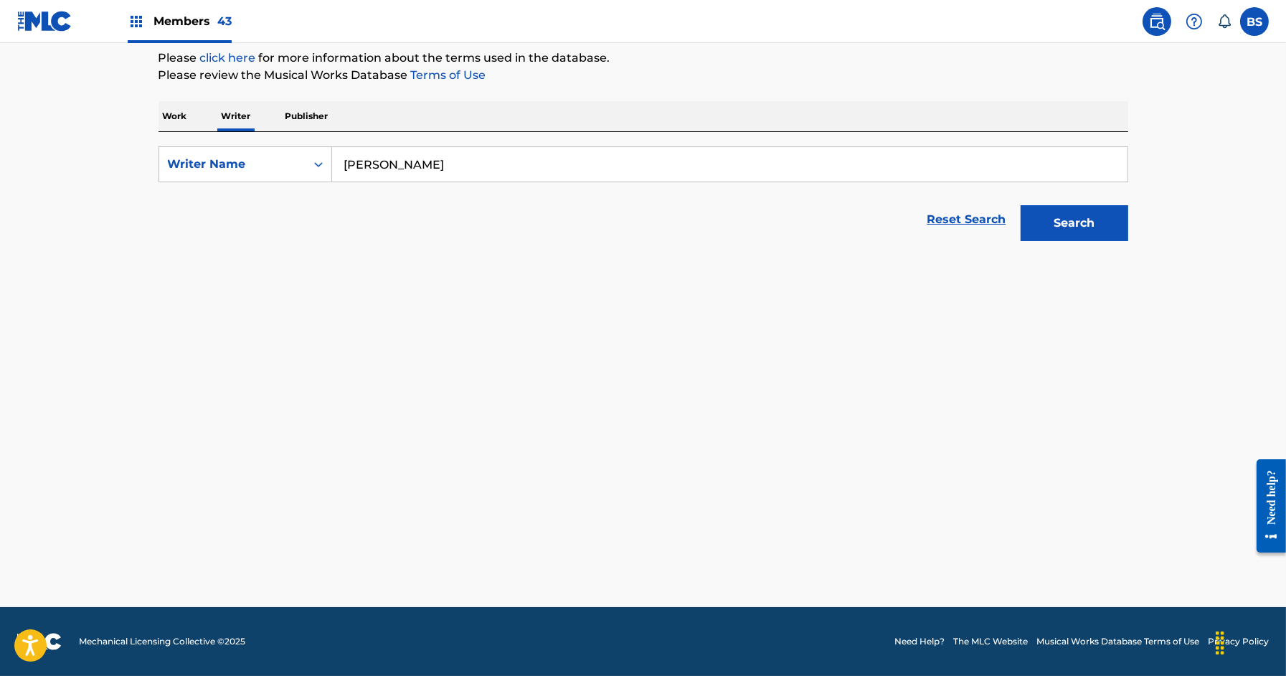
scroll to position [171, 0]
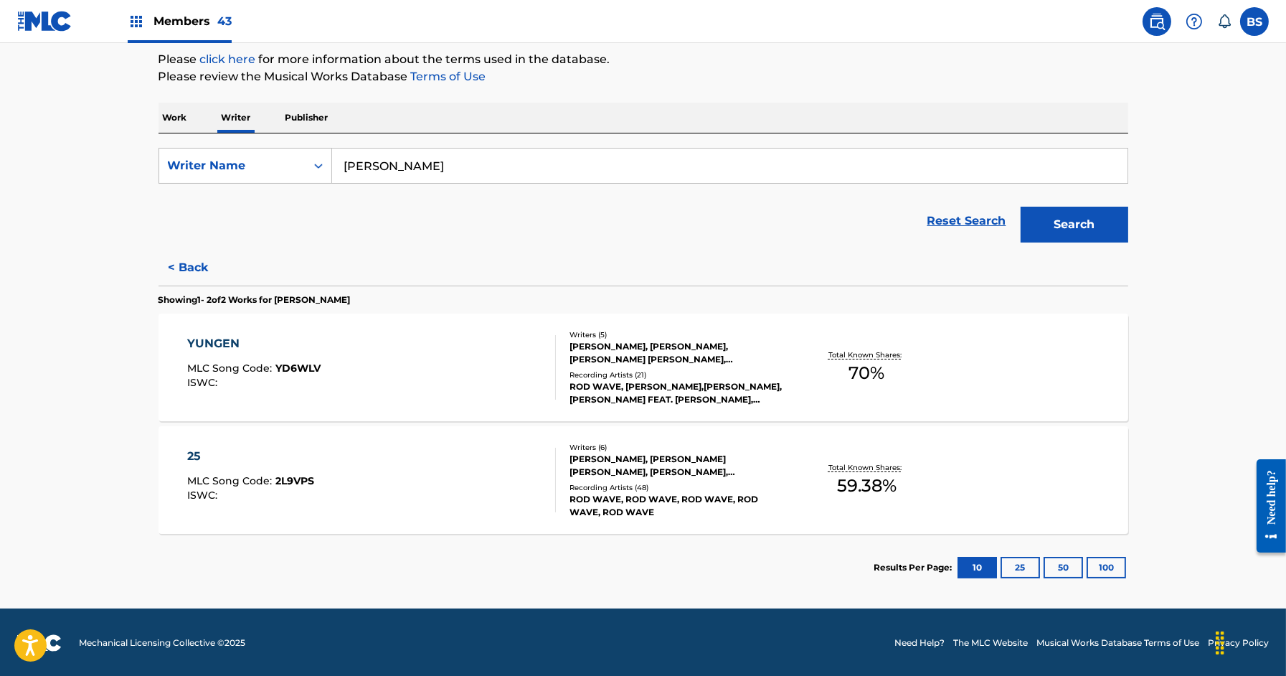
click at [536, 365] on div "YUNGEN MLC Song Code : YD6WLV ISWC :" at bounding box center [371, 367] width 369 height 65
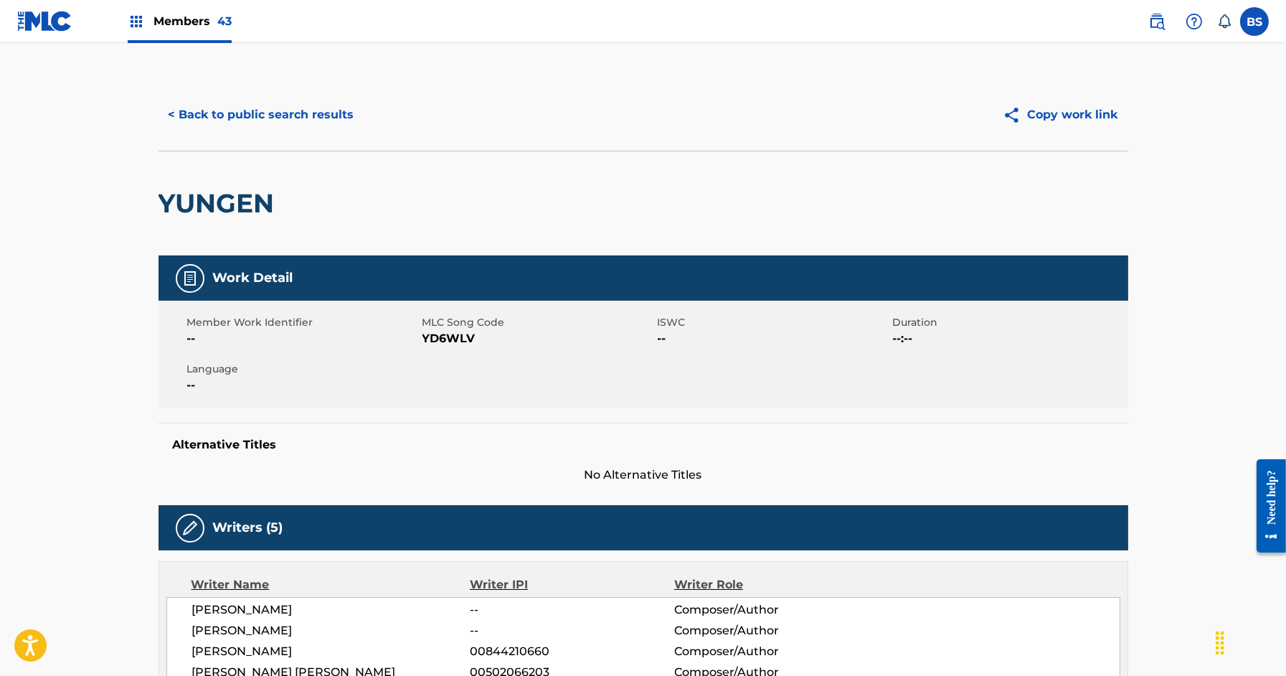
click at [278, 91] on div "< Back to public search results Copy work link" at bounding box center [644, 115] width 970 height 72
click at [267, 107] on button "< Back to public search results" at bounding box center [262, 115] width 206 height 36
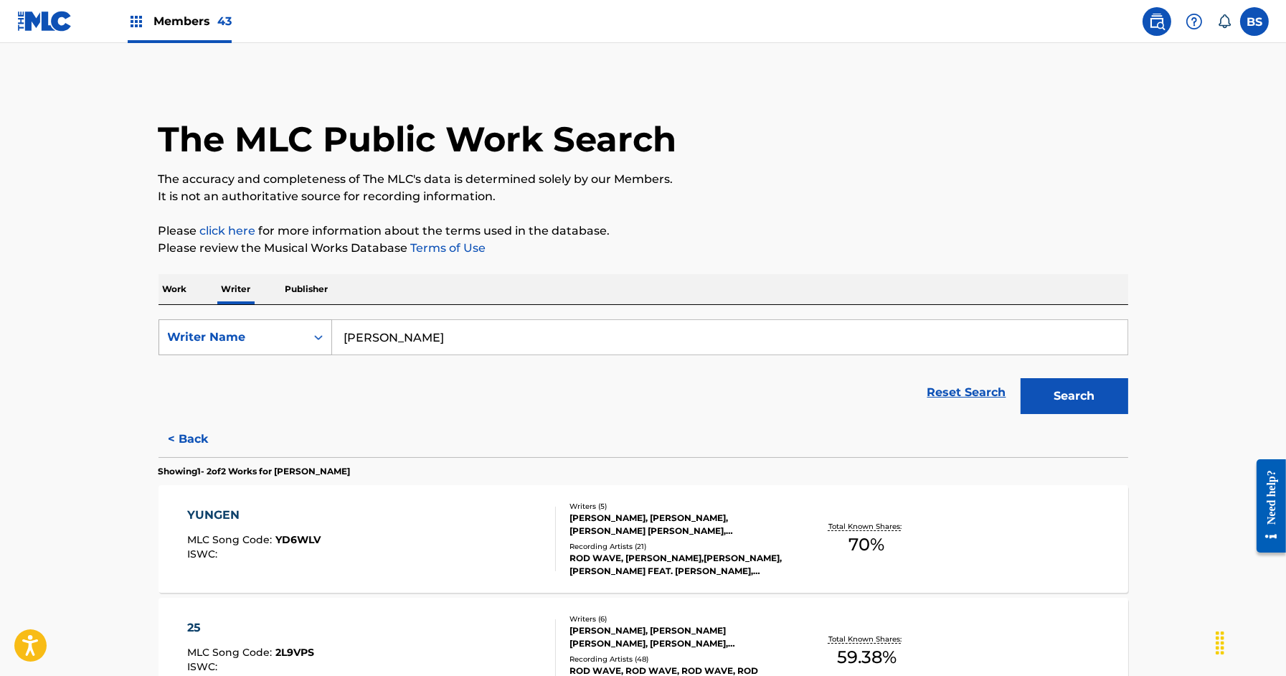
click at [245, 340] on div "Writer Name" at bounding box center [232, 336] width 129 height 17
click at [240, 372] on div "Writer IPI" at bounding box center [245, 373] width 172 height 36
click at [387, 340] on input "Search Form" at bounding box center [729, 337] width 795 height 34
paste input "895043706"
click at [344, 333] on input "895043706" at bounding box center [729, 337] width 795 height 34
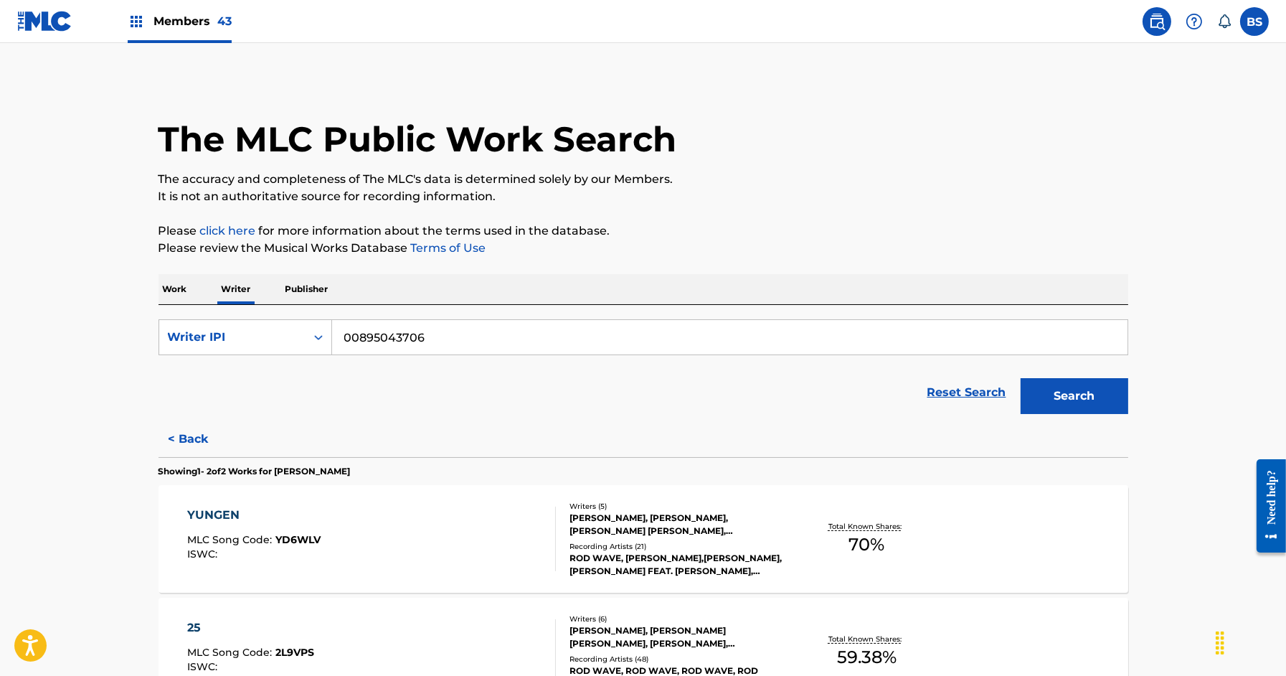
type input "00895043706"
click at [1021, 378] on button "Search" at bounding box center [1075, 396] width 108 height 36
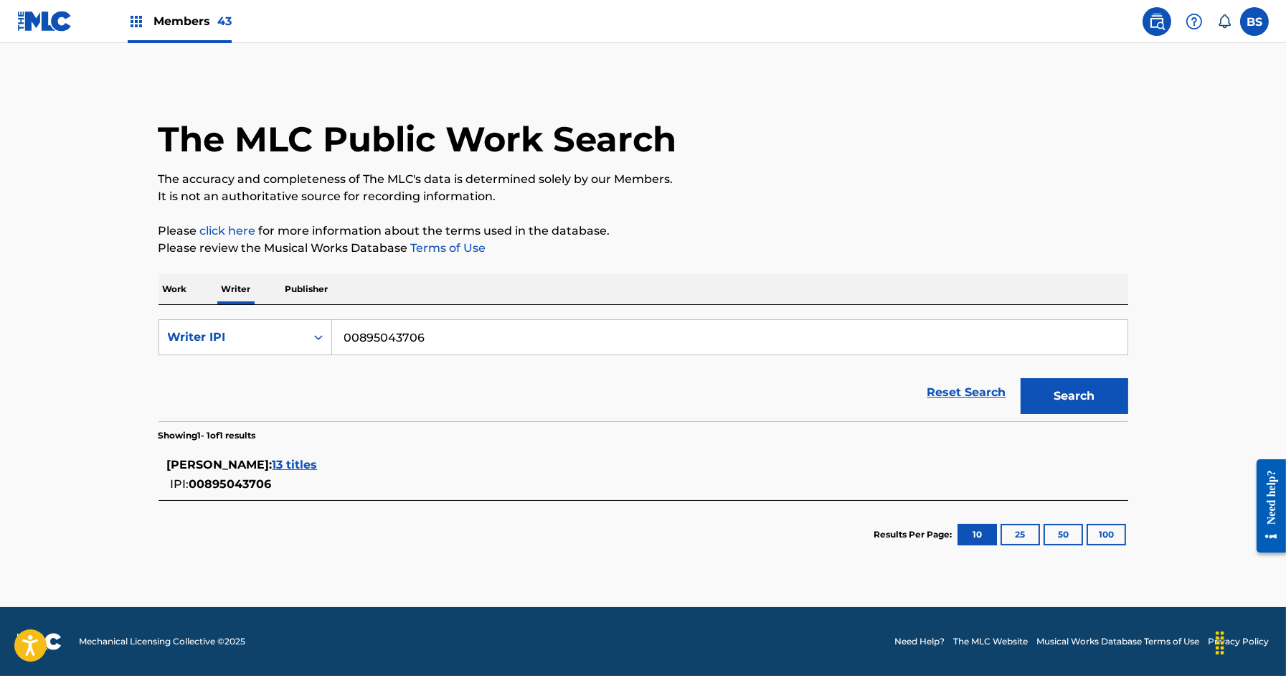
click at [273, 461] on span "13 titles" at bounding box center [295, 465] width 45 height 14
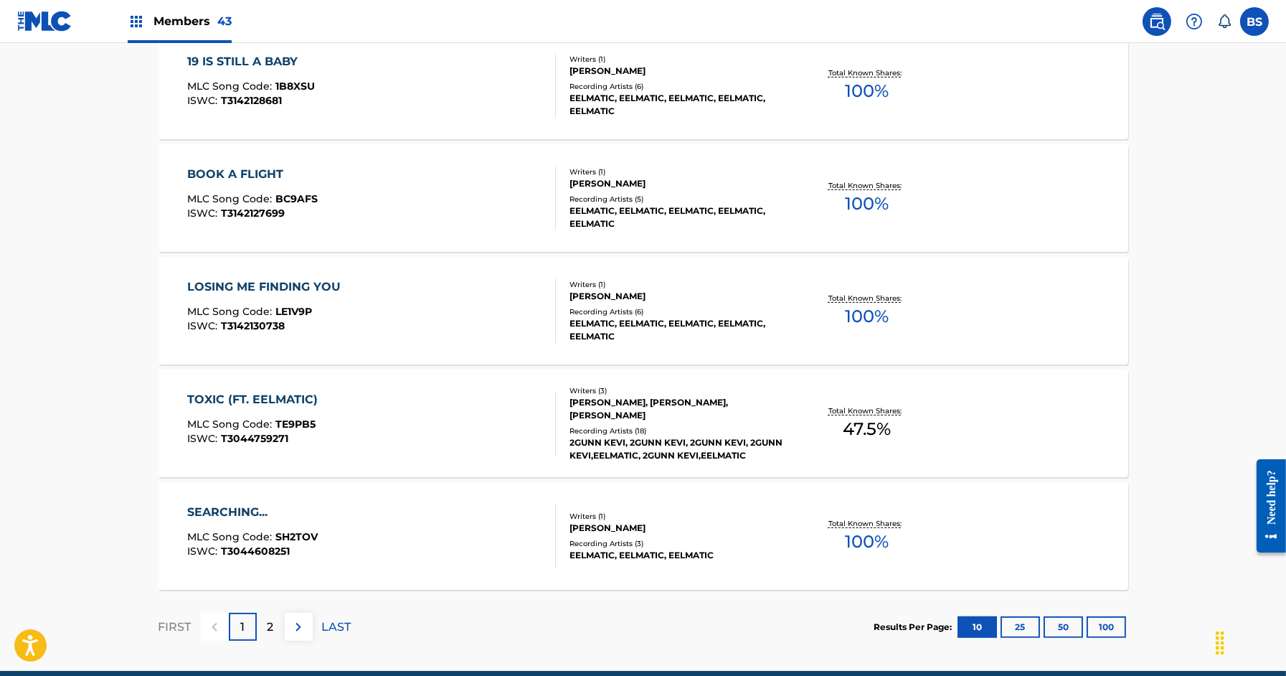
scroll to position [1079, 0]
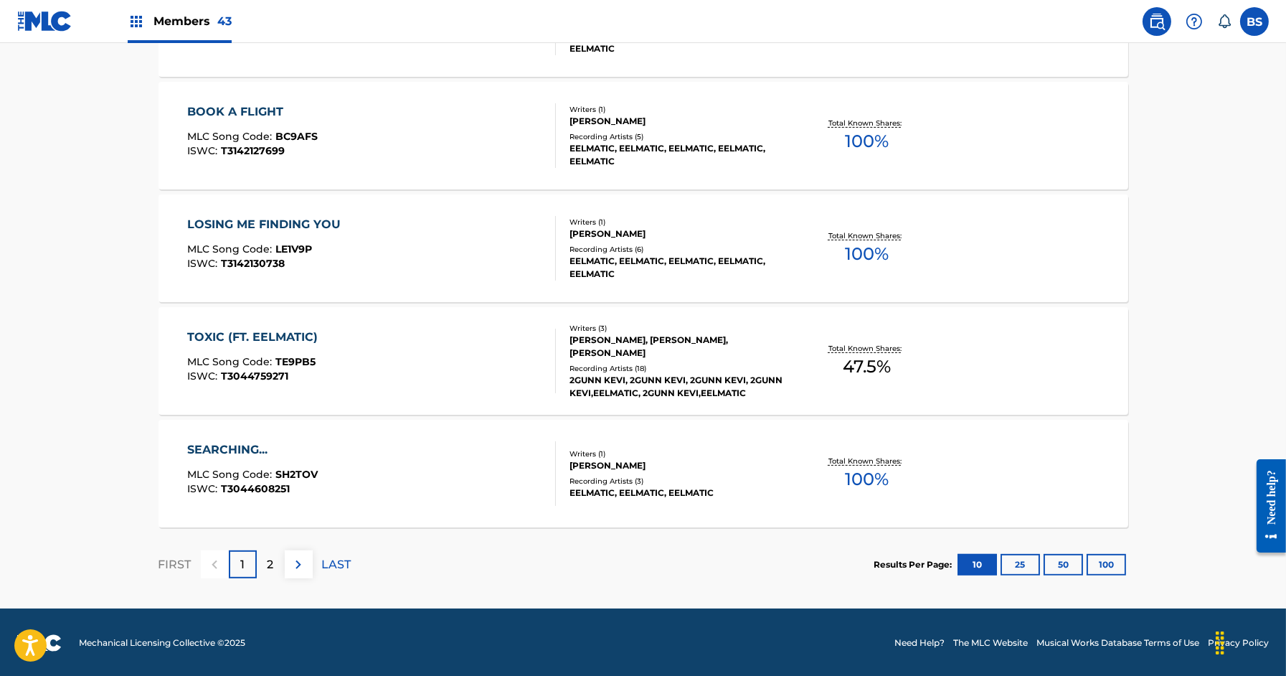
click at [544, 455] on div at bounding box center [549, 473] width 11 height 65
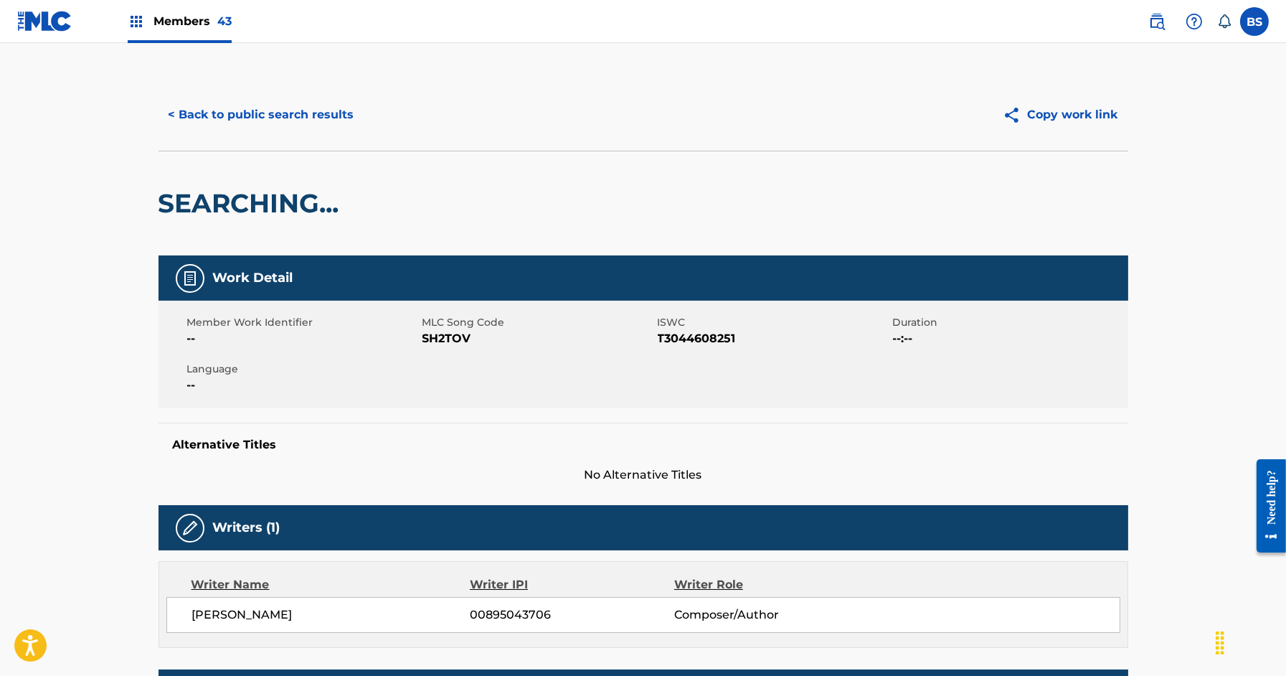
click at [286, 111] on button "< Back to public search results" at bounding box center [262, 115] width 206 height 36
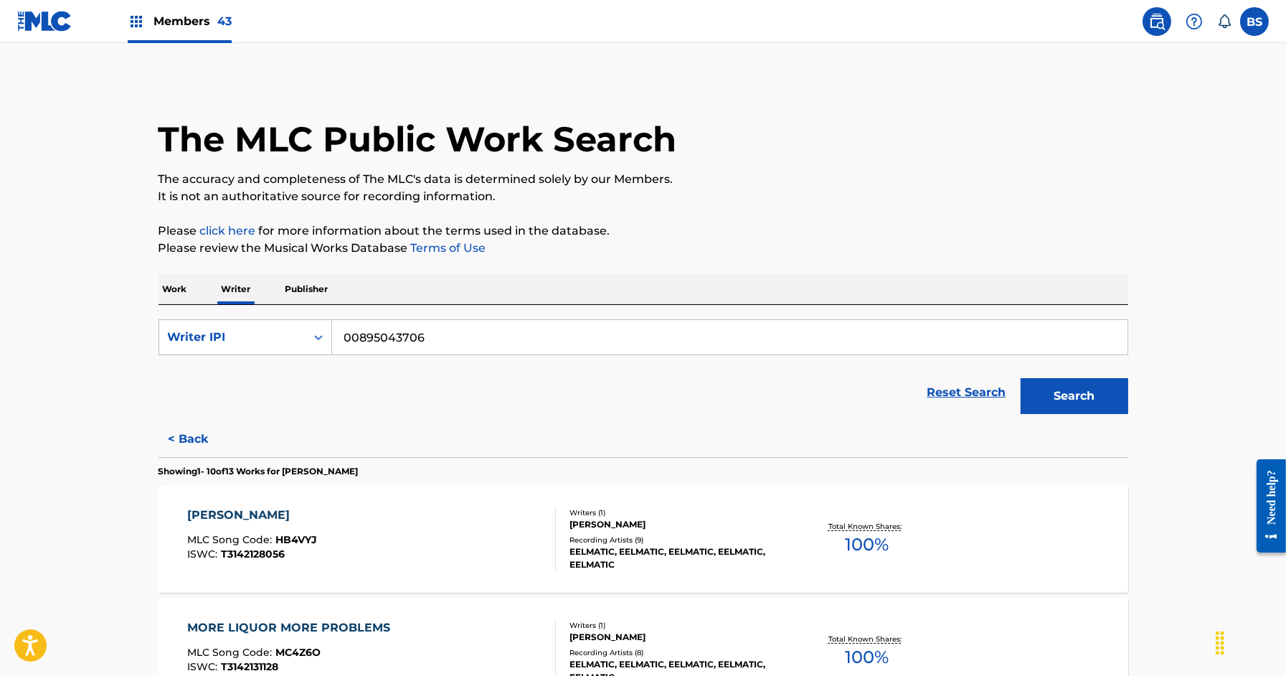
click at [184, 290] on p "Work" at bounding box center [175, 289] width 33 height 30
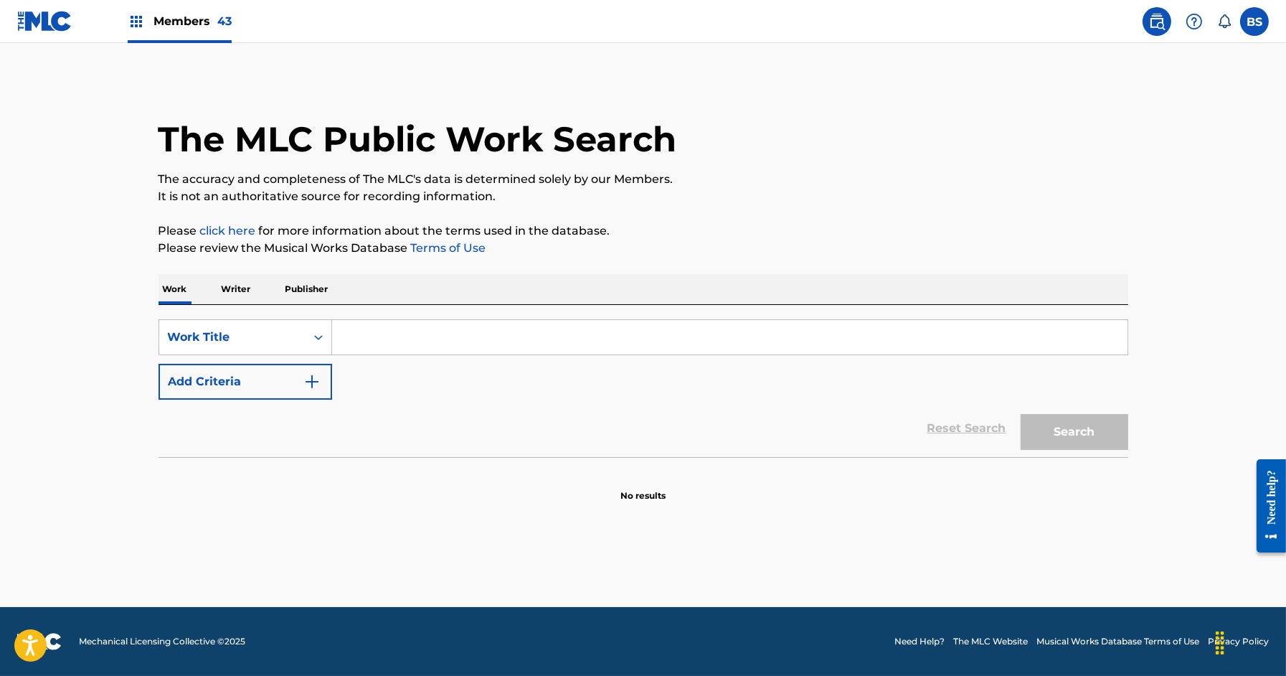
click at [381, 342] on input "Search Form" at bounding box center [729, 337] width 795 height 34
type input "25"
click at [246, 394] on button "Add Criteria" at bounding box center [246, 382] width 174 height 36
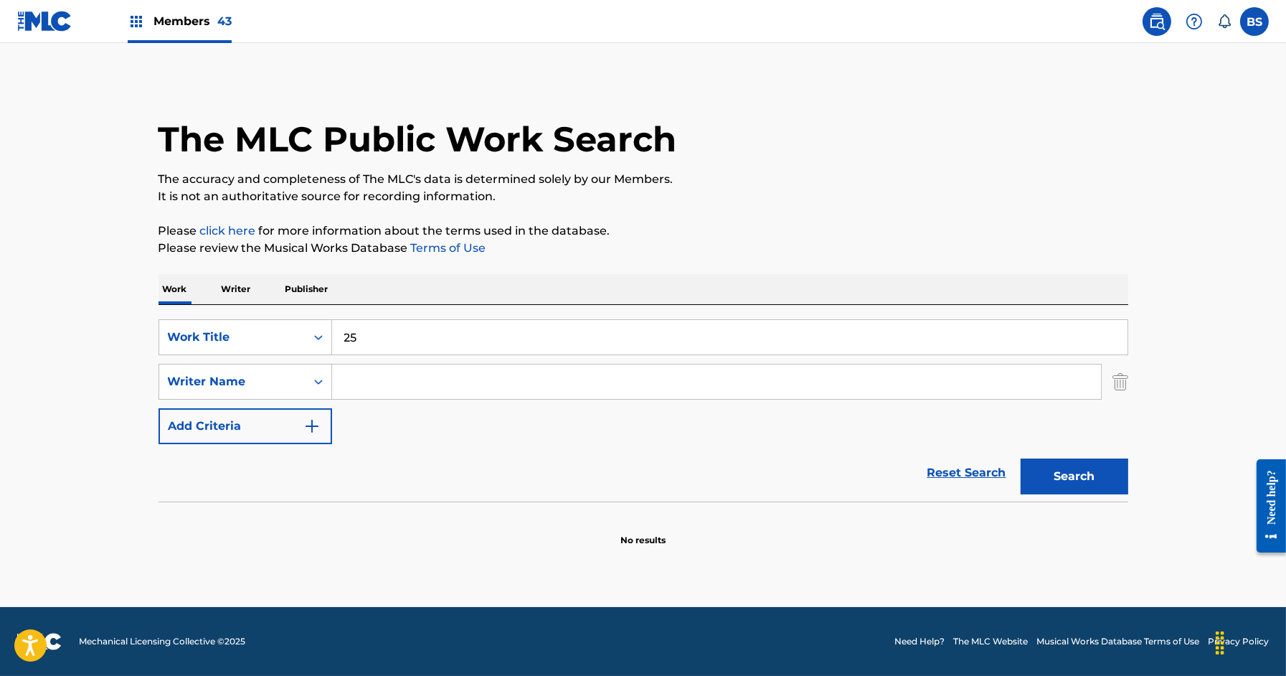
click at [359, 392] on input "Search Form" at bounding box center [716, 381] width 769 height 34
click at [1021, 458] on button "Search" at bounding box center [1075, 476] width 108 height 36
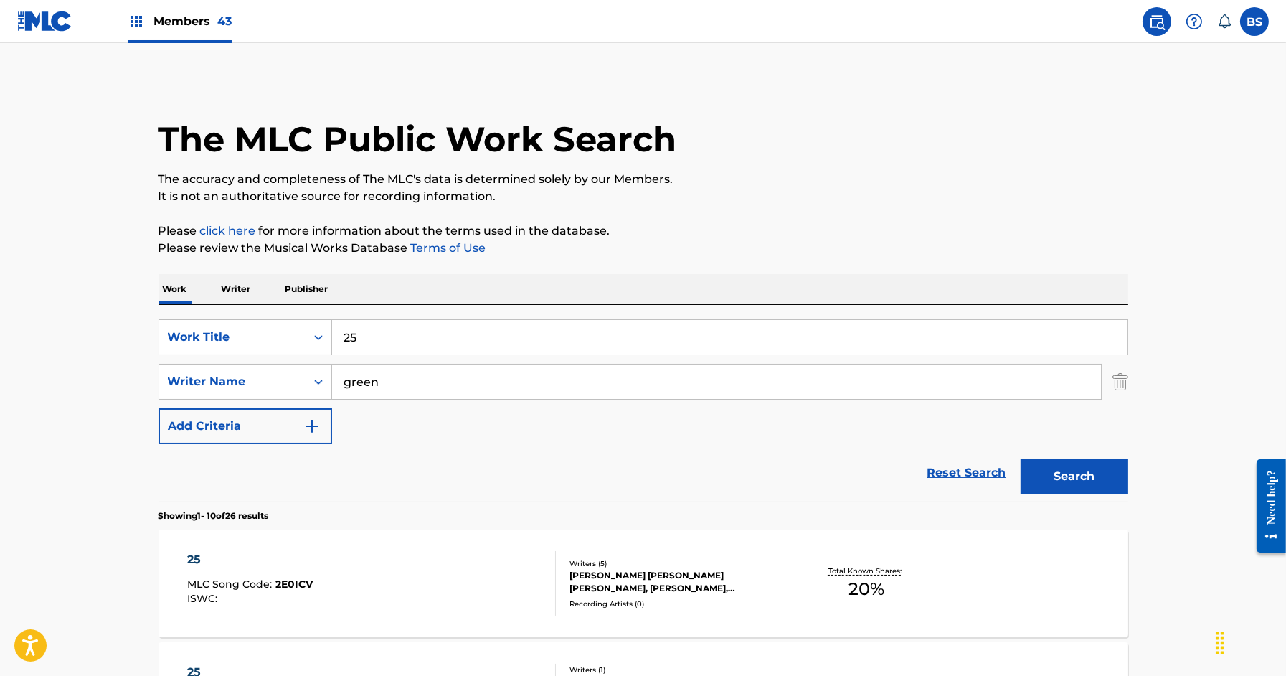
click at [344, 379] on input "green" at bounding box center [716, 381] width 769 height 34
type input "[PERSON_NAME]"
click at [1021, 458] on button "Search" at bounding box center [1075, 476] width 108 height 36
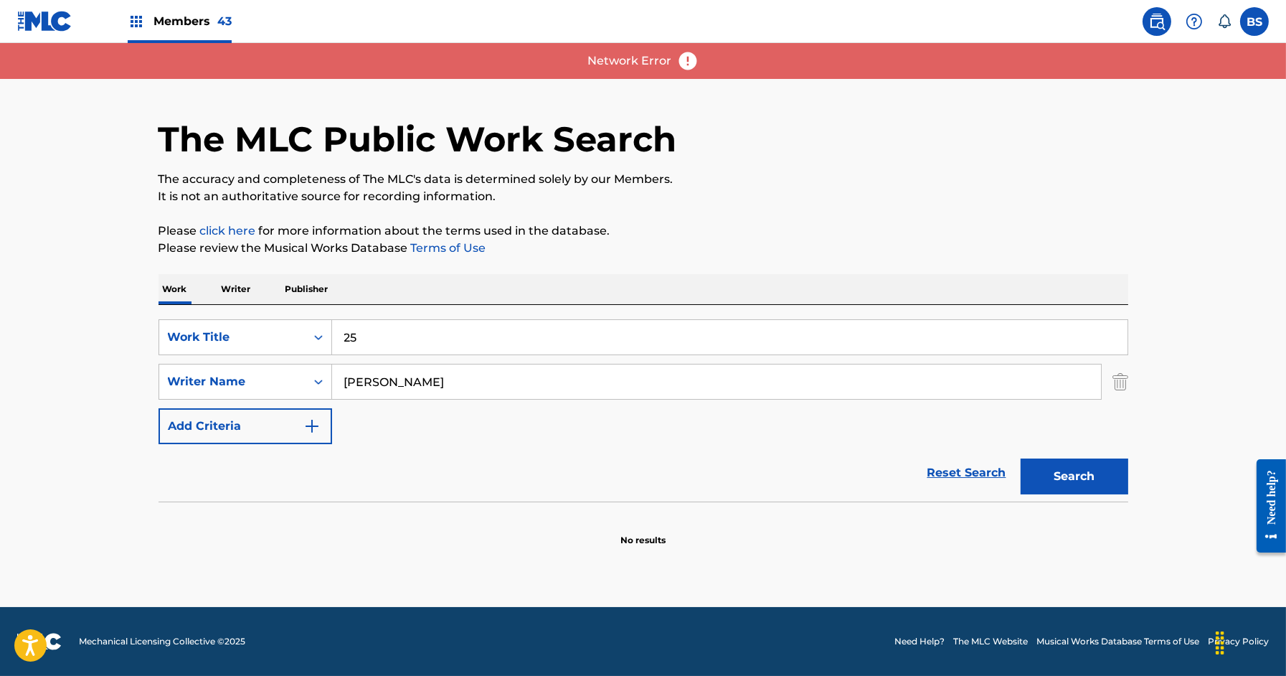
click at [1069, 476] on button "Search" at bounding box center [1075, 476] width 108 height 36
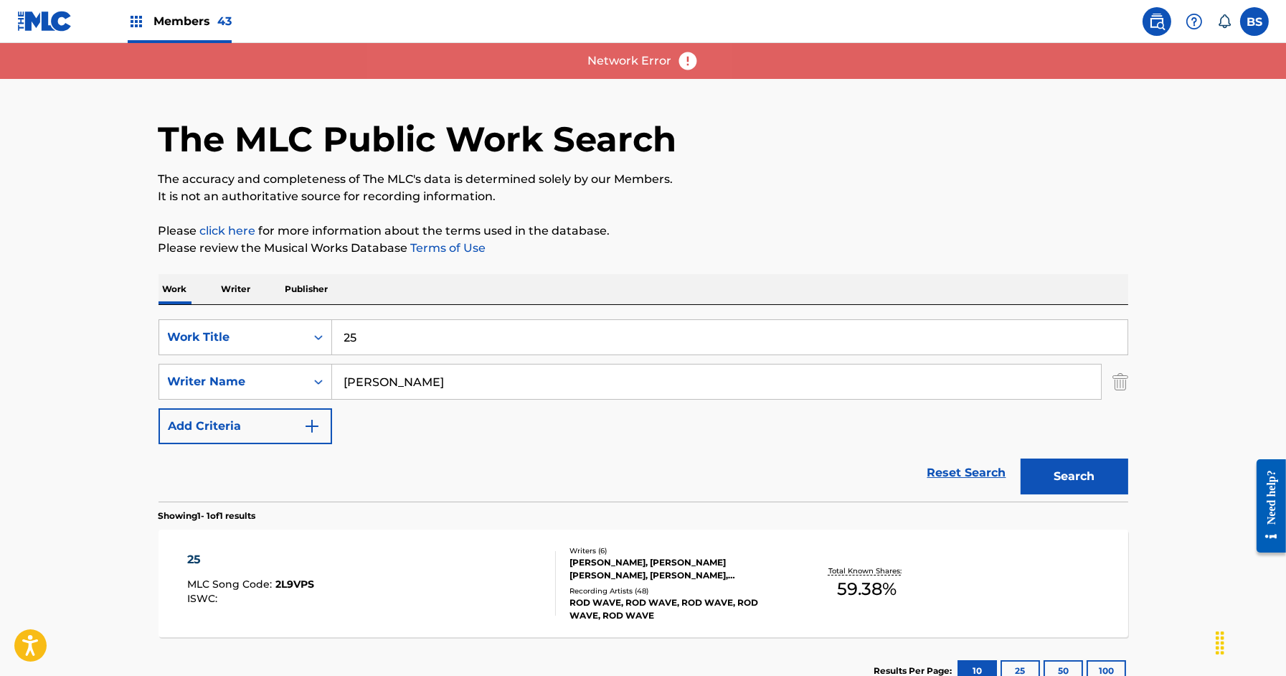
click at [528, 587] on div "25 MLC Song Code : 2L9VPS ISWC :" at bounding box center [371, 583] width 369 height 65
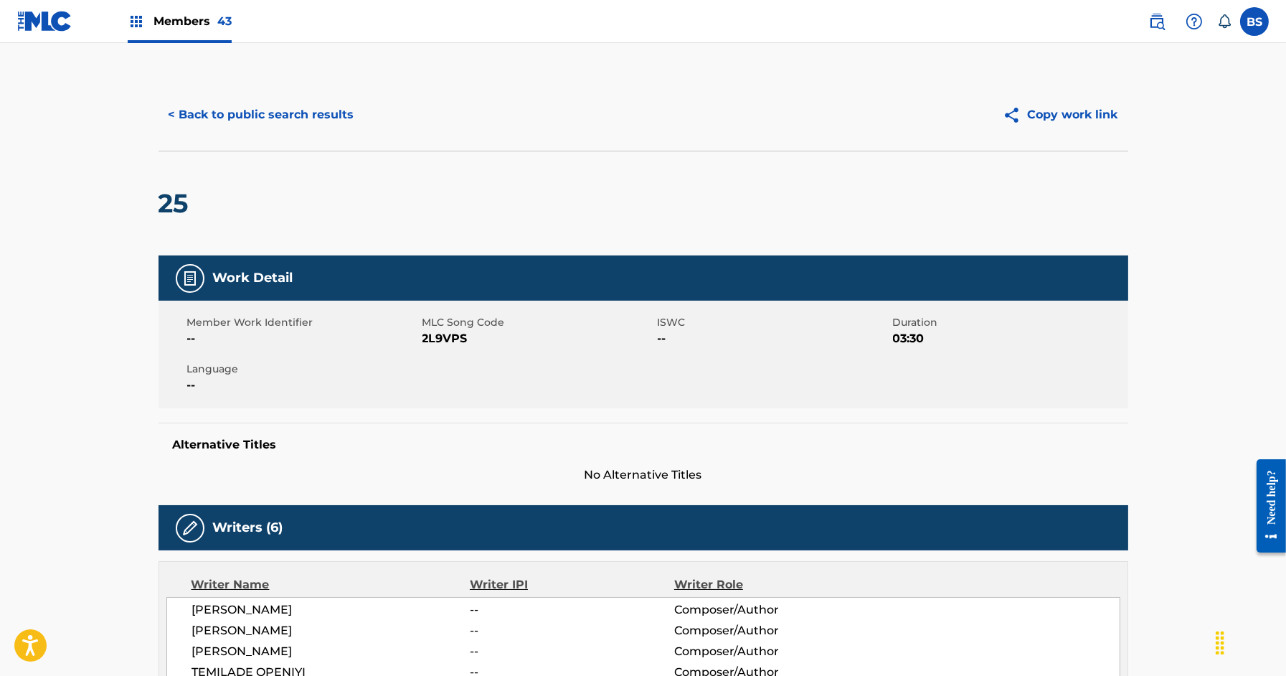
click at [260, 113] on button "< Back to public search results" at bounding box center [262, 115] width 206 height 36
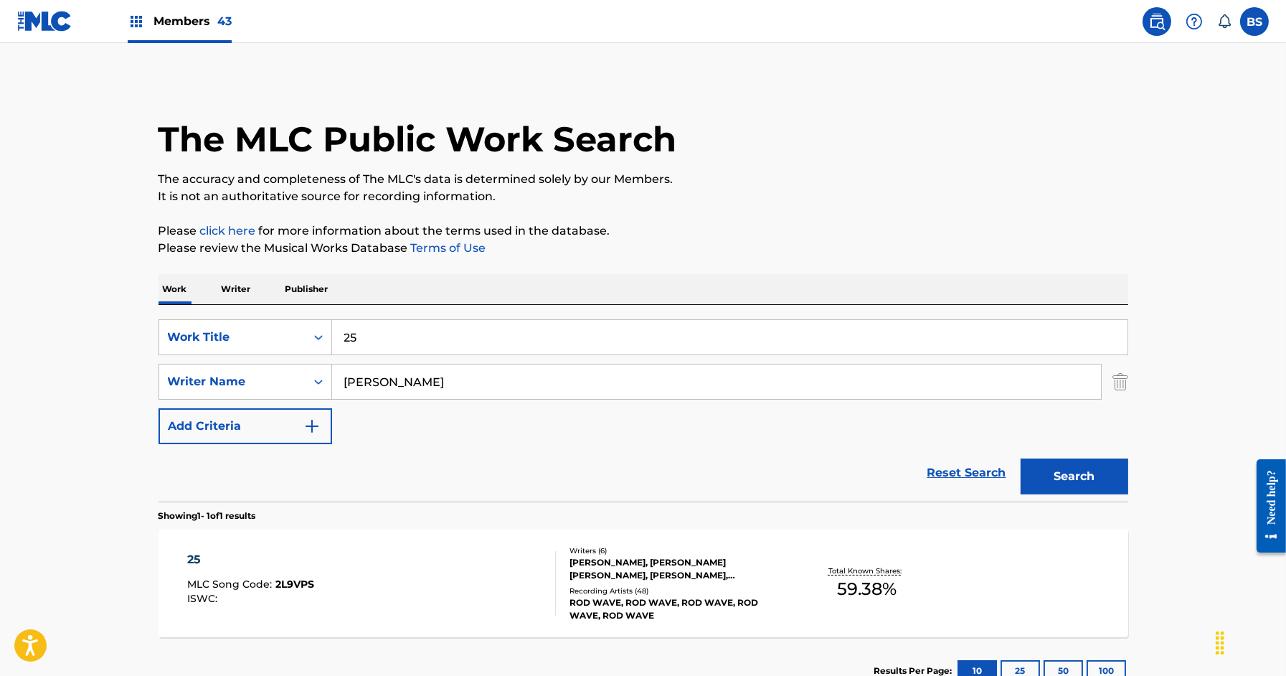
click at [392, 331] on input "25" at bounding box center [729, 337] width 795 height 34
type input "forever"
click at [1055, 471] on button "Search" at bounding box center [1075, 476] width 108 height 36
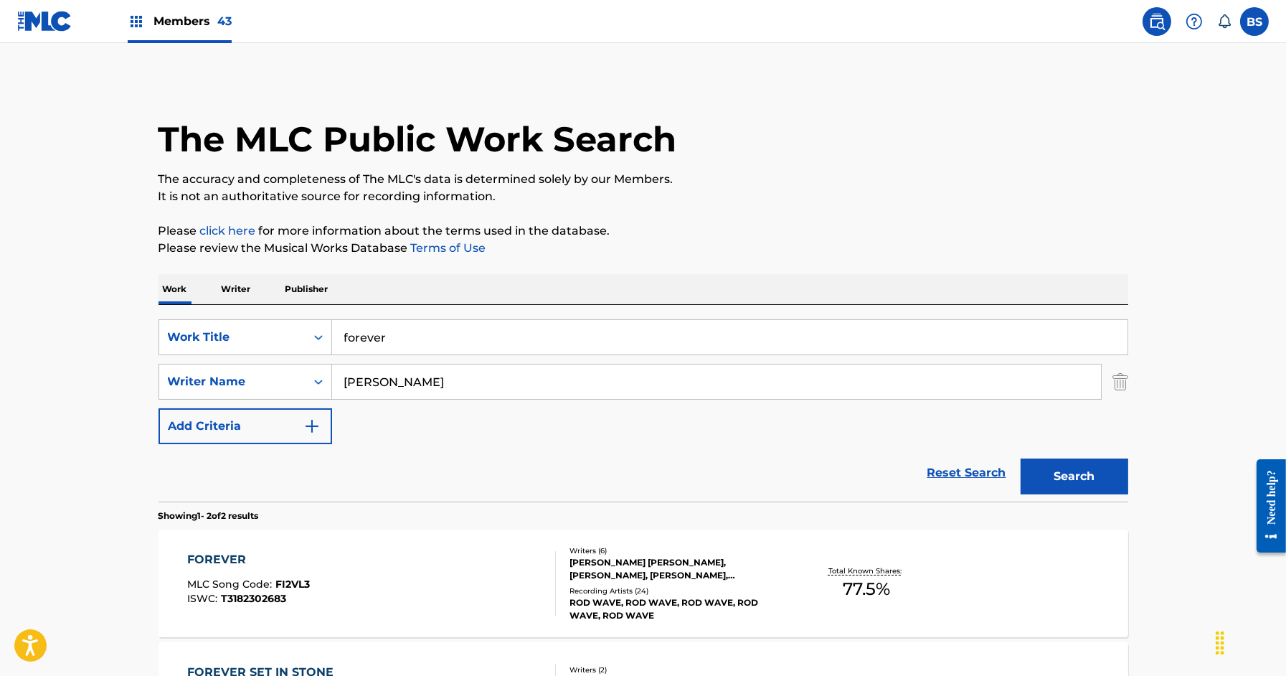
click at [499, 580] on div "FOREVER MLC Song Code : FI2VL3 ISWC : T3182302683" at bounding box center [371, 583] width 369 height 65
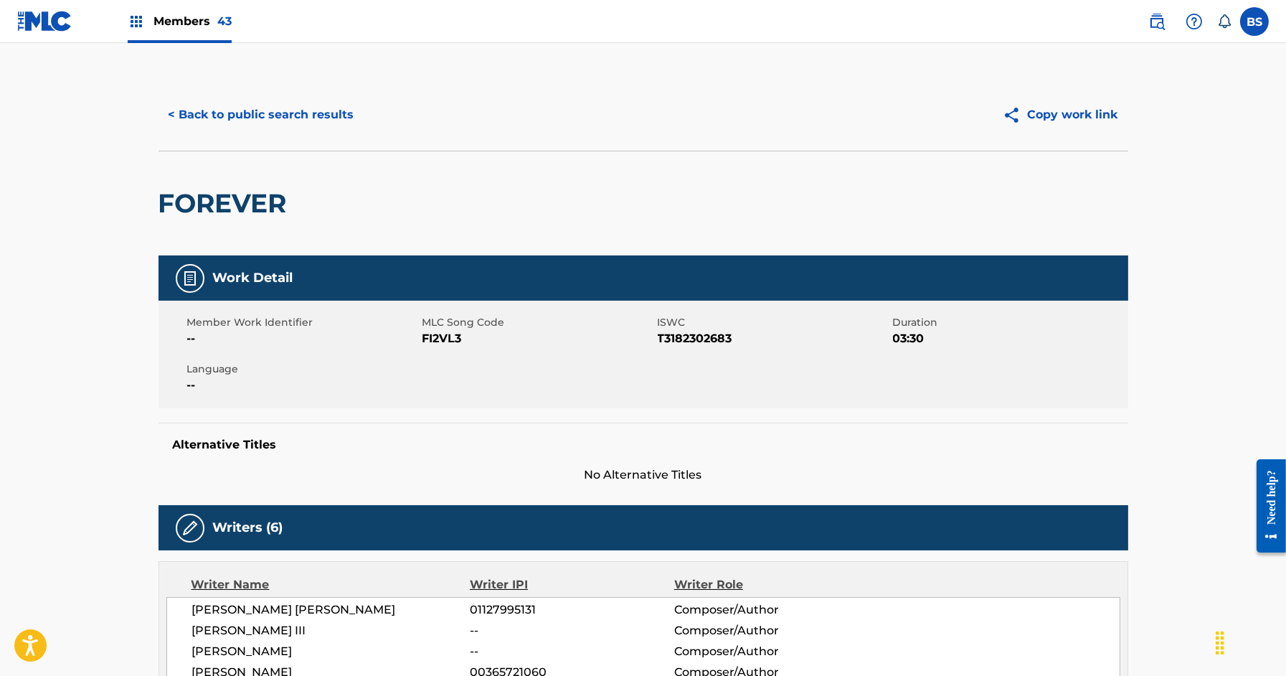
click at [279, 109] on button "< Back to public search results" at bounding box center [262, 115] width 206 height 36
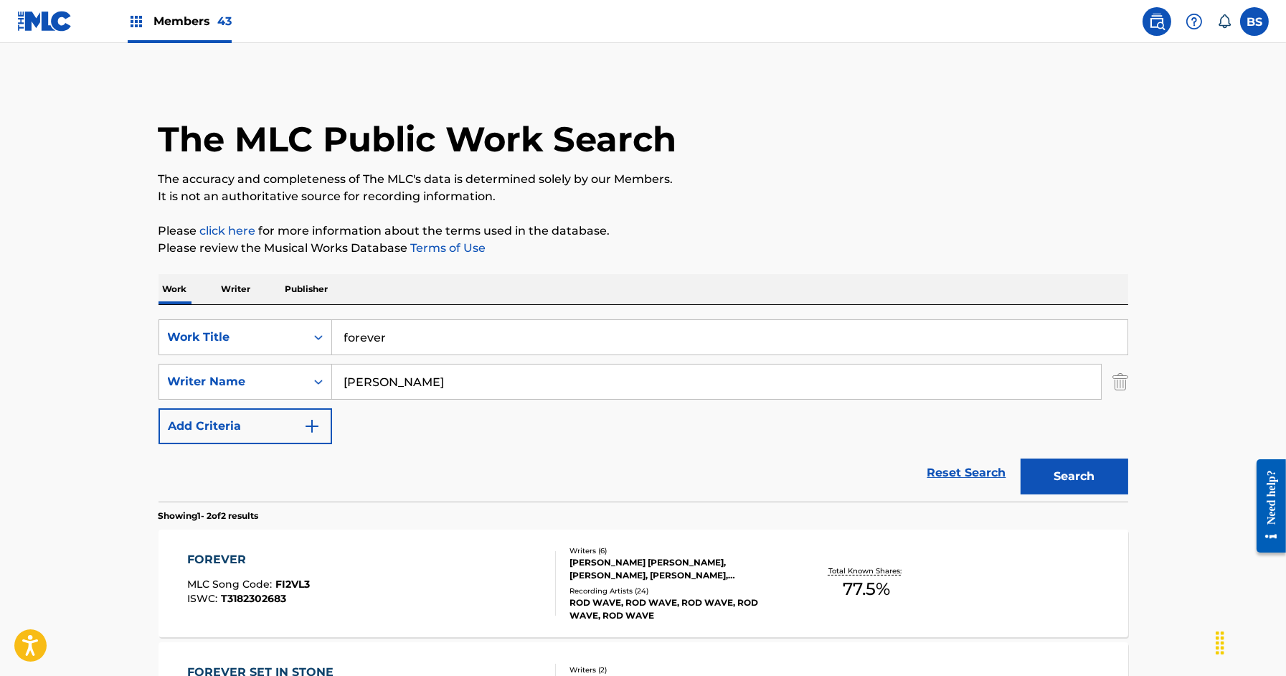
click at [431, 337] on input "forever" at bounding box center [729, 337] width 795 height 34
type input "25"
click at [1021, 458] on button "Search" at bounding box center [1075, 476] width 108 height 36
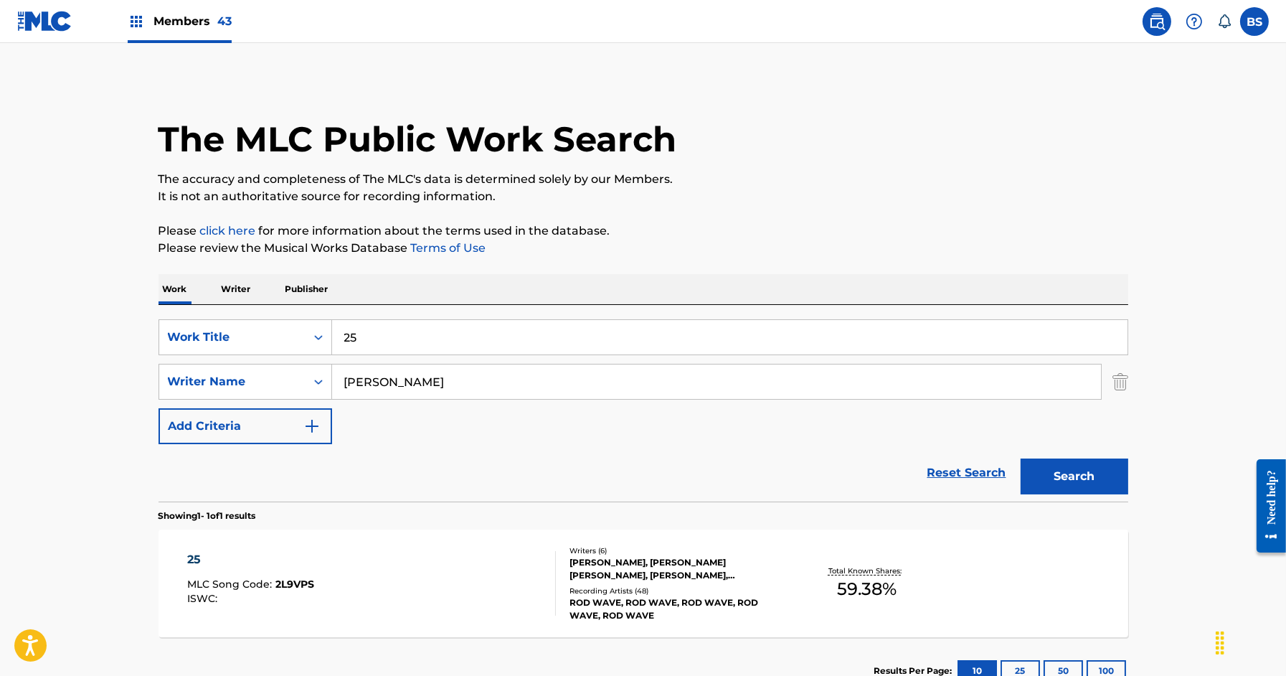
click at [488, 583] on div "25 MLC Song Code : 2L9VPS ISWC :" at bounding box center [371, 583] width 369 height 65
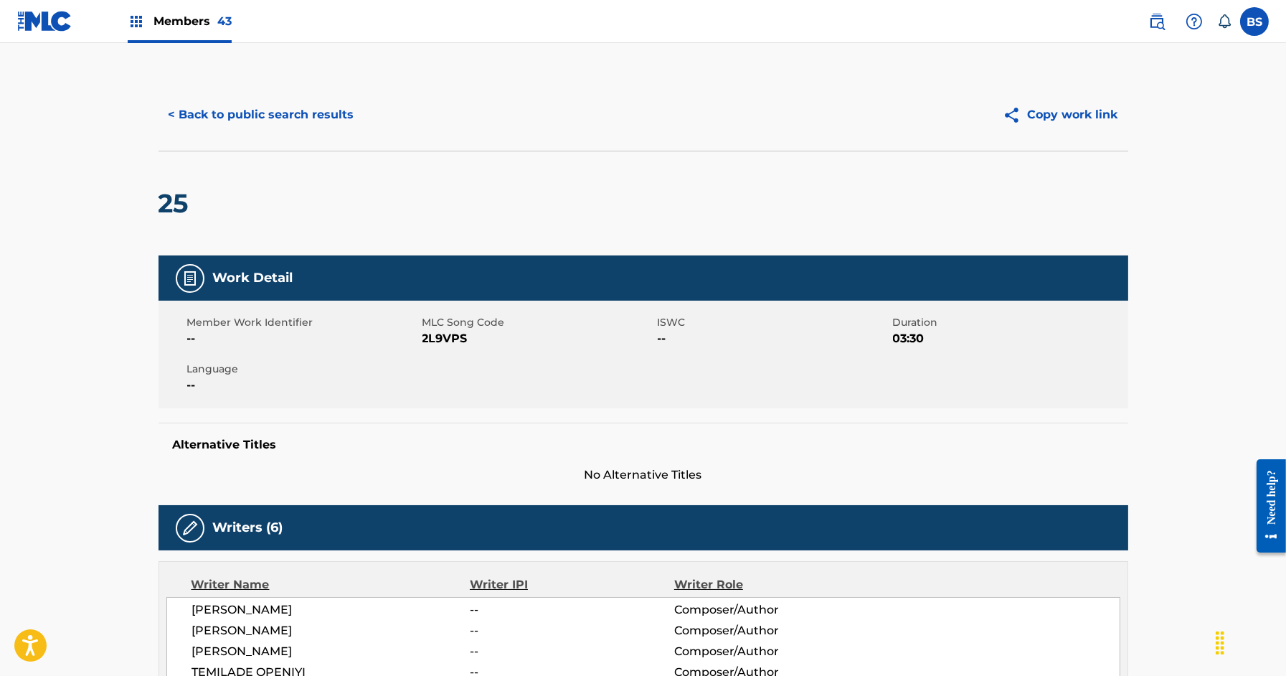
click at [289, 106] on button "< Back to public search results" at bounding box center [262, 115] width 206 height 36
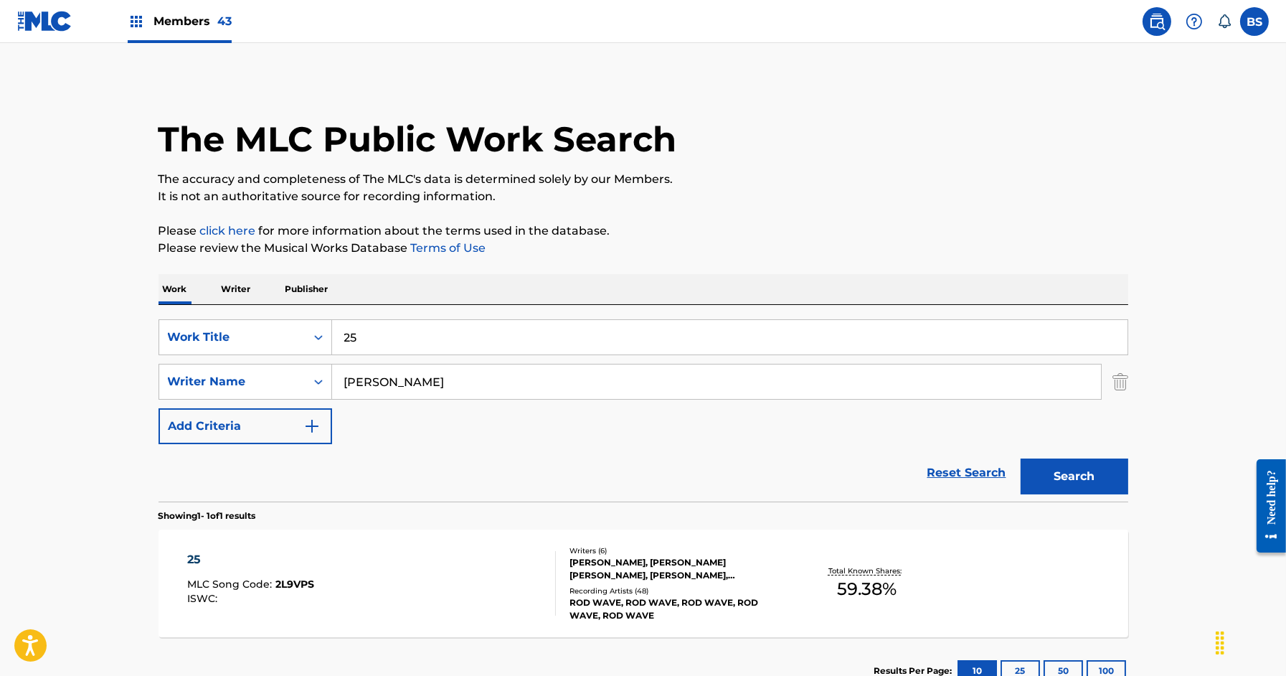
click at [372, 339] on input "25" at bounding box center [729, 337] width 795 height 34
type input "best"
click at [1021, 458] on button "Search" at bounding box center [1075, 476] width 108 height 36
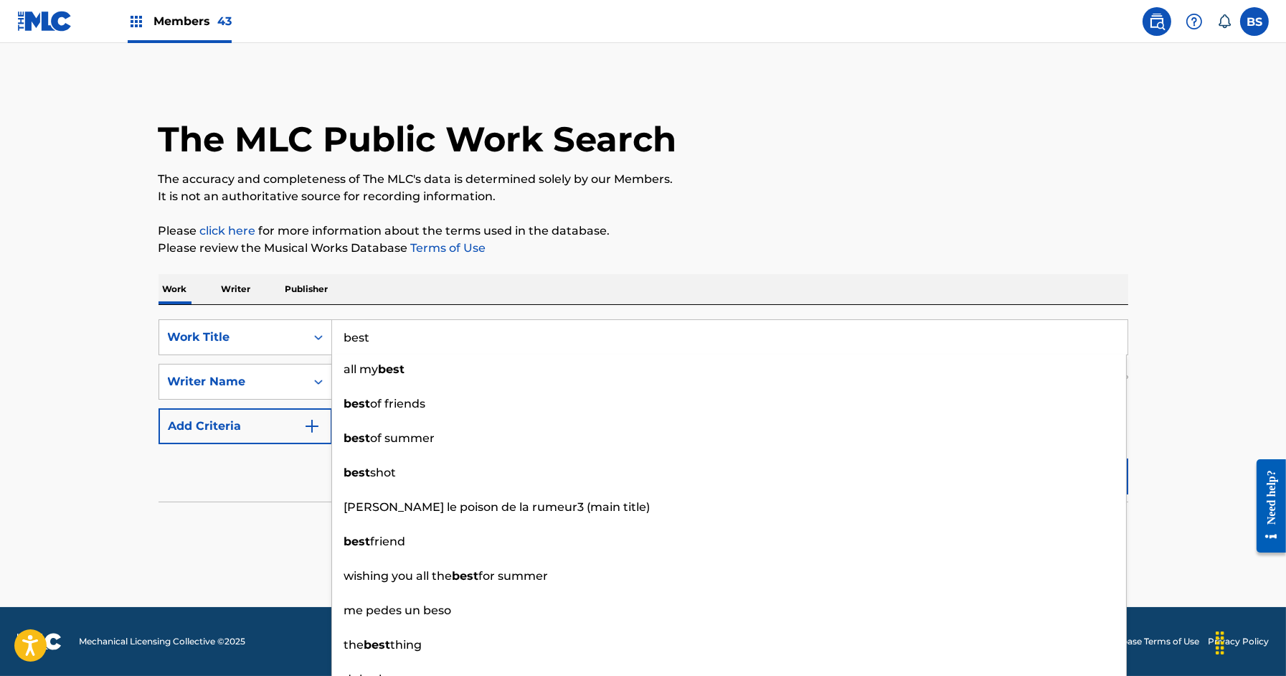
click at [170, 521] on section "No results" at bounding box center [644, 527] width 970 height 37
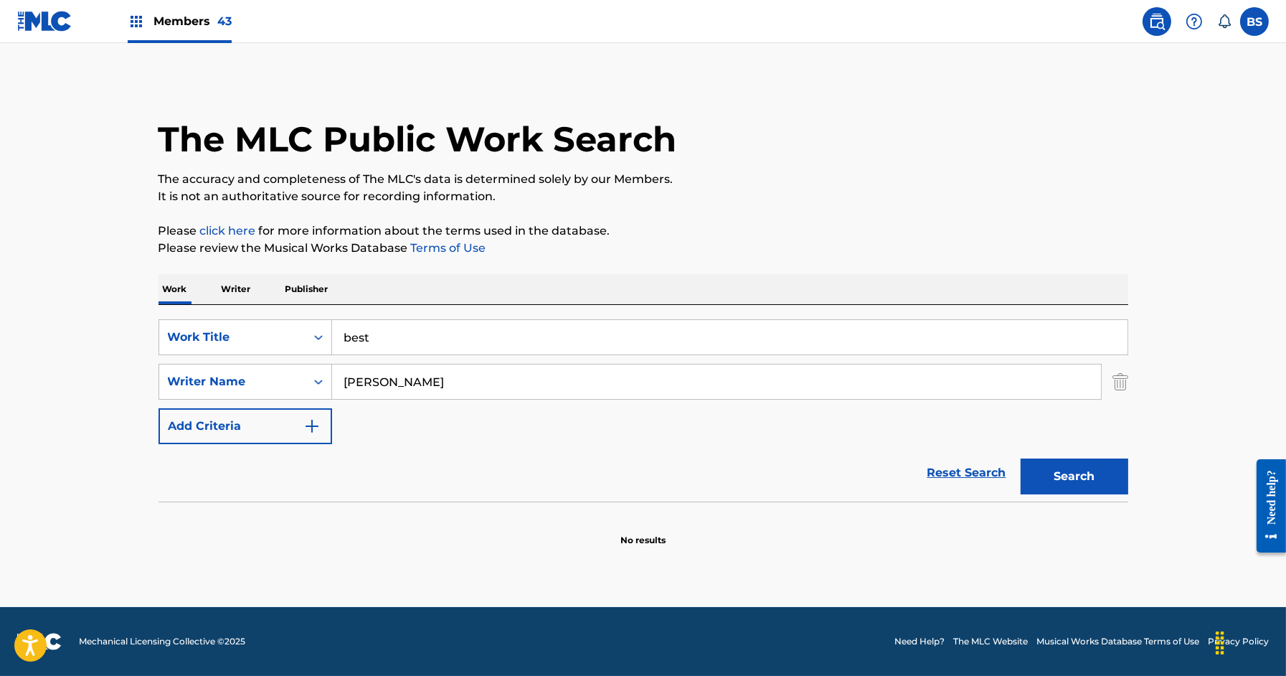
click at [1056, 483] on button "Search" at bounding box center [1075, 476] width 108 height 36
click at [1100, 483] on button "Search" at bounding box center [1075, 476] width 108 height 36
click at [231, 284] on p "Writer" at bounding box center [236, 289] width 38 height 30
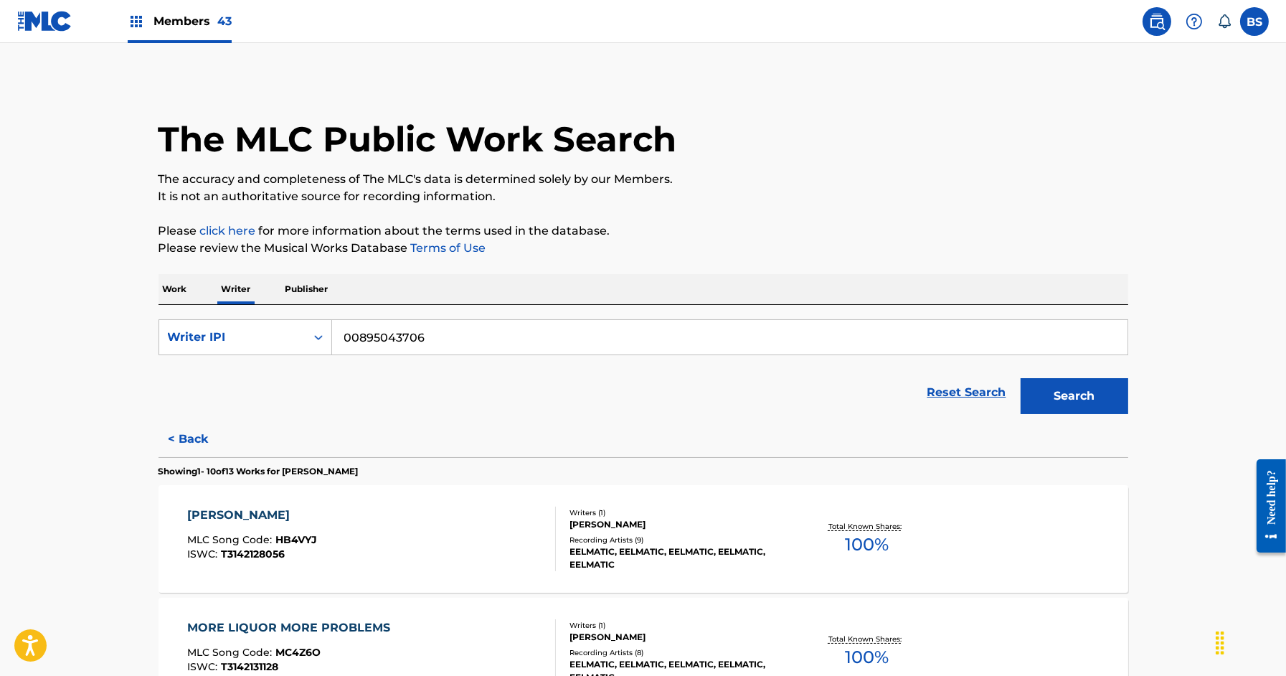
click at [359, 333] on input "00895043706" at bounding box center [729, 337] width 795 height 34
drag, startPoint x: 359, startPoint y: 333, endPoint x: 515, endPoint y: 373, distance: 161.4
click at [515, 373] on form "SearchWithCriteria67b7fb29-2068-414b-83ff-7b8a7fd7515e Writer IPI 00895043706 R…" at bounding box center [644, 370] width 970 height 102
click at [451, 336] on input "00895043706" at bounding box center [729, 337] width 795 height 34
click at [365, 333] on input "00895043706" at bounding box center [729, 337] width 795 height 34
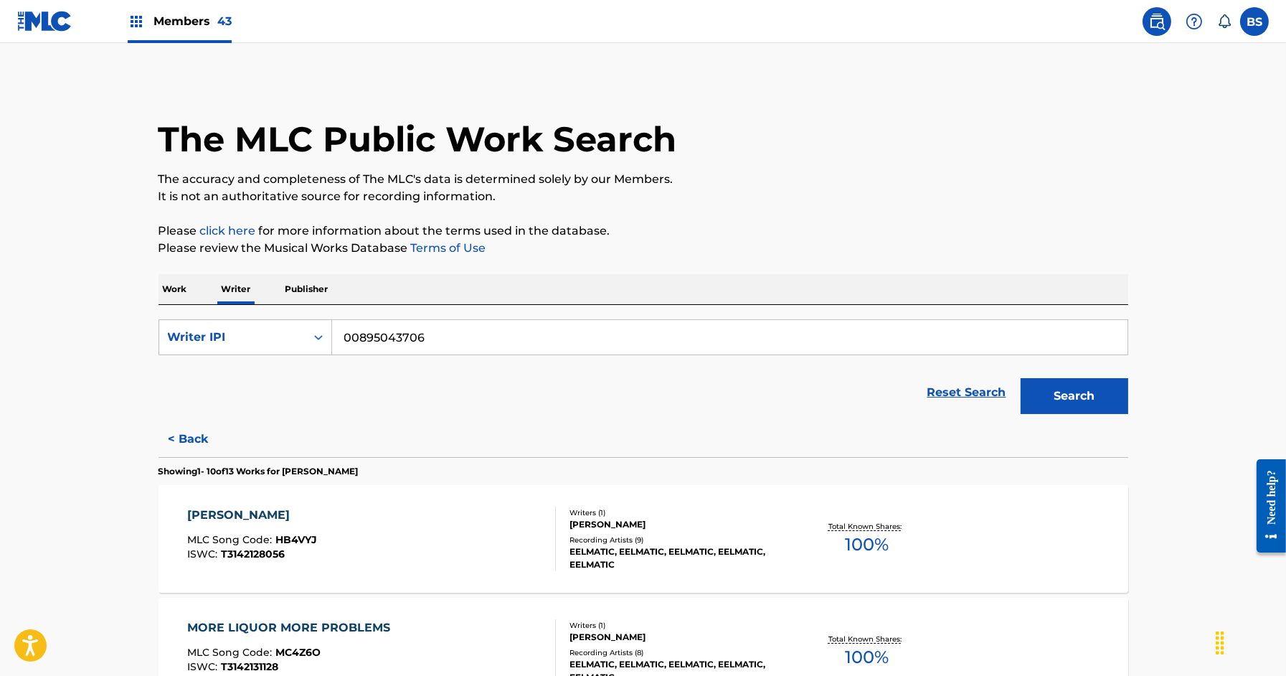
click at [473, 519] on div "[PERSON_NAME] LOVE MLC Song Code : HB4VYJ ISWC : T3142128056" at bounding box center [371, 538] width 369 height 65
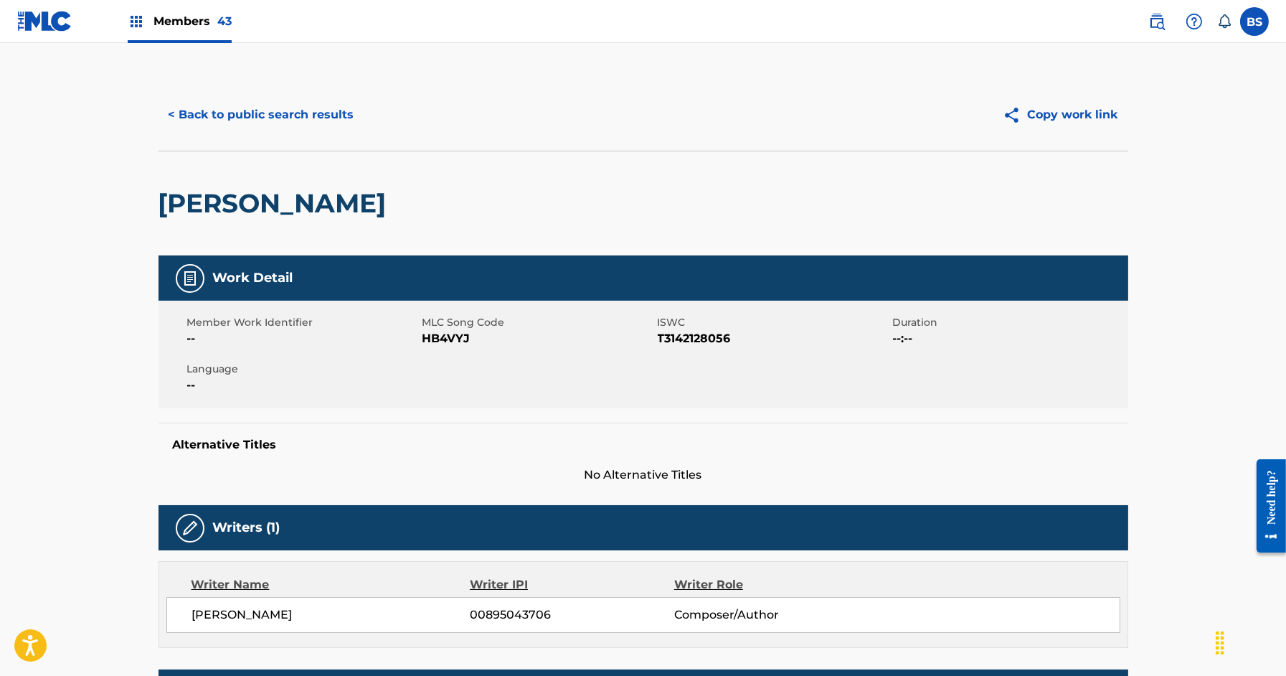
click at [270, 122] on button "< Back to public search results" at bounding box center [262, 115] width 206 height 36
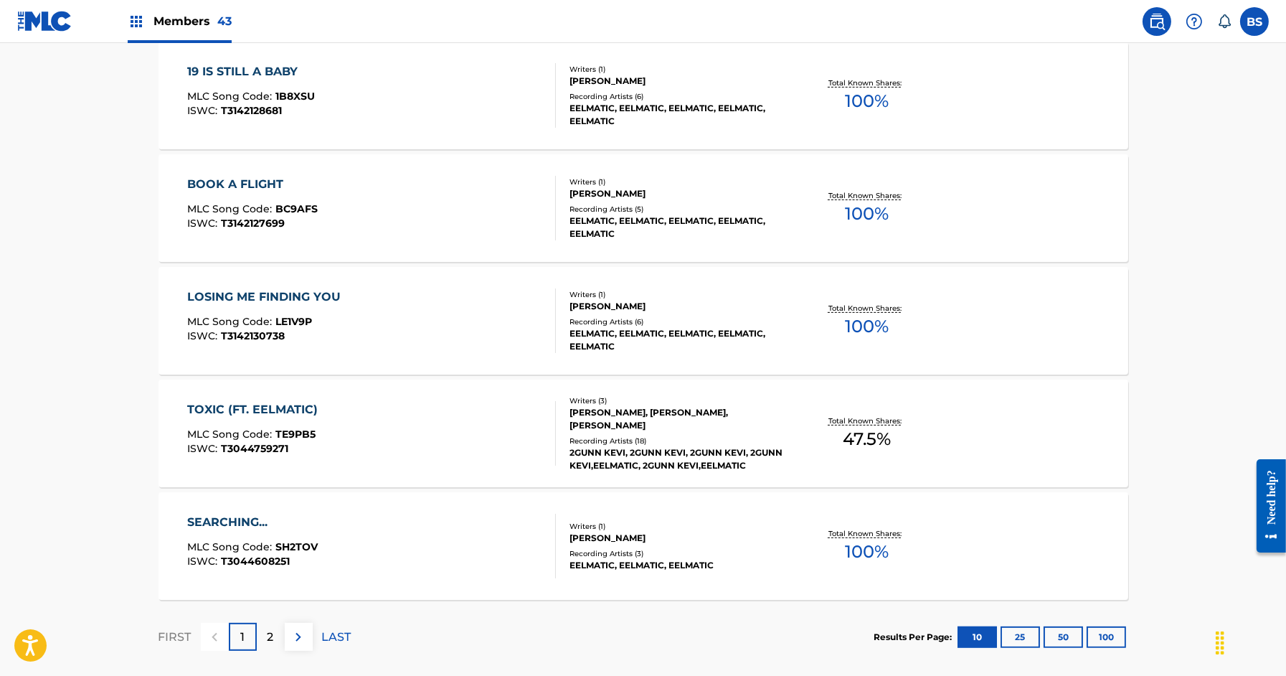
scroll to position [1079, 0]
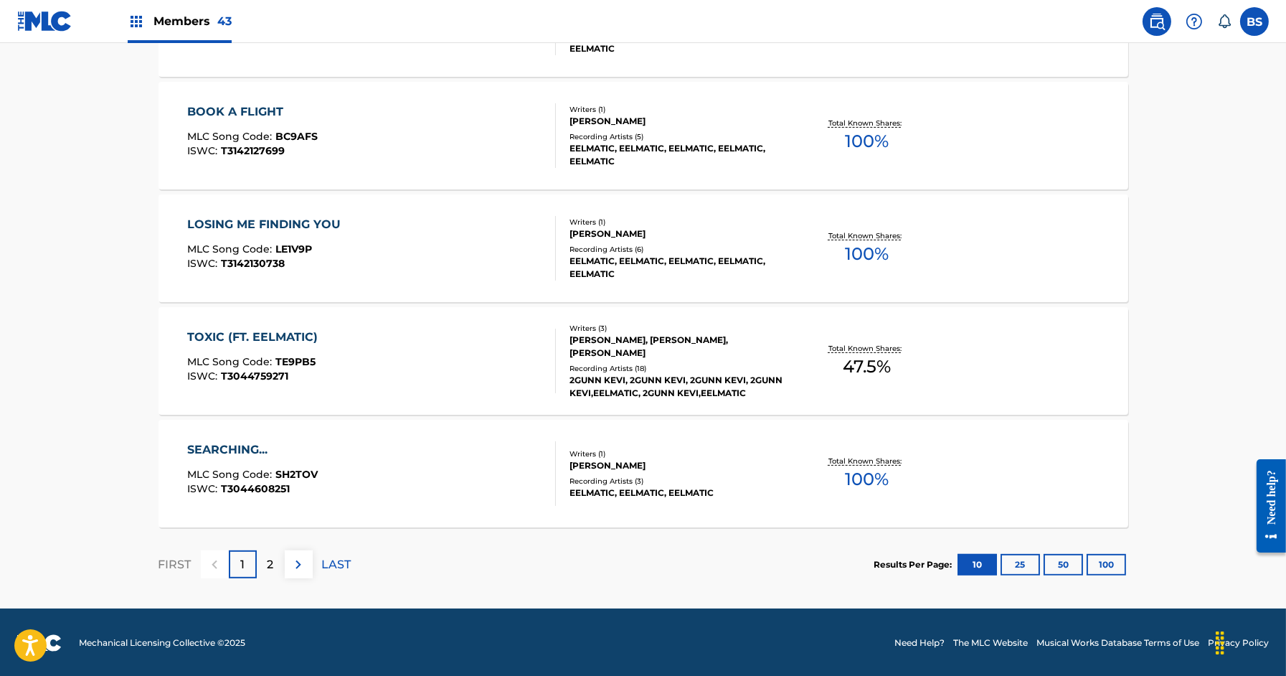
click at [530, 491] on div "SEARCHING... MLC Song Code : SH2TOV ISWC : T3044608251" at bounding box center [371, 473] width 369 height 65
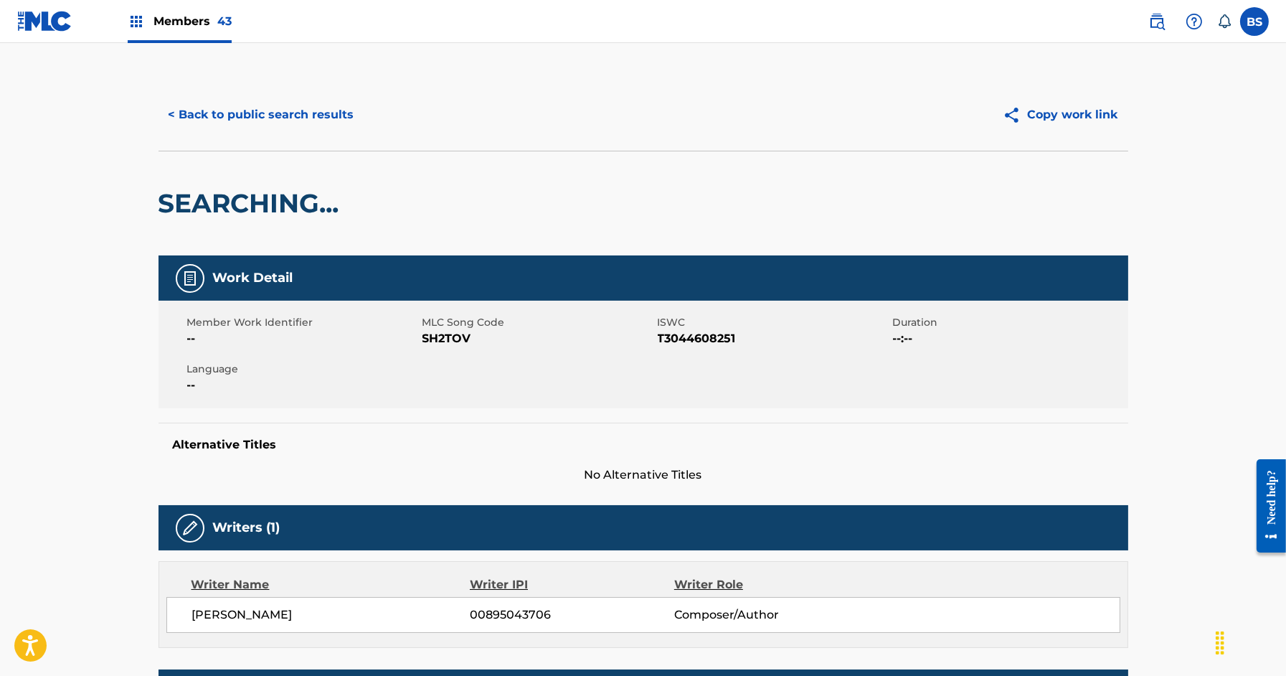
click at [276, 102] on button "< Back to public search results" at bounding box center [262, 115] width 206 height 36
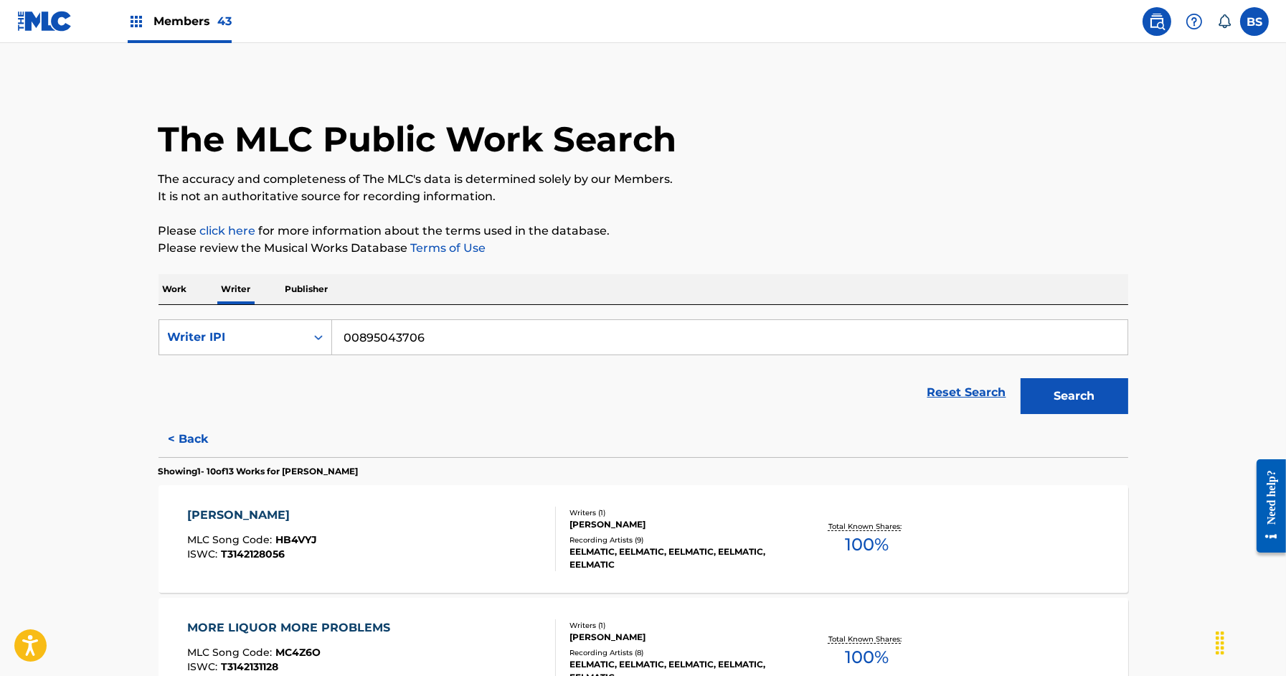
drag, startPoint x: 362, startPoint y: 337, endPoint x: 635, endPoint y: 355, distance: 273.8
click at [635, 355] on form "SearchWithCriteria67b7fb29-2068-414b-83ff-7b8a7fd7515e Writer IPI 00895043706 R…" at bounding box center [644, 370] width 970 height 102
paste input "1107810981"
click at [364, 336] on input "00 1107810981" at bounding box center [729, 337] width 795 height 34
type input "001107810981"
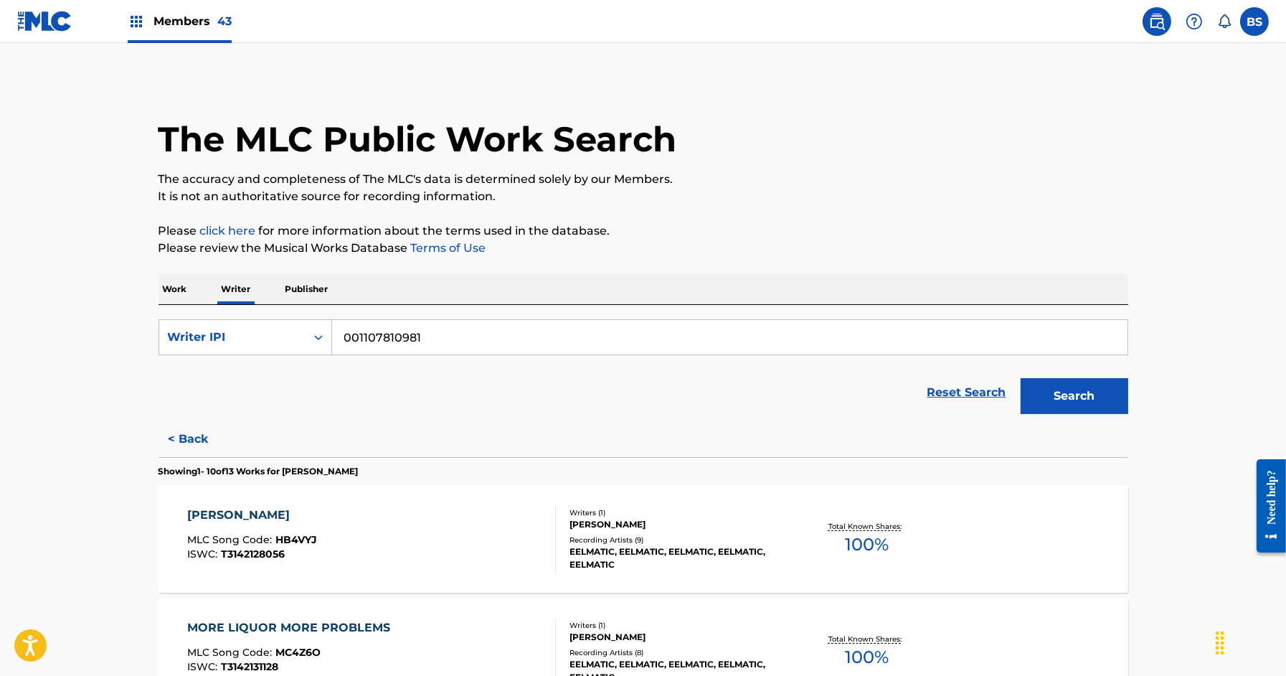
click at [1021, 378] on button "Search" at bounding box center [1075, 396] width 108 height 36
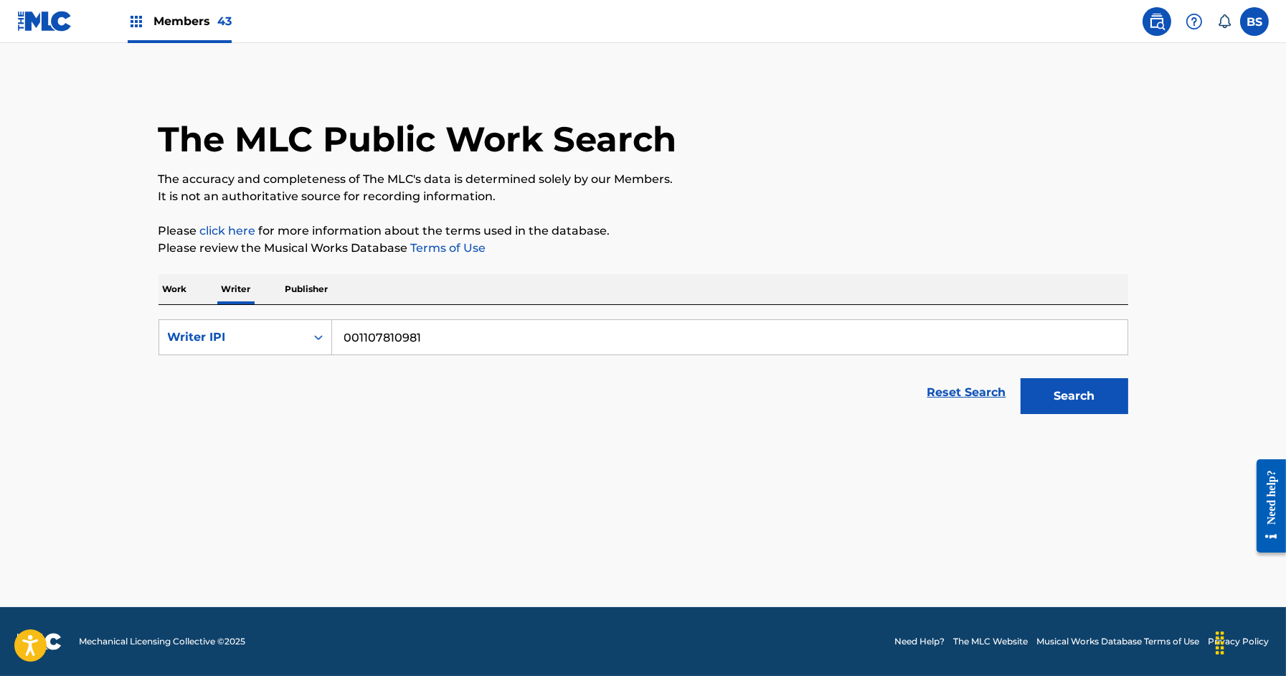
click at [1021, 378] on button "Search" at bounding box center [1075, 396] width 108 height 36
click at [253, 345] on div "Writer IPI" at bounding box center [232, 336] width 146 height 27
click at [250, 364] on div "Writer Name" at bounding box center [245, 373] width 172 height 36
click at [373, 346] on input "Search Form" at bounding box center [729, 337] width 795 height 34
drag, startPoint x: 400, startPoint y: 332, endPoint x: 306, endPoint y: 332, distance: 94.0
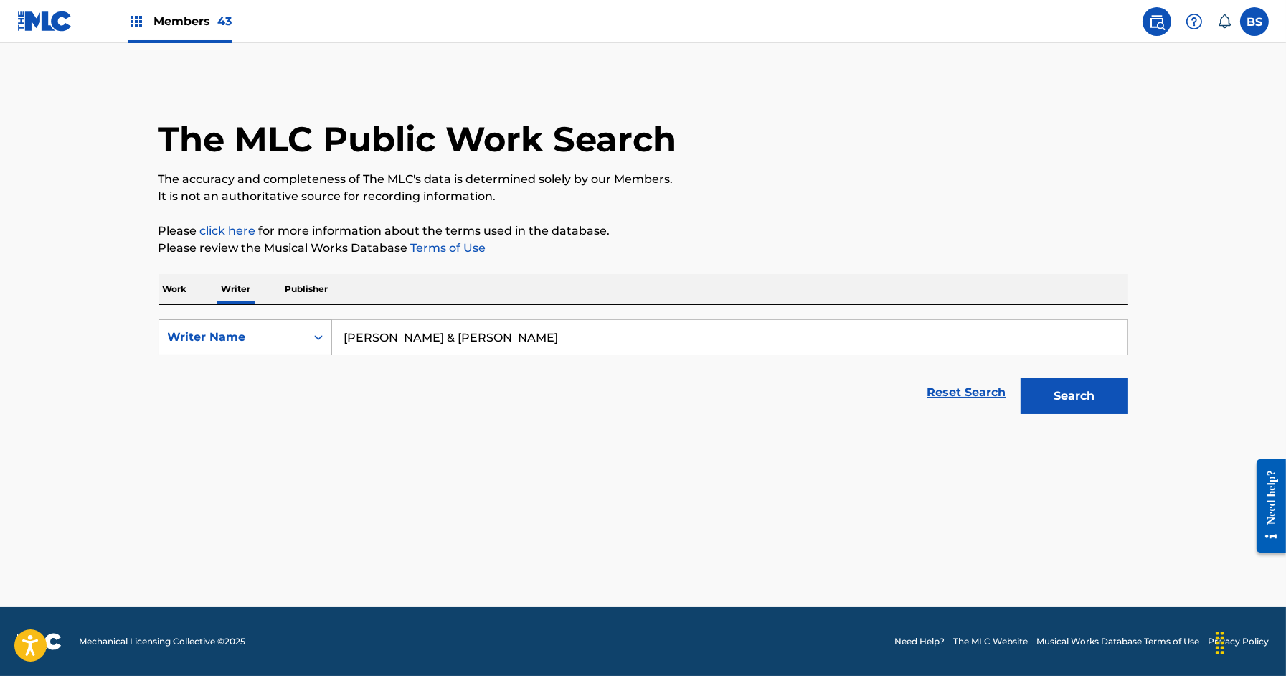
click at [306, 332] on div "SearchWithCriteria1f6982df-1f2c-42fb-8232-c73b33213c85 Writer Name [PERSON_NAME…" at bounding box center [644, 337] width 970 height 36
type input "[PERSON_NAME]"
click at [1069, 390] on button "Search" at bounding box center [1075, 396] width 108 height 36
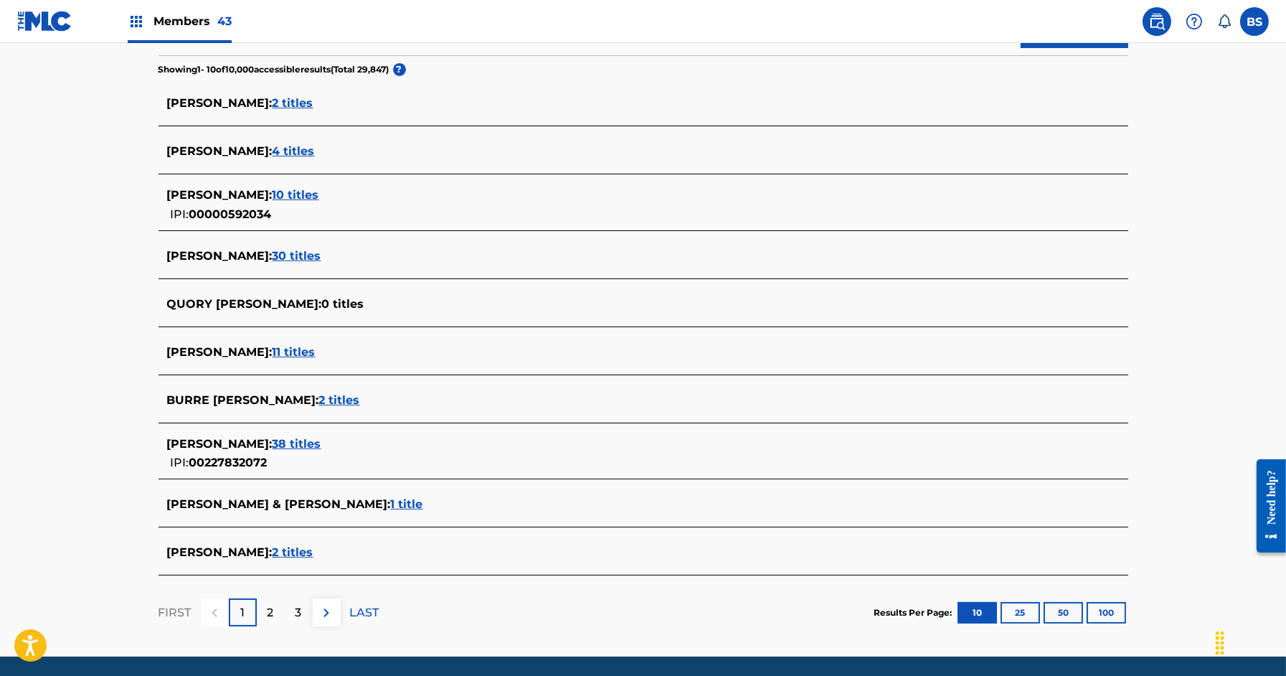
scroll to position [386, 0]
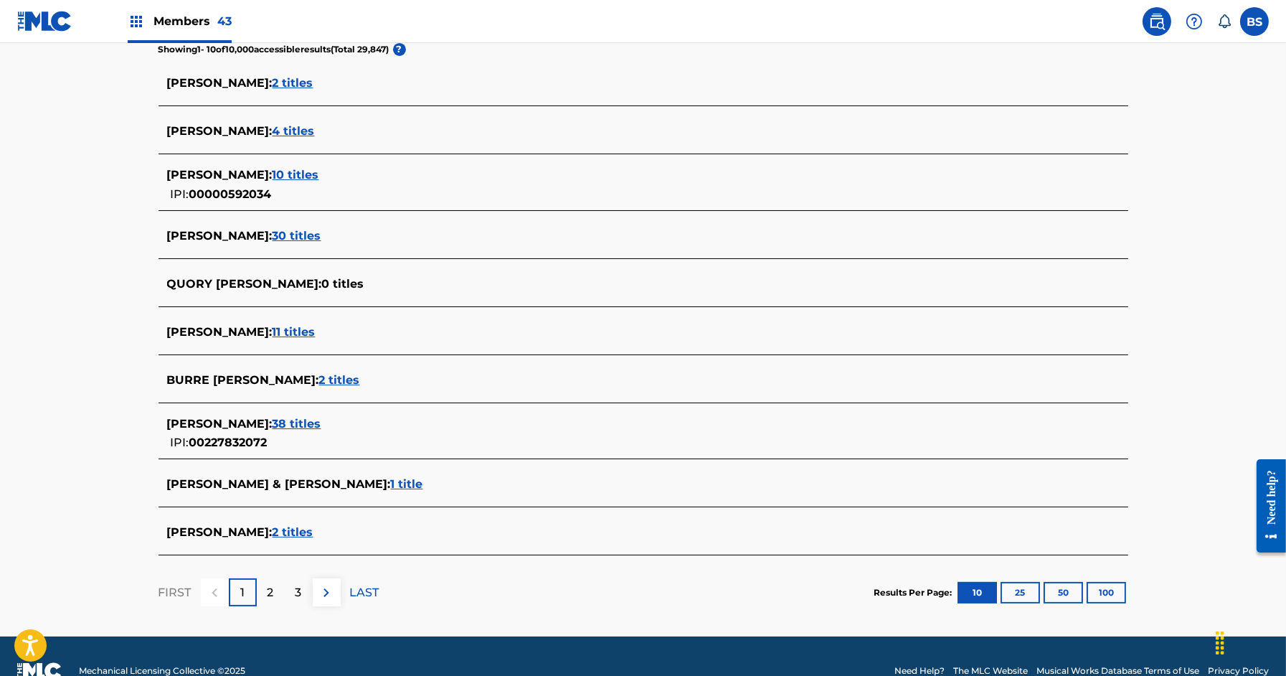
click at [313, 529] on span "2 titles" at bounding box center [293, 532] width 41 height 14
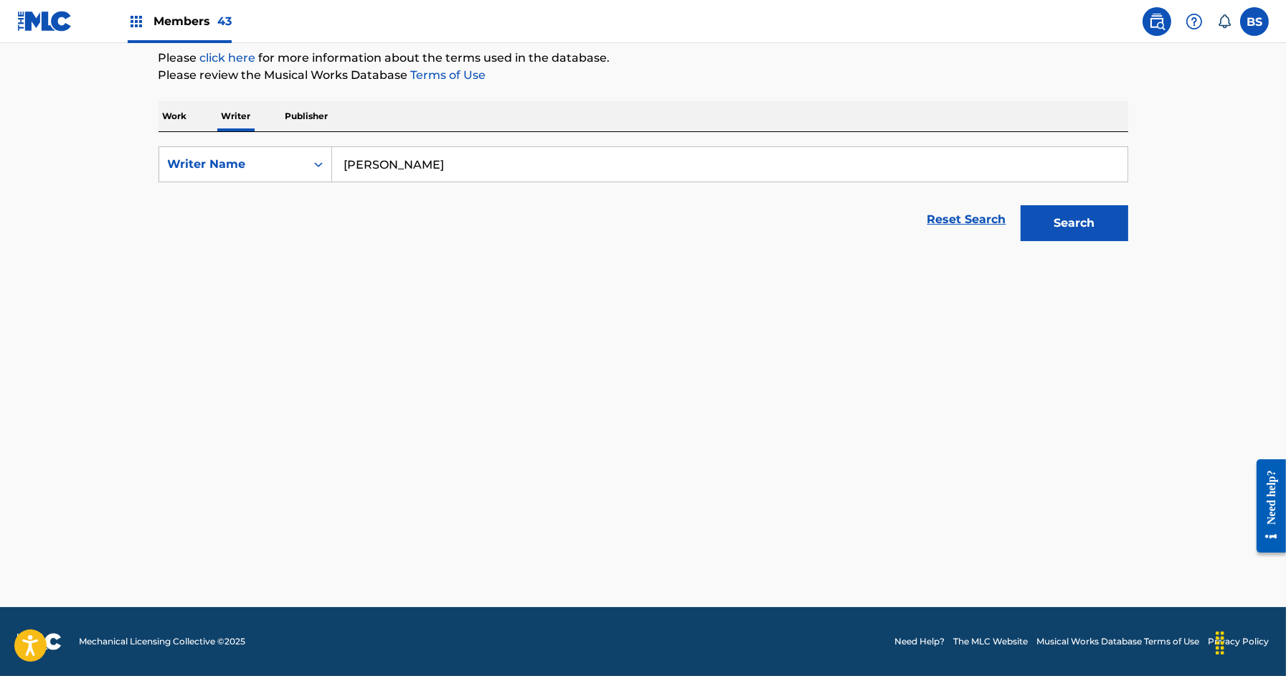
scroll to position [171, 0]
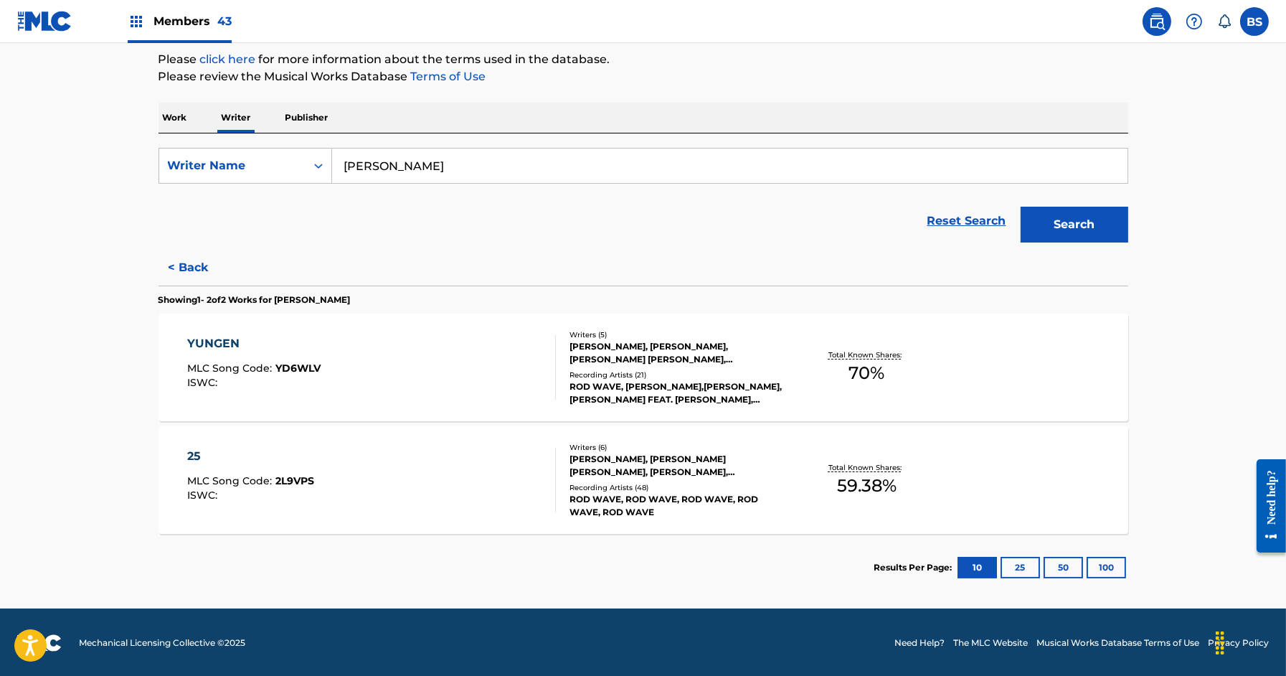
click at [510, 374] on div "YUNGEN MLC Song Code : YD6WLV ISWC :" at bounding box center [371, 367] width 369 height 65
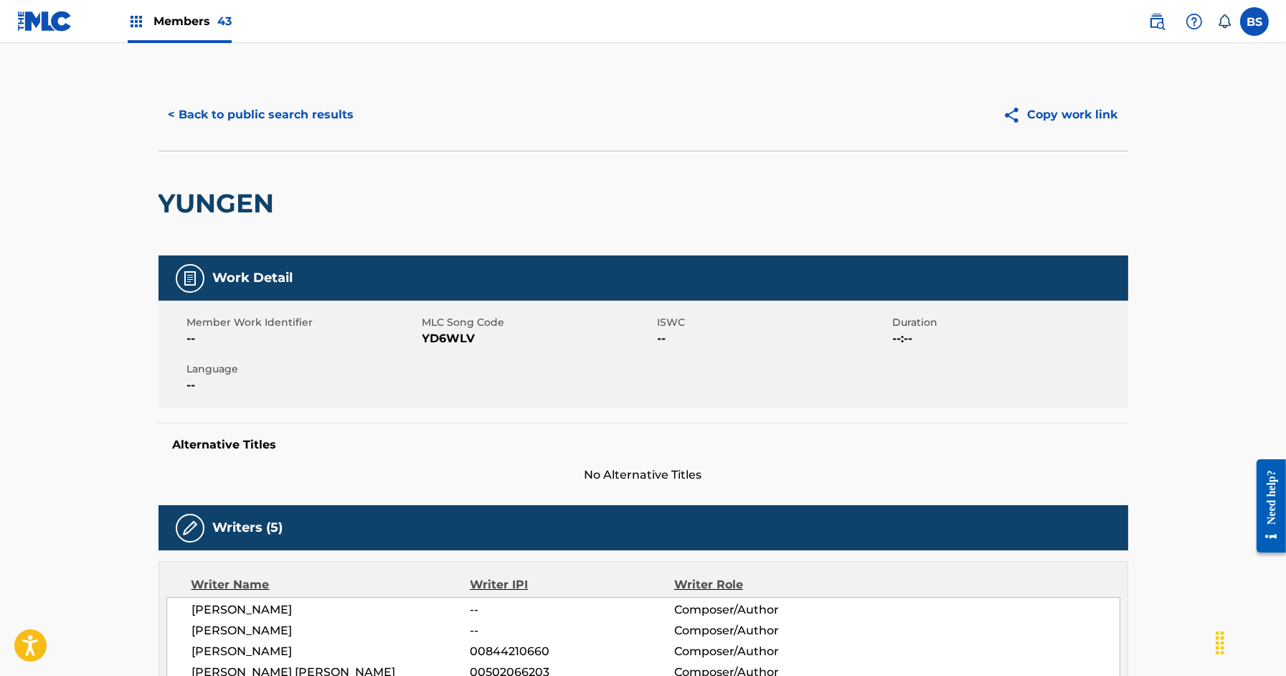
click at [240, 136] on div "< Back to public search results Copy work link" at bounding box center [644, 115] width 970 height 72
click at [232, 112] on button "< Back to public search results" at bounding box center [262, 115] width 206 height 36
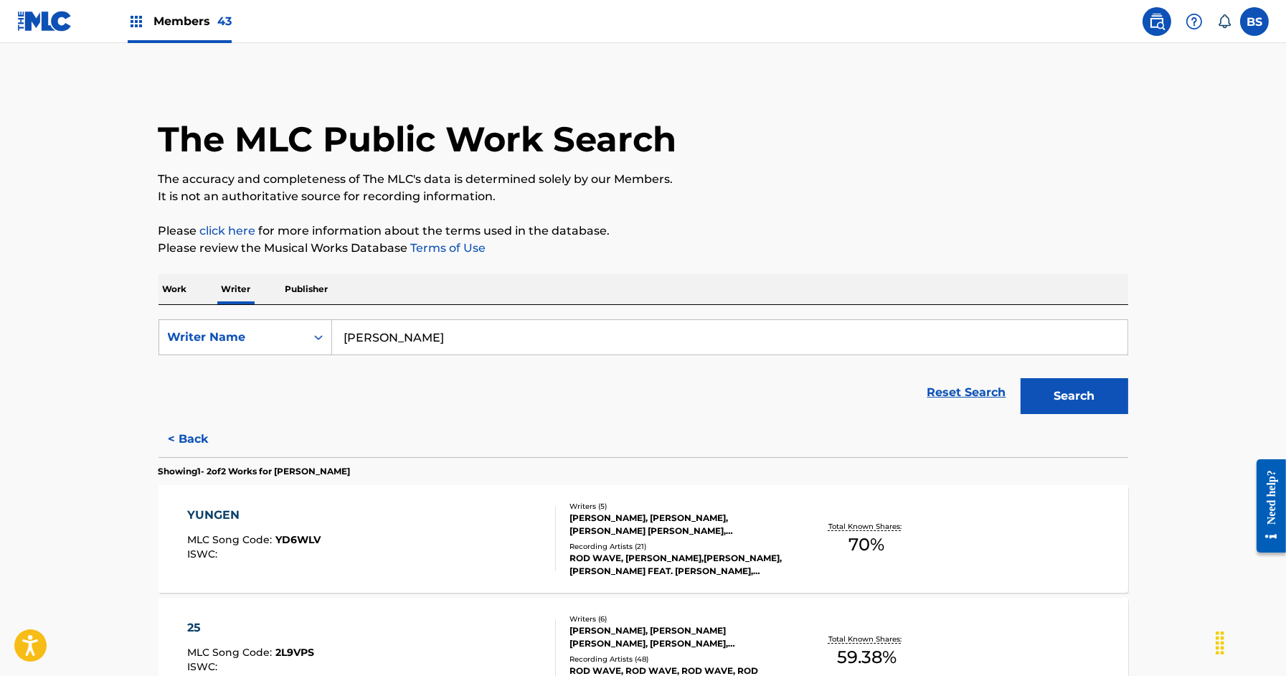
click at [181, 292] on p "Work" at bounding box center [175, 289] width 33 height 30
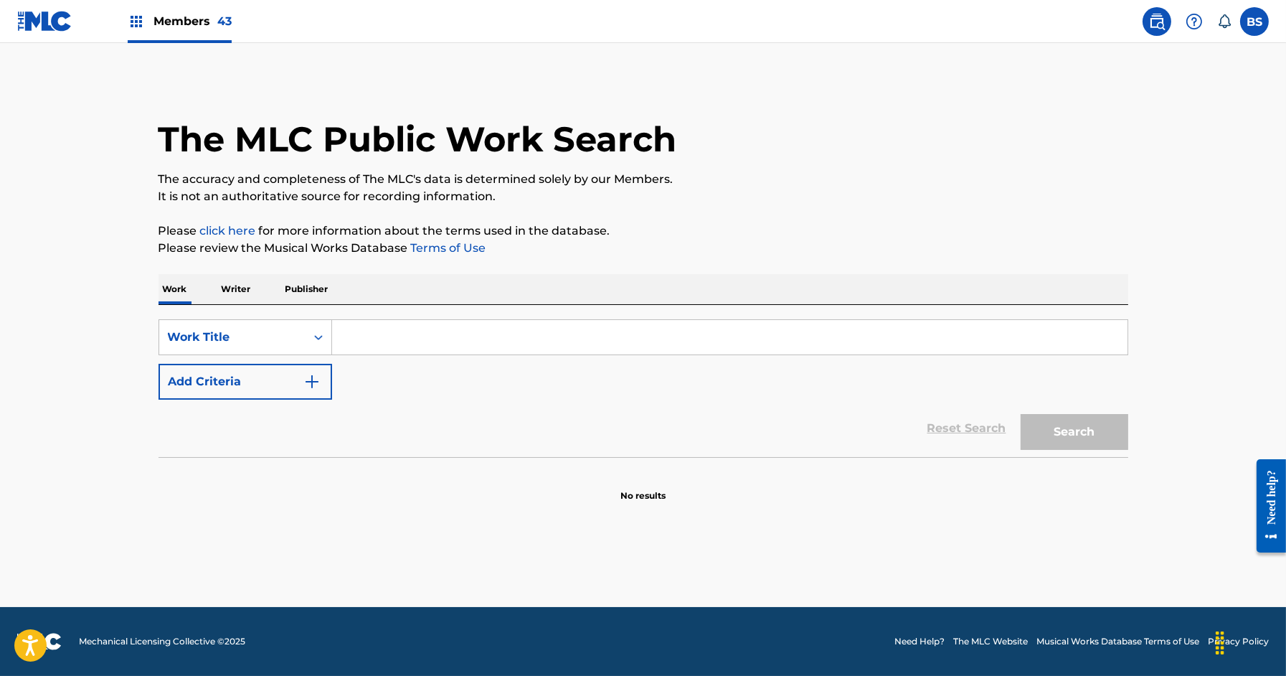
click at [366, 330] on input "Search Form" at bounding box center [729, 337] width 795 height 34
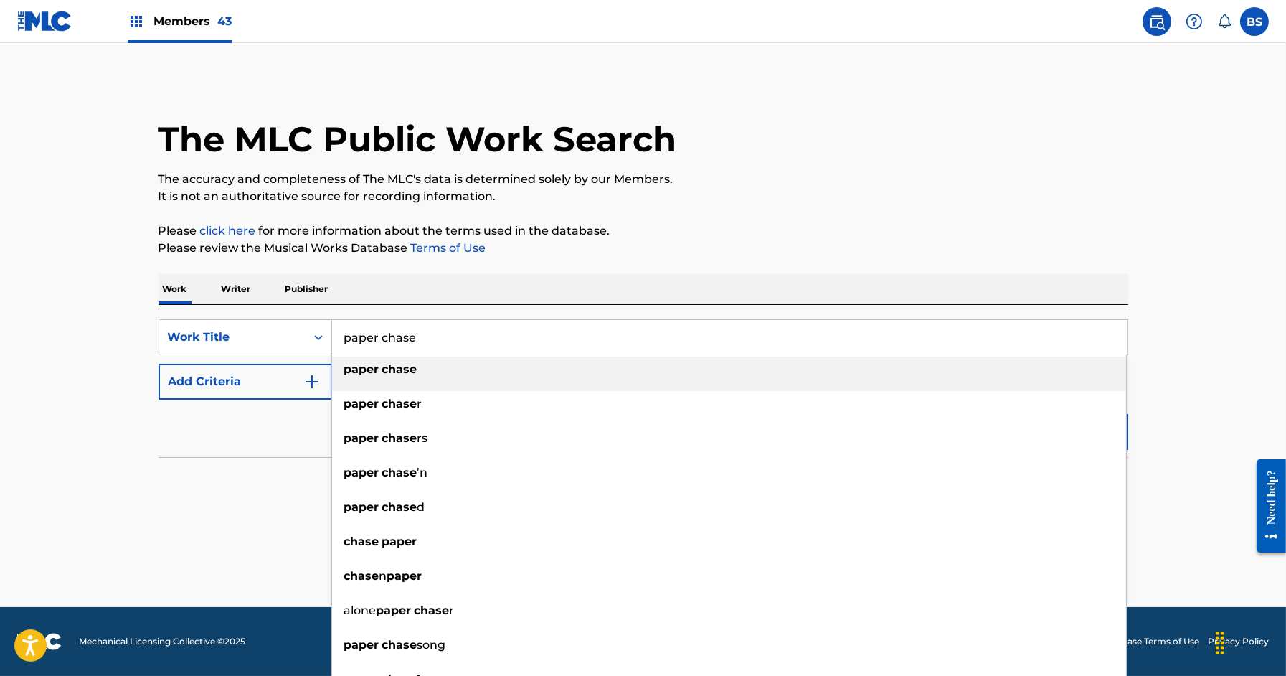
type input "paper chase"
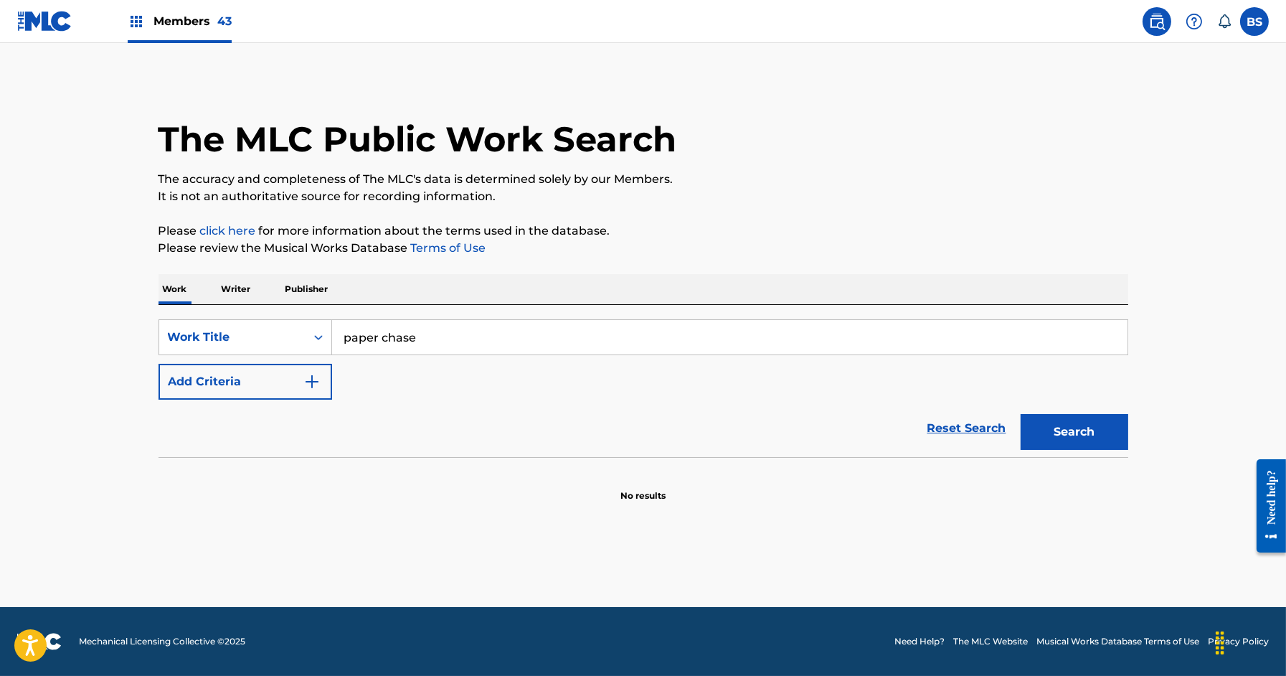
click at [220, 394] on button "Add Criteria" at bounding box center [246, 382] width 174 height 36
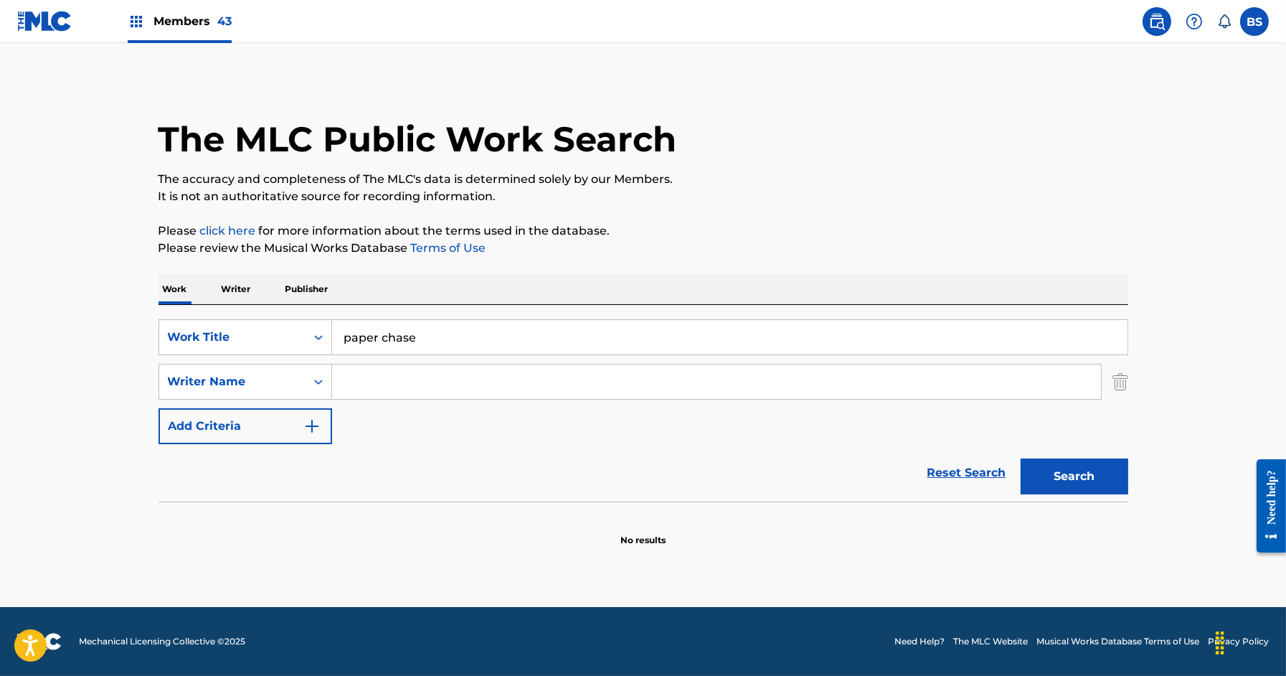
click at [414, 374] on input "Search Form" at bounding box center [716, 381] width 769 height 34
click at [1021, 458] on button "Search" at bounding box center [1075, 476] width 108 height 36
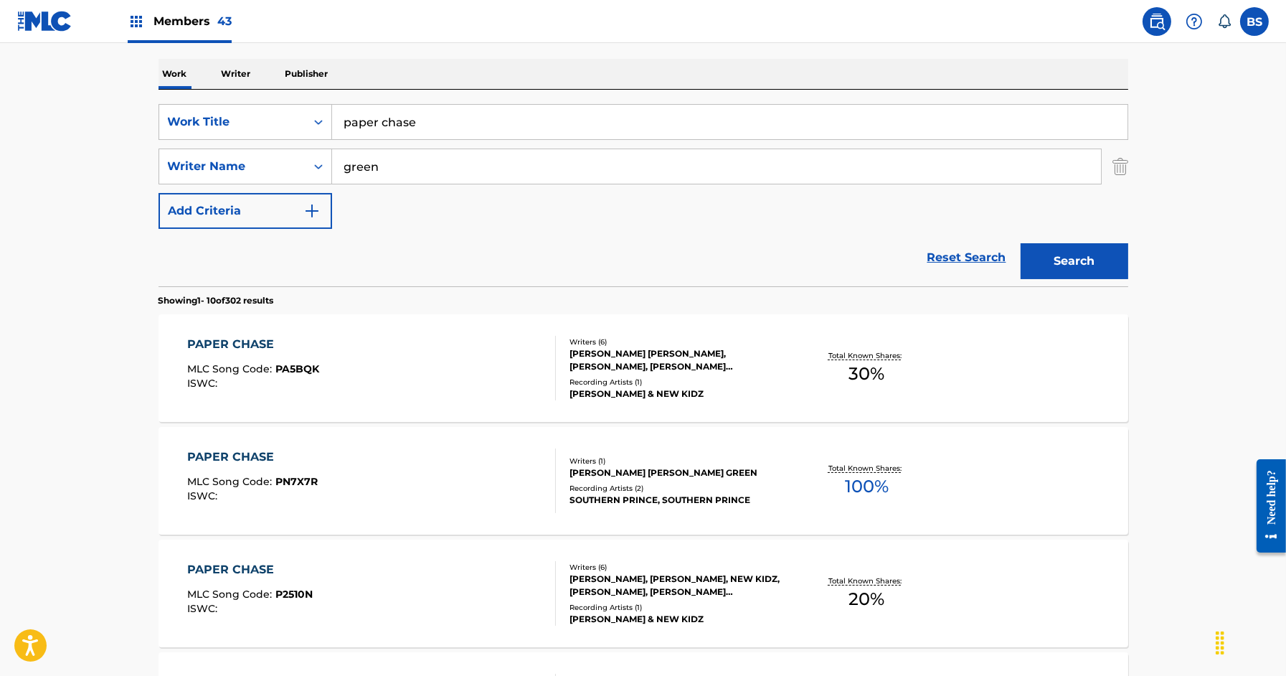
scroll to position [237, 0]
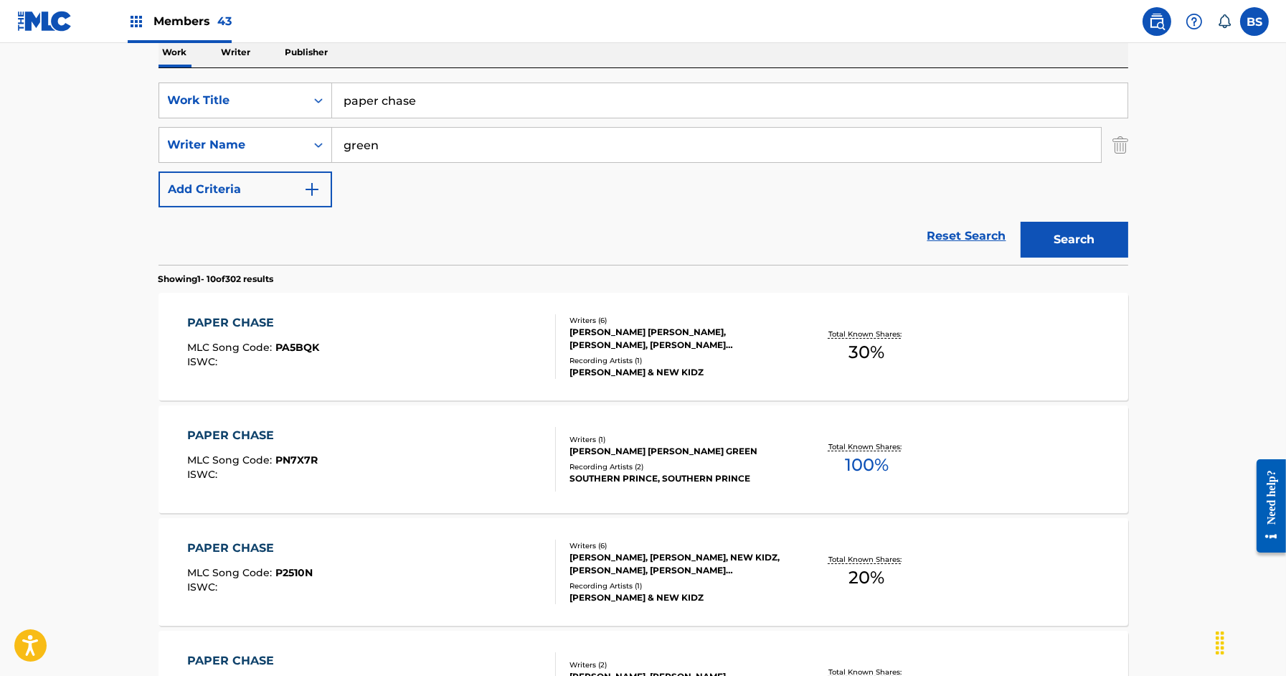
click at [348, 151] on input "green" at bounding box center [716, 145] width 769 height 34
type input "[PERSON_NAME]"
click at [1021, 222] on button "Search" at bounding box center [1075, 240] width 108 height 36
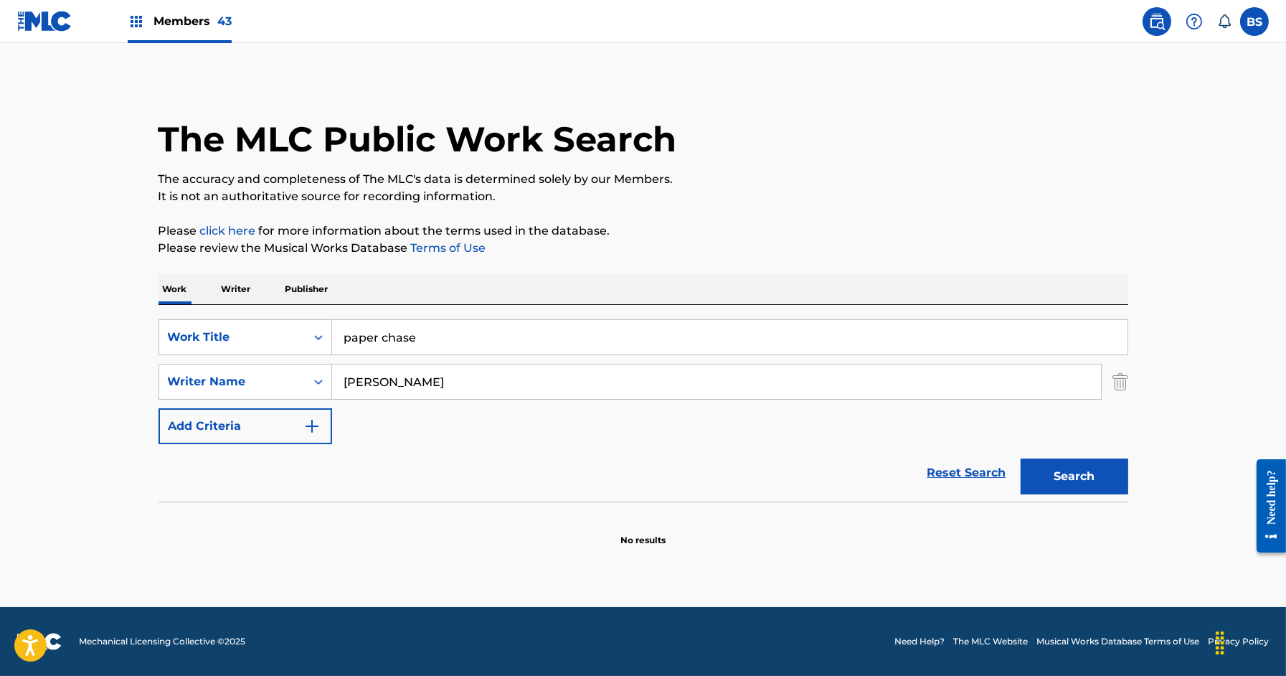
click at [238, 285] on p "Writer" at bounding box center [236, 289] width 38 height 30
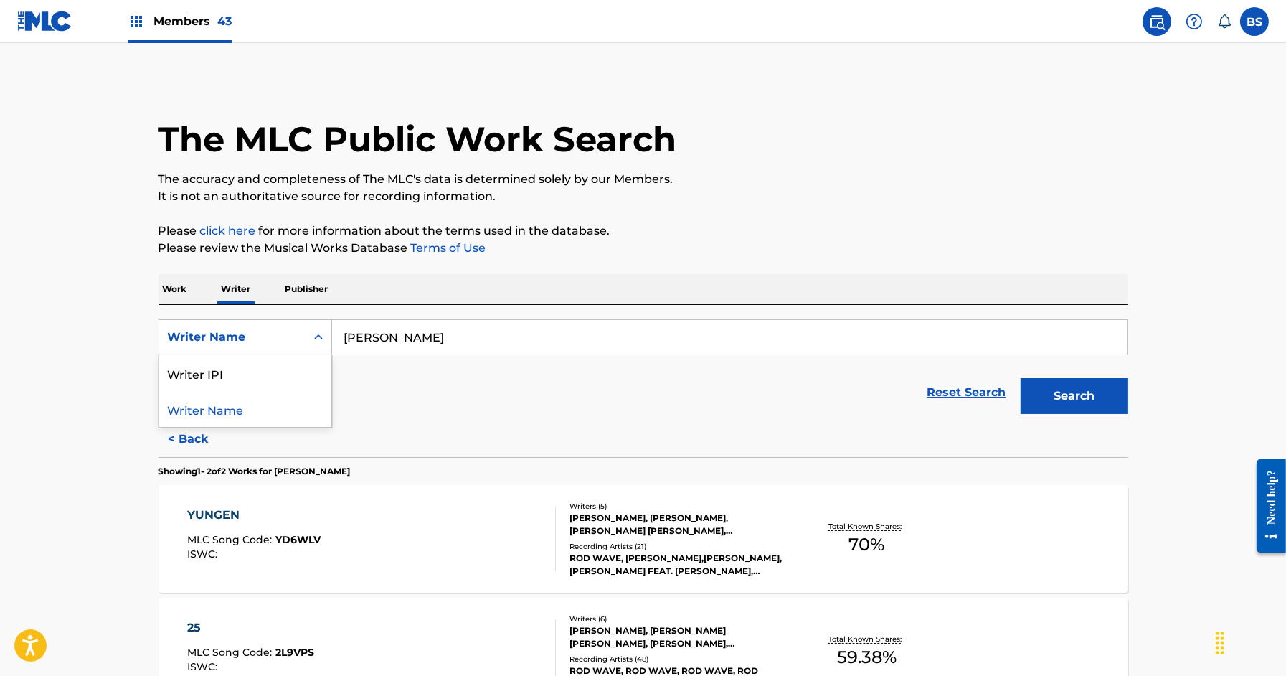
click at [288, 336] on div "Writer Name" at bounding box center [232, 336] width 129 height 17
click at [273, 377] on div "Writer IPI" at bounding box center [245, 373] width 172 height 36
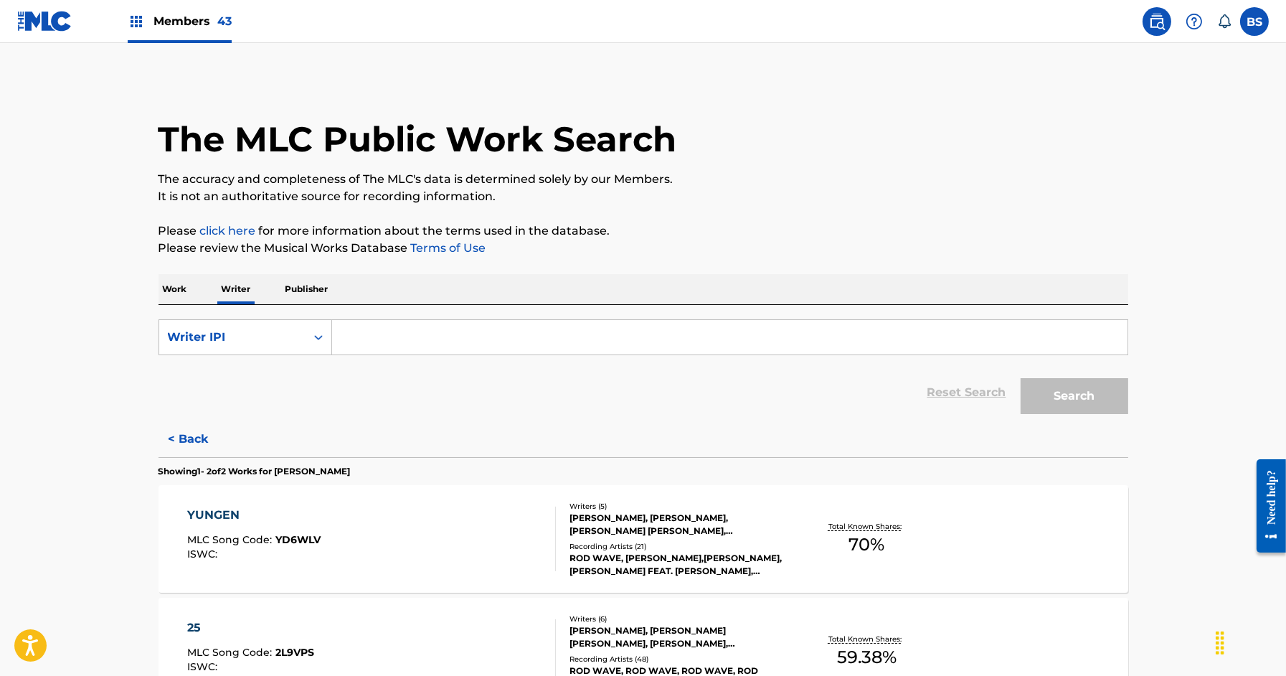
click at [393, 339] on input "Search Form" at bounding box center [729, 337] width 795 height 34
paste input "1062235984"
click at [343, 333] on input "1062235984" at bounding box center [729, 337] width 795 height 34
type input "01062235984"
click at [1021, 378] on button "Search" at bounding box center [1075, 396] width 108 height 36
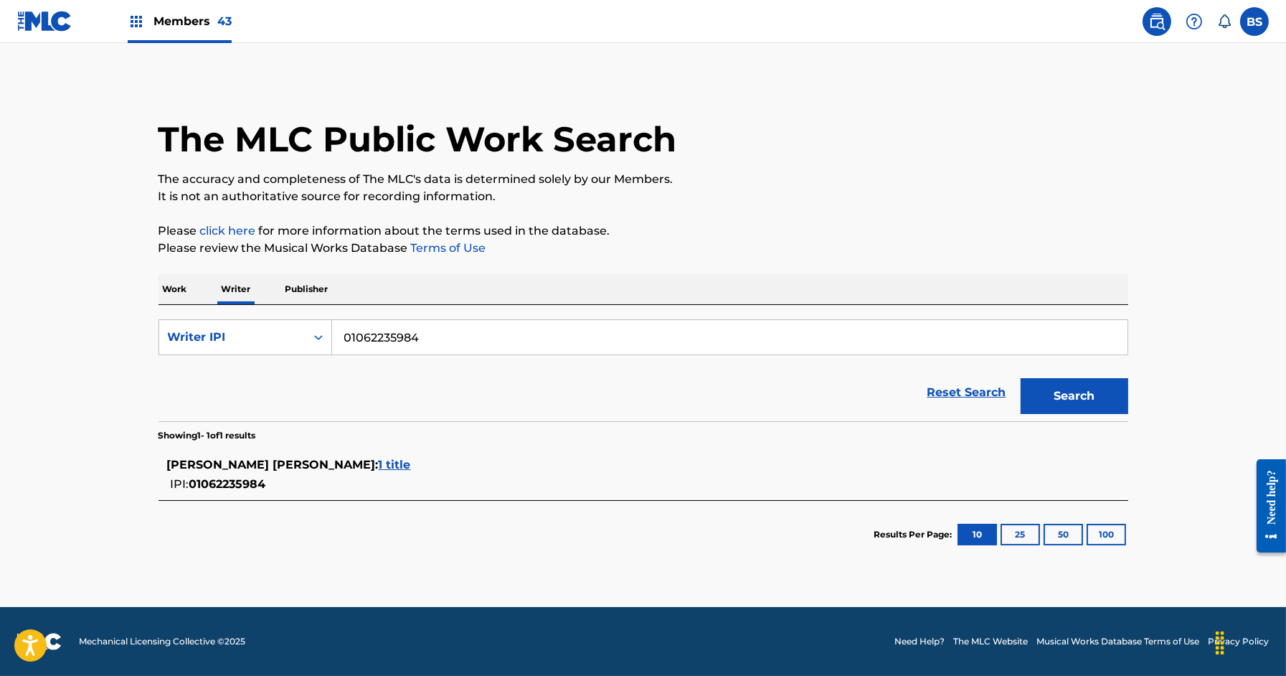
click at [379, 461] on span "1 title" at bounding box center [395, 465] width 32 height 14
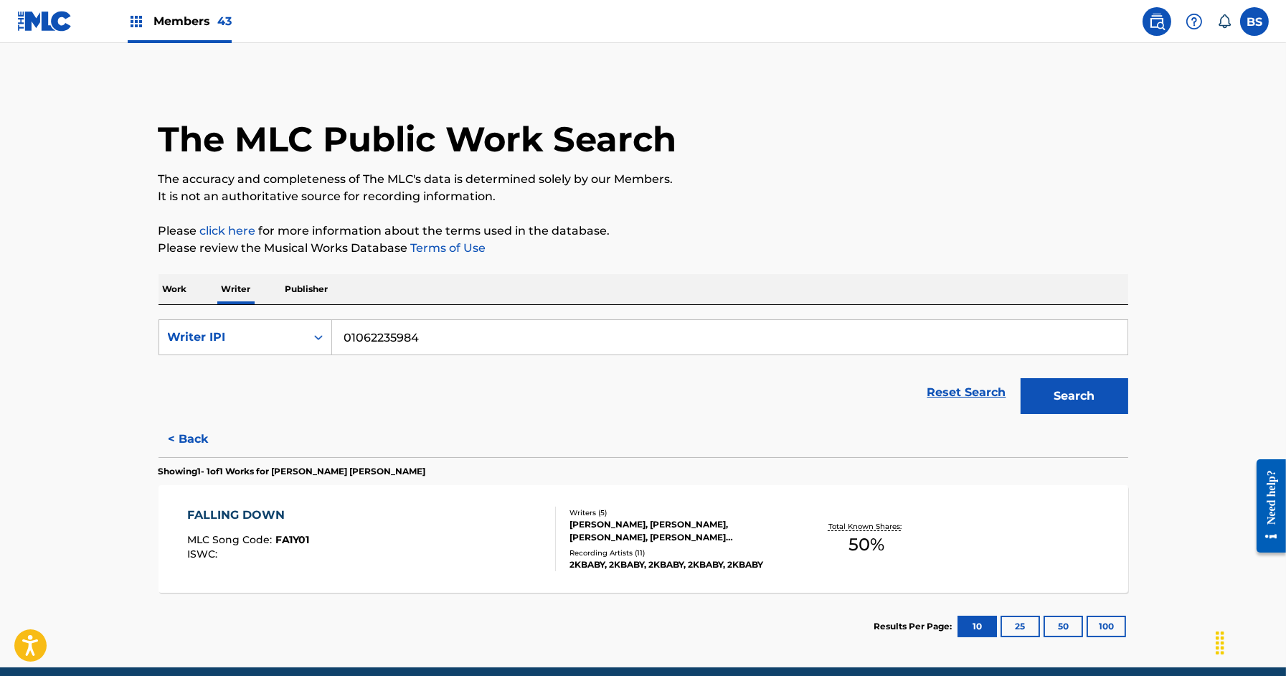
click at [551, 540] on div at bounding box center [549, 538] width 11 height 65
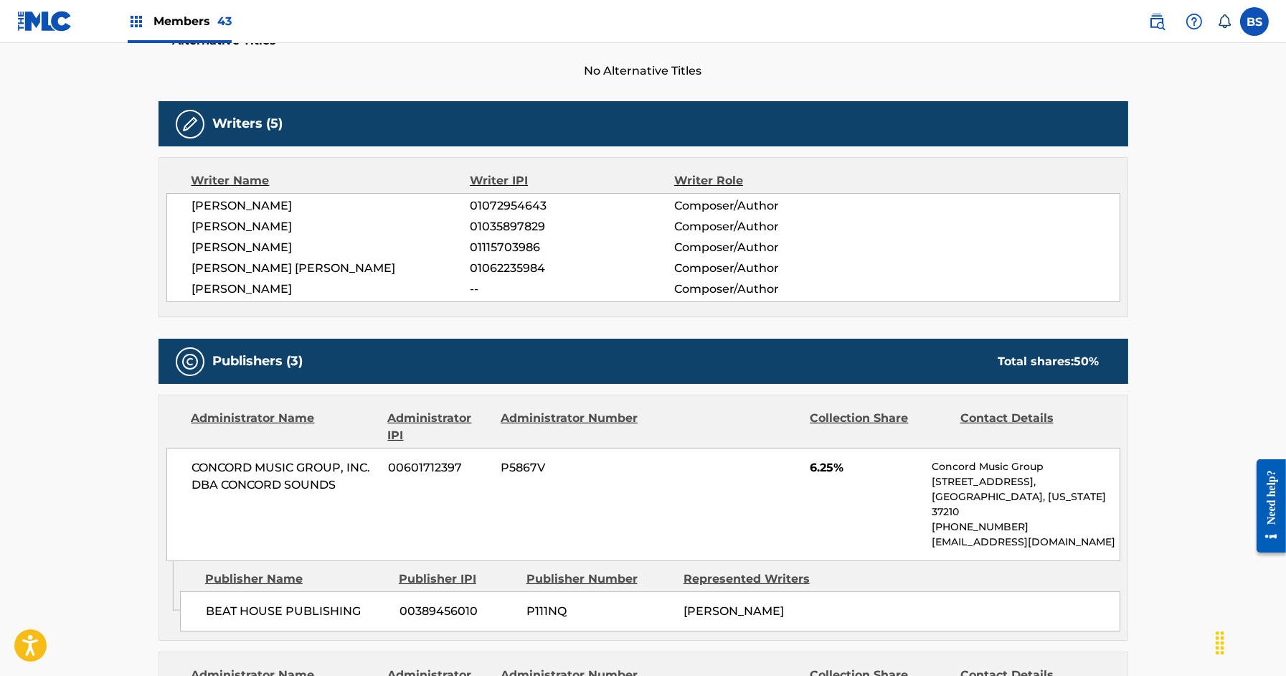
scroll to position [395, 0]
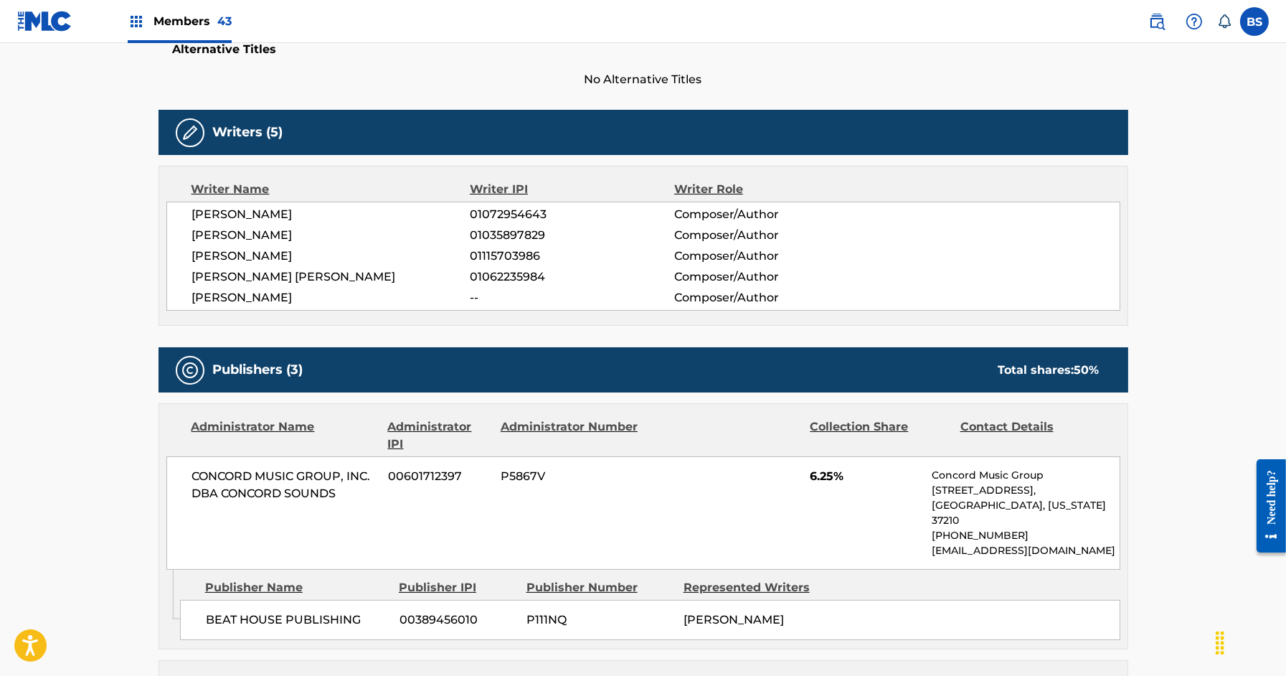
click at [294, 270] on span "[PERSON_NAME] [PERSON_NAME]" at bounding box center [331, 276] width 278 height 17
copy div "[PERSON_NAME] [PERSON_NAME]"
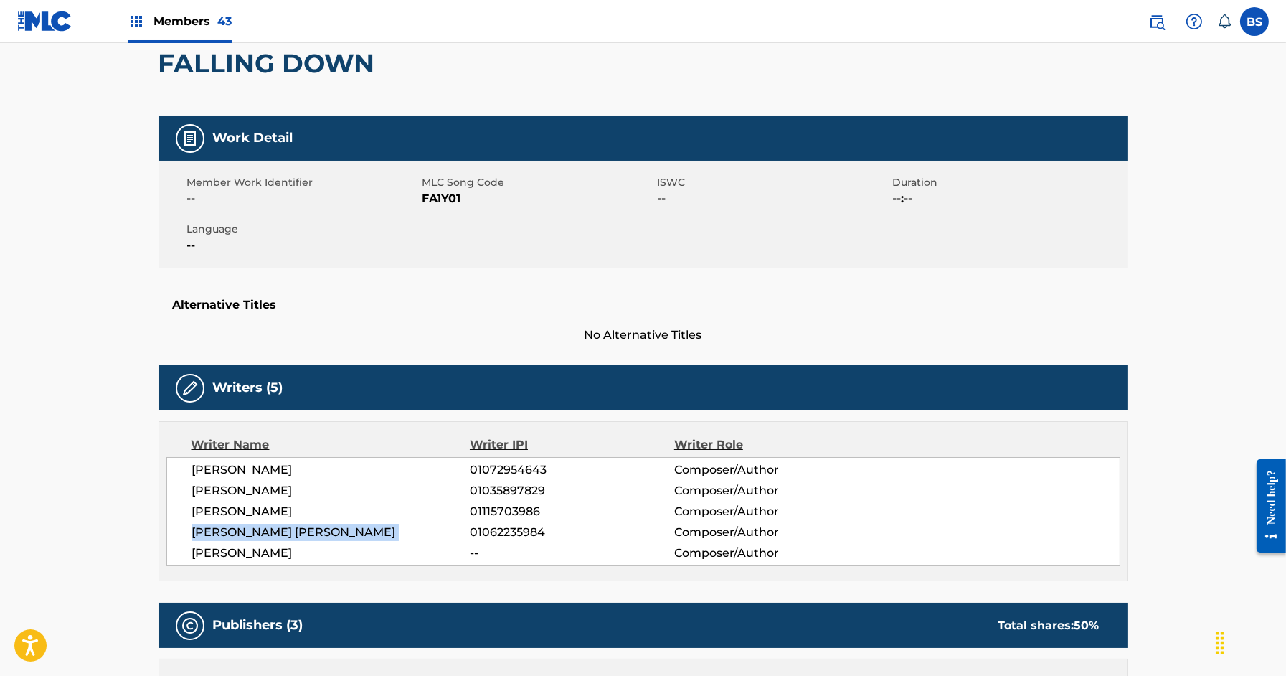
scroll to position [0, 0]
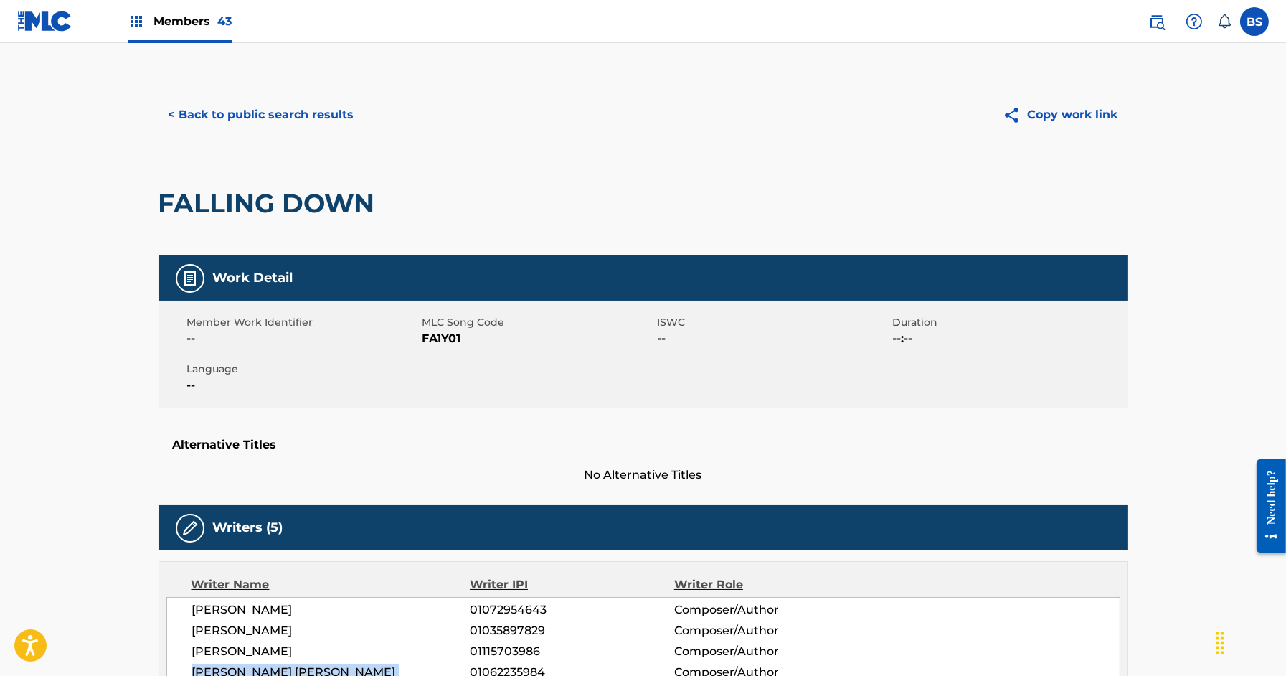
click at [265, 97] on button "< Back to public search results" at bounding box center [262, 115] width 206 height 36
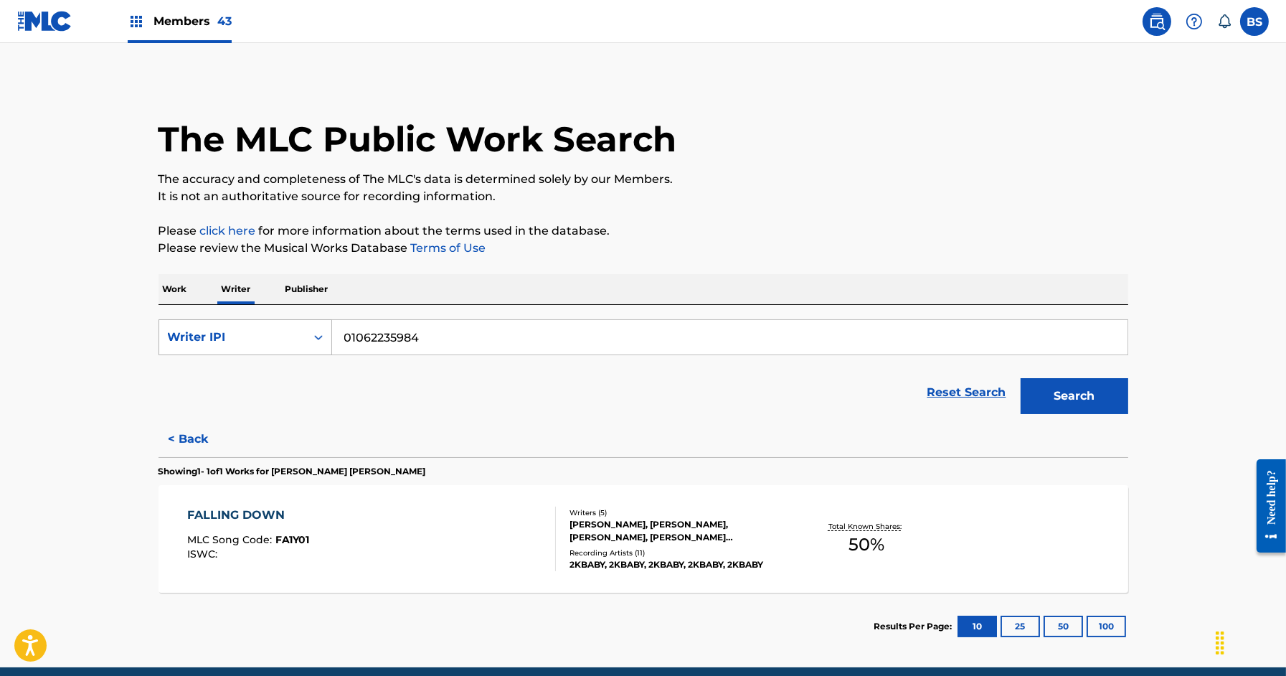
click at [234, 321] on div "Writer IPI" at bounding box center [246, 337] width 174 height 36
click at [230, 369] on div "Writer Name" at bounding box center [245, 373] width 172 height 36
click at [346, 337] on input "Search Form" at bounding box center [729, 337] width 795 height 34
paste input "[PERSON_NAME] [PERSON_NAME]"
type input "[PERSON_NAME] [PERSON_NAME]"
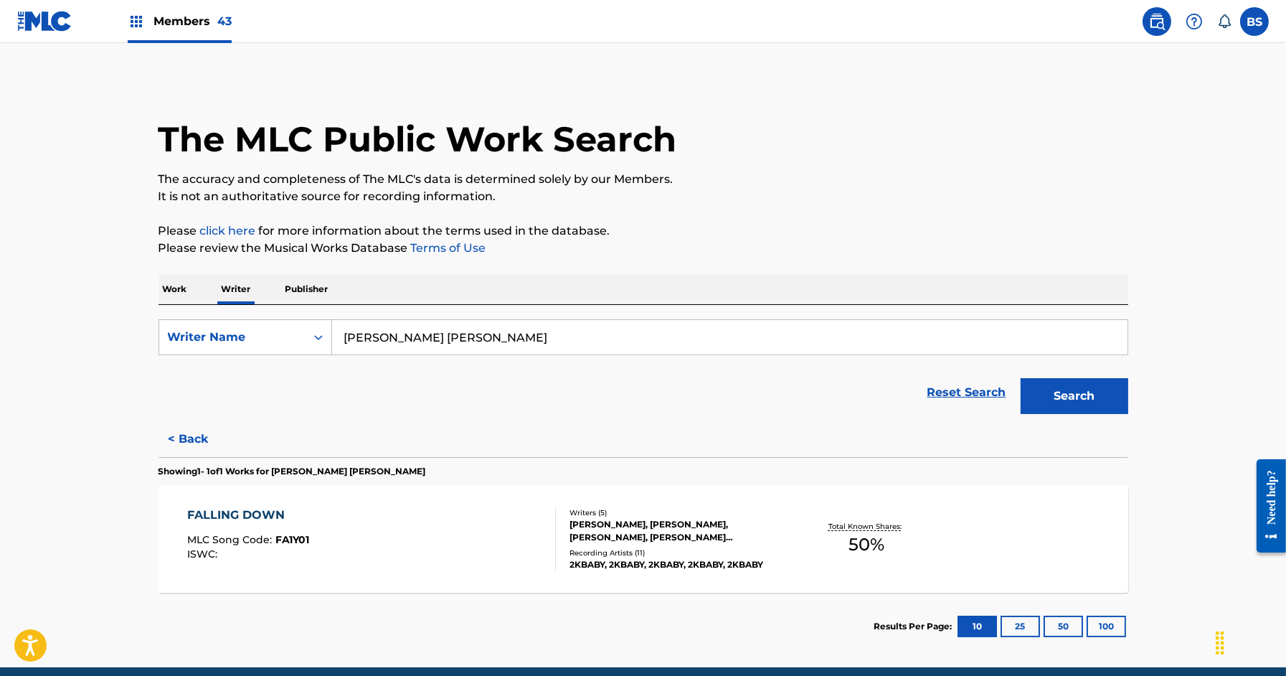
click at [1064, 394] on button "Search" at bounding box center [1075, 396] width 108 height 36
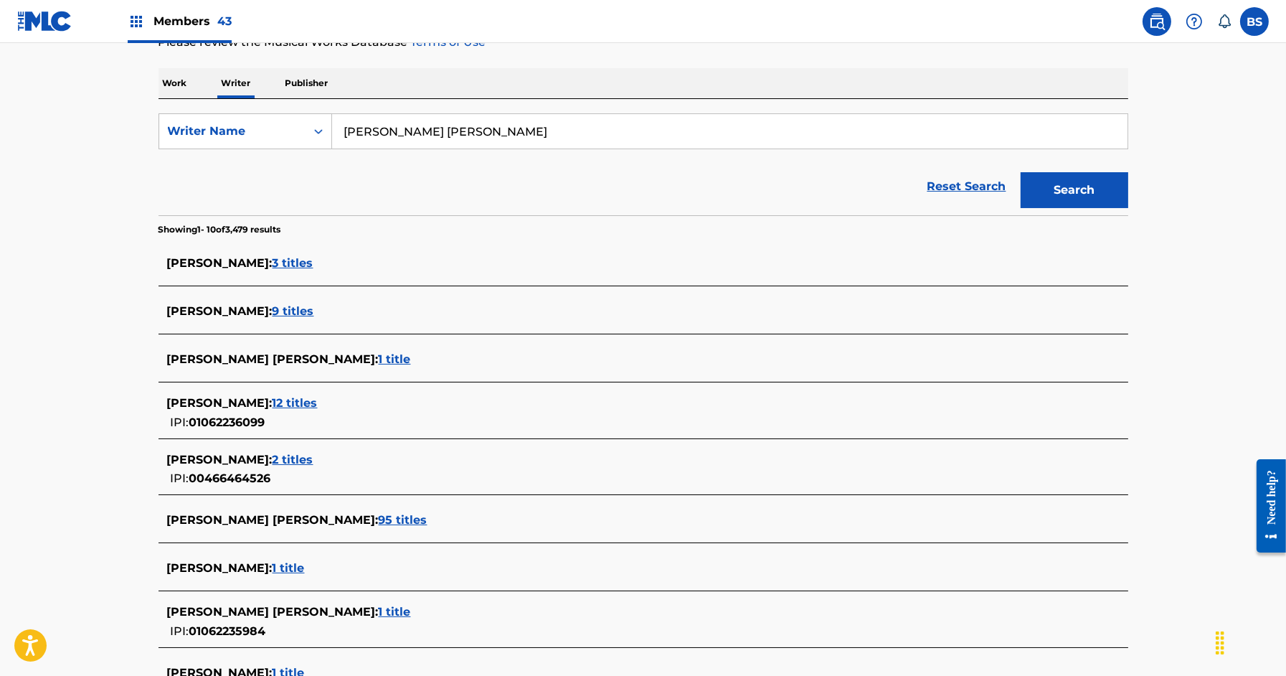
scroll to position [220, 0]
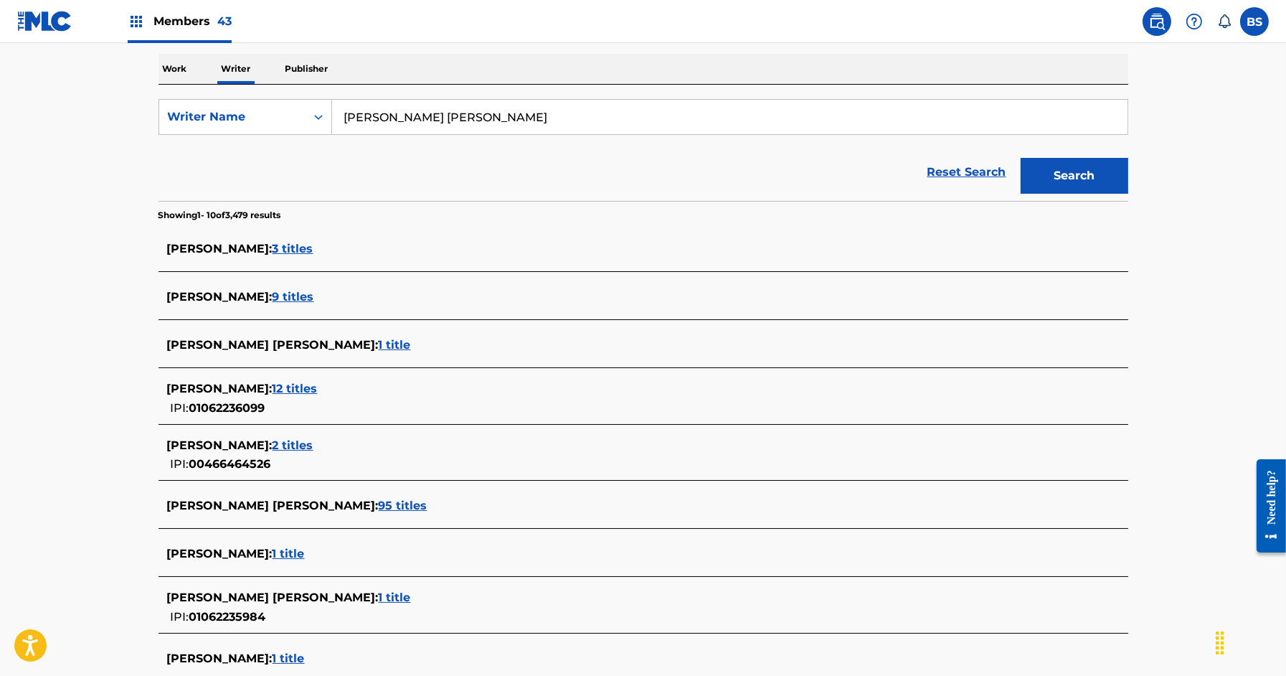
click at [379, 341] on span "1 title" at bounding box center [395, 345] width 32 height 14
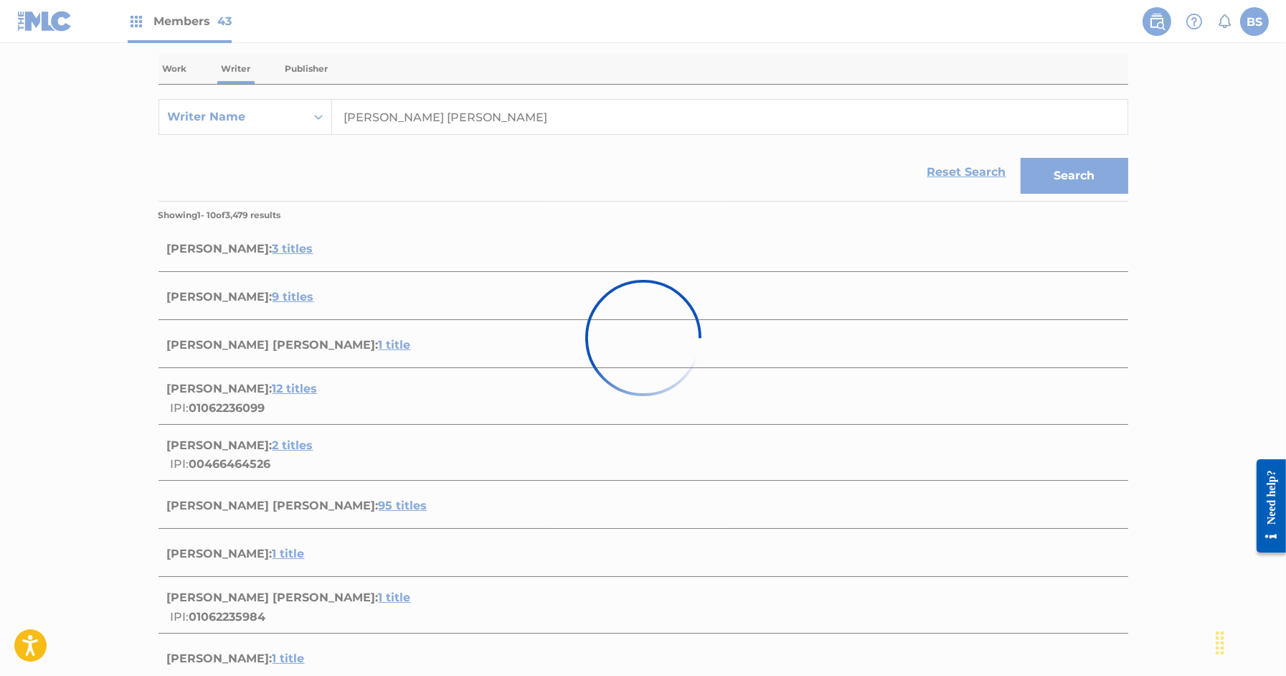
scroll to position [59, 0]
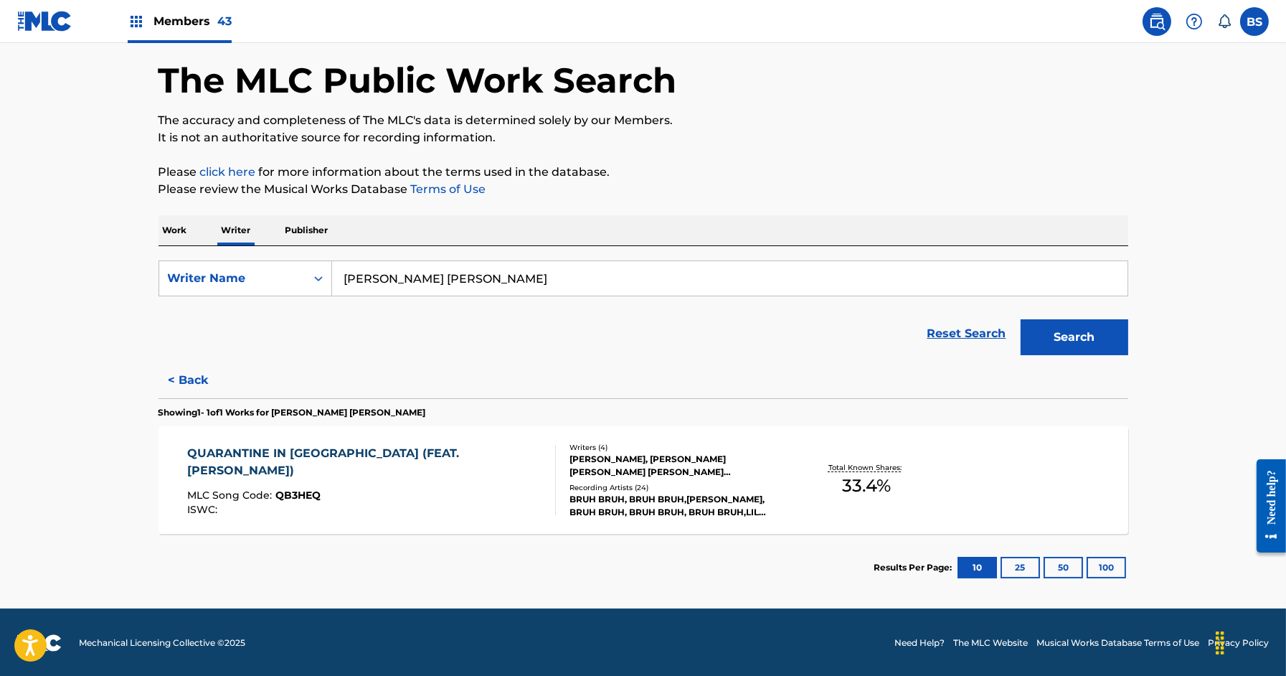
click at [186, 387] on button "< Back" at bounding box center [202, 380] width 86 height 36
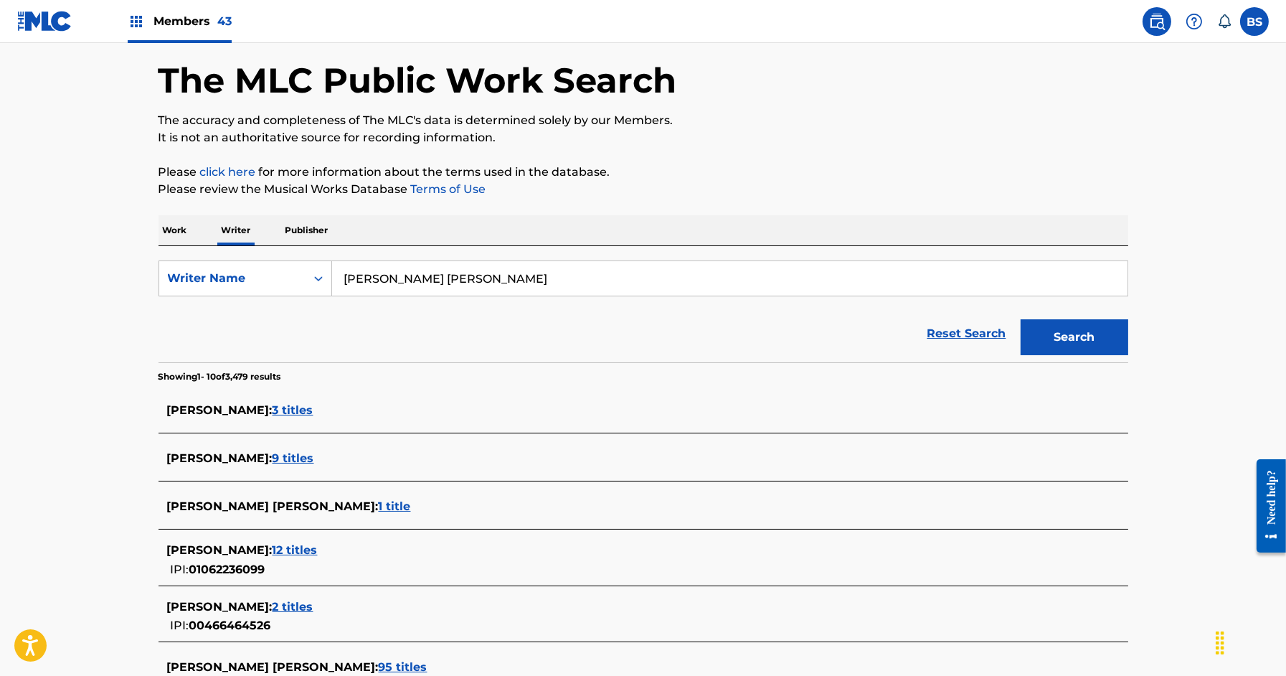
click at [384, 283] on input "[PERSON_NAME] [PERSON_NAME]" at bounding box center [729, 278] width 795 height 34
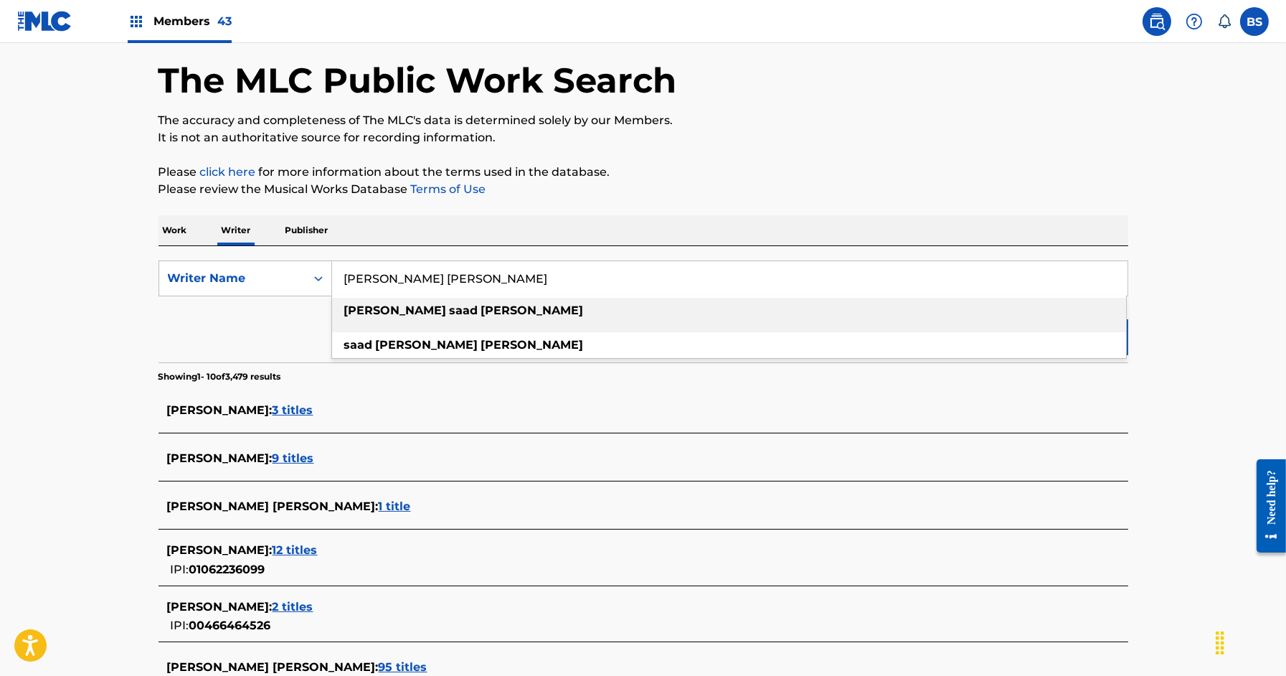
click at [384, 283] on input "[PERSON_NAME] [PERSON_NAME]" at bounding box center [729, 278] width 795 height 34
click at [178, 217] on p "Work" at bounding box center [175, 230] width 33 height 30
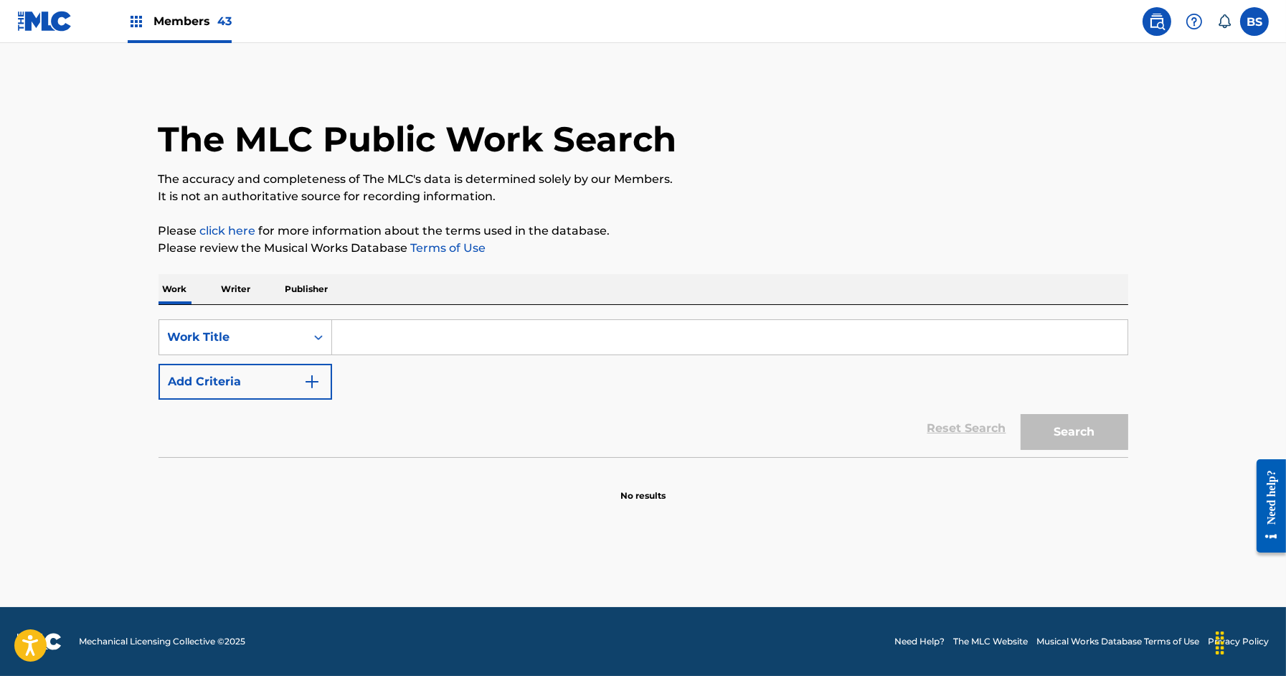
click at [365, 323] on input "Search Form" at bounding box center [729, 337] width 795 height 34
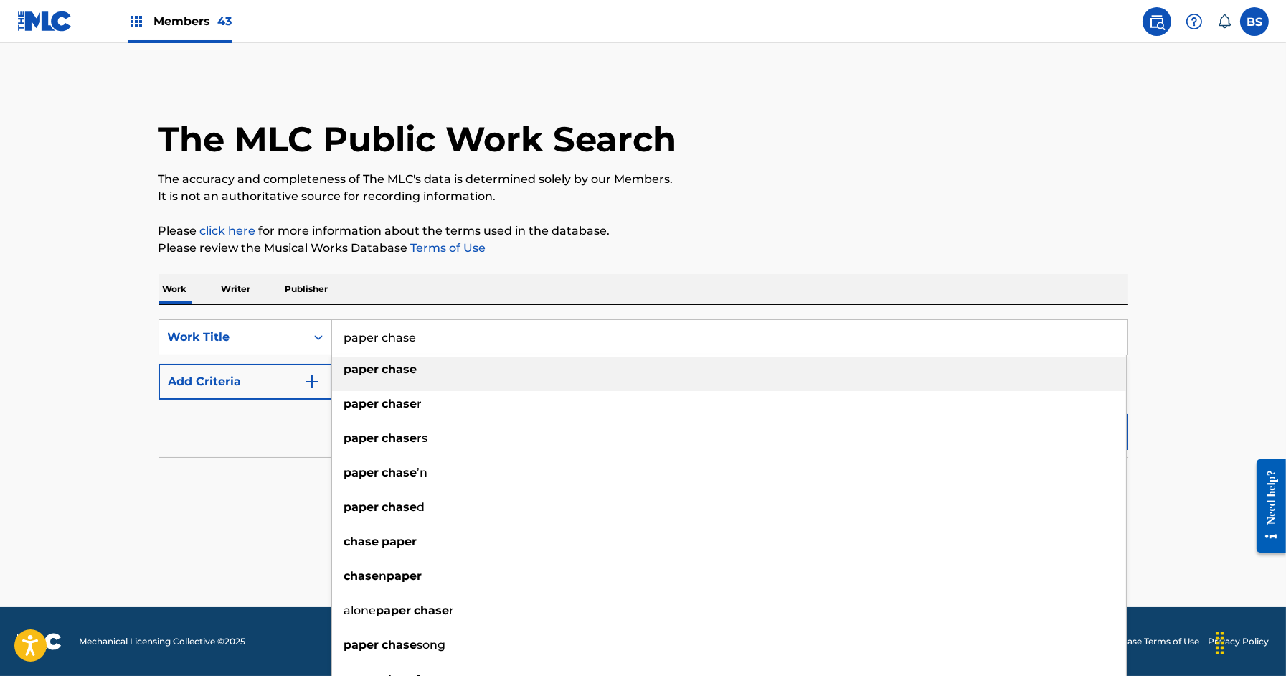
type input "paper chase"
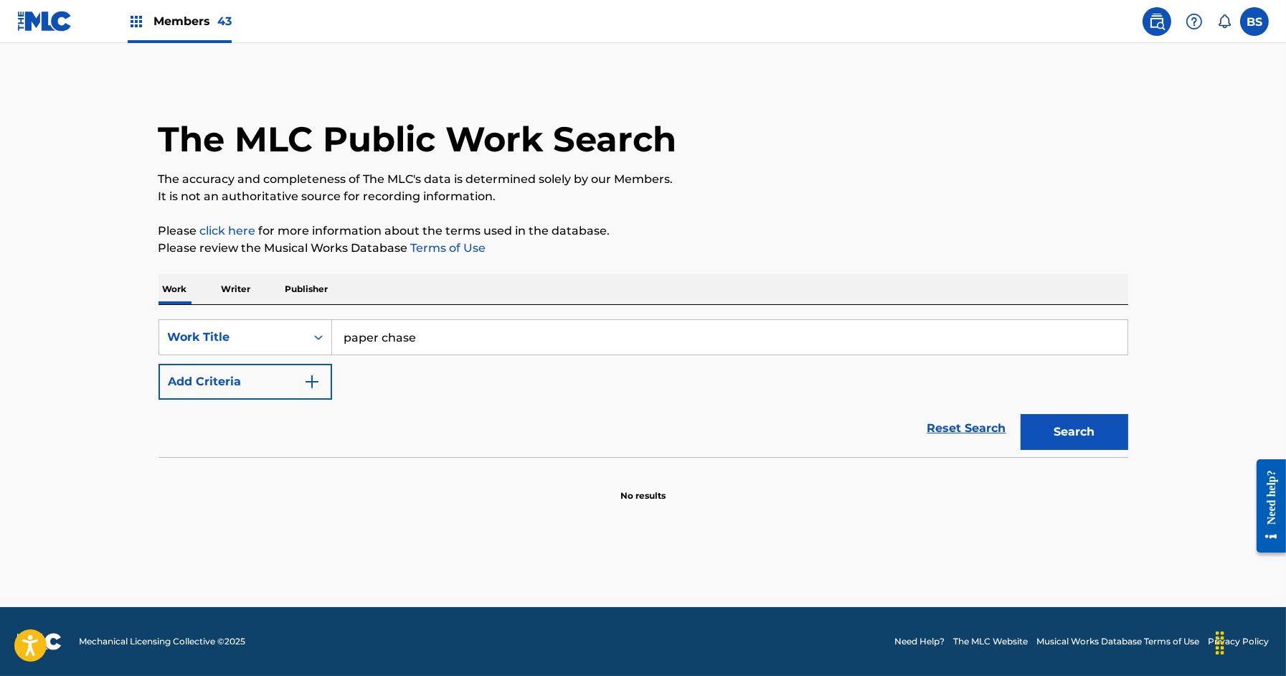
click at [237, 397] on form "SearchWithCriteria478d420a-1b3e-432c-b133-04f7521def93 Work Title paper chase A…" at bounding box center [644, 388] width 970 height 138
click at [308, 374] on img "Search Form" at bounding box center [311, 381] width 17 height 17
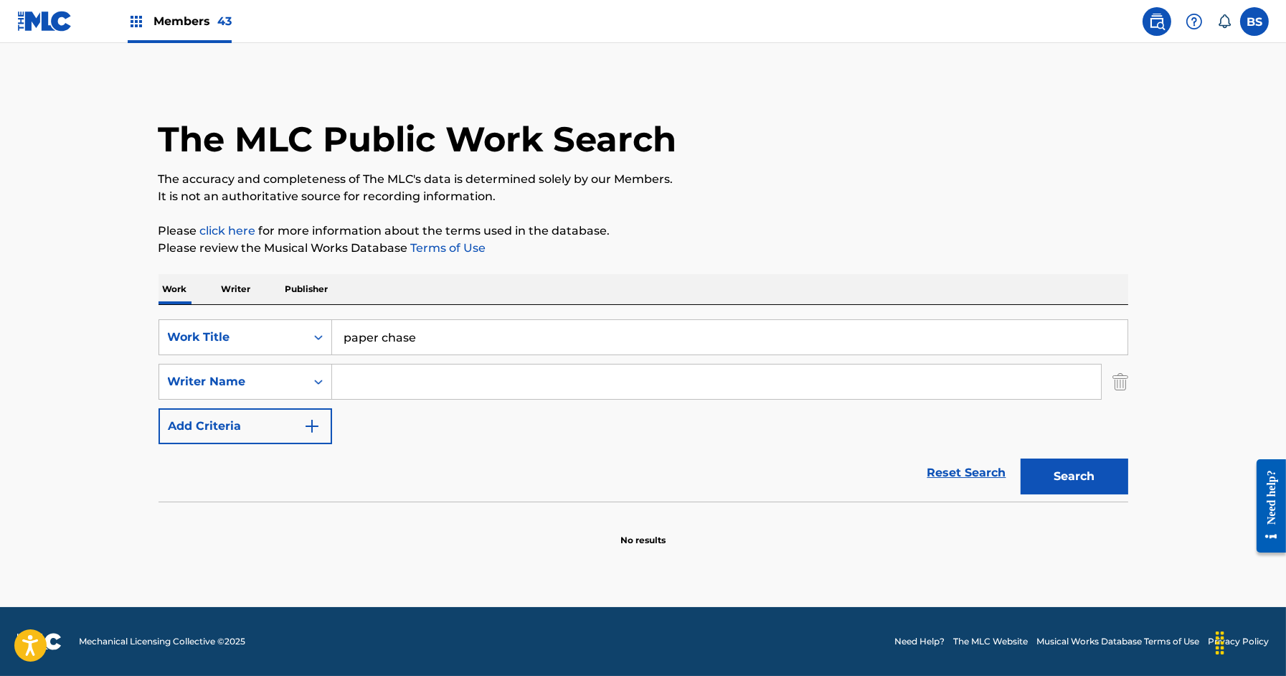
click at [370, 379] on input "Search Form" at bounding box center [716, 381] width 769 height 34
paste input "[PERSON_NAME] [PERSON_NAME]"
click at [1021, 458] on button "Search" at bounding box center [1075, 476] width 108 height 36
drag, startPoint x: 417, startPoint y: 382, endPoint x: 633, endPoint y: 361, distance: 216.9
click at [633, 361] on div "SearchWithCriteria478d420a-1b3e-432c-b133-04f7521def93 Work Title paper chase S…" at bounding box center [644, 381] width 970 height 125
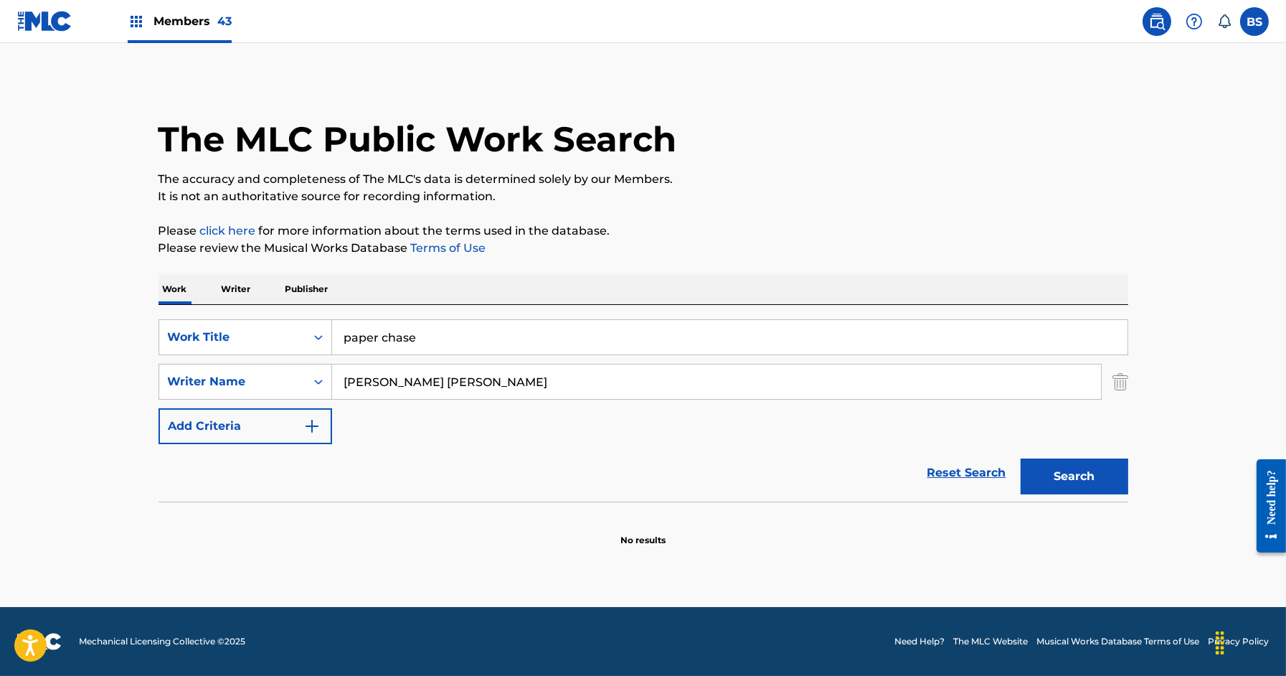
click at [404, 393] on input "[PERSON_NAME] [PERSON_NAME]" at bounding box center [716, 381] width 769 height 34
drag, startPoint x: 406, startPoint y: 377, endPoint x: 619, endPoint y: 379, distance: 213.0
click at [619, 379] on input "[PERSON_NAME] [PERSON_NAME]" at bounding box center [716, 381] width 769 height 34
type input "[PERSON_NAME]"
click at [1021, 458] on button "Search" at bounding box center [1075, 476] width 108 height 36
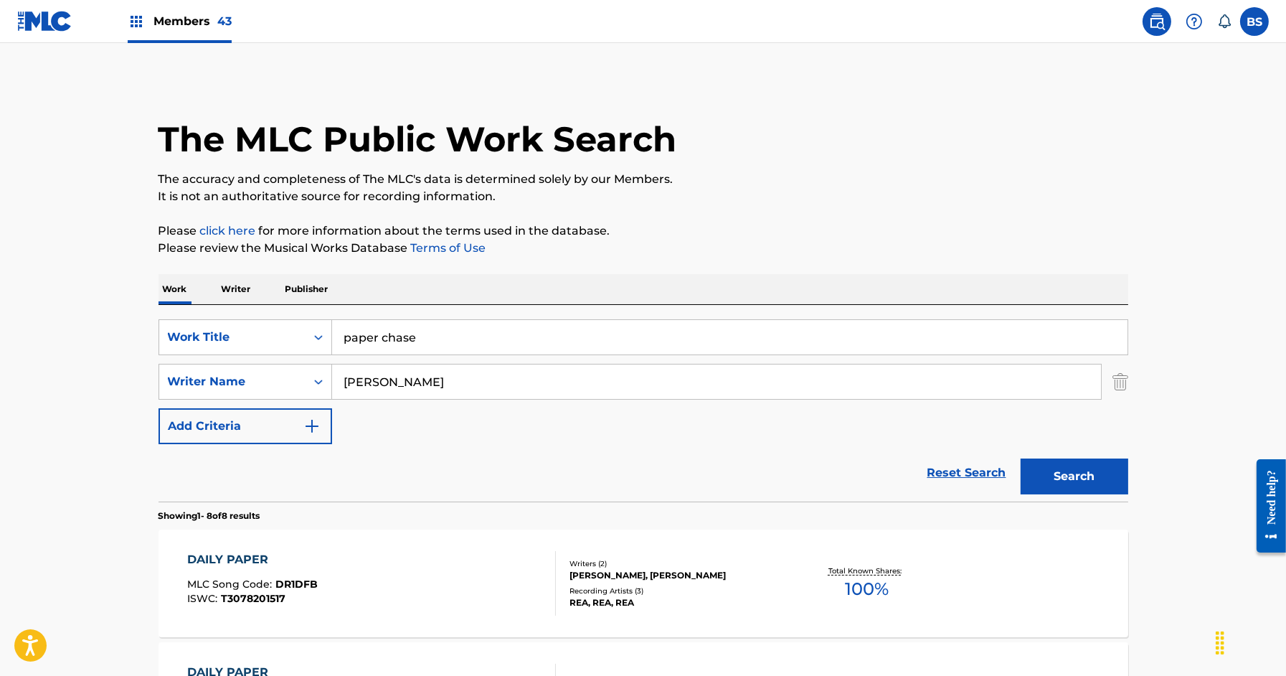
click at [176, 24] on span "Members 43" at bounding box center [192, 21] width 78 height 16
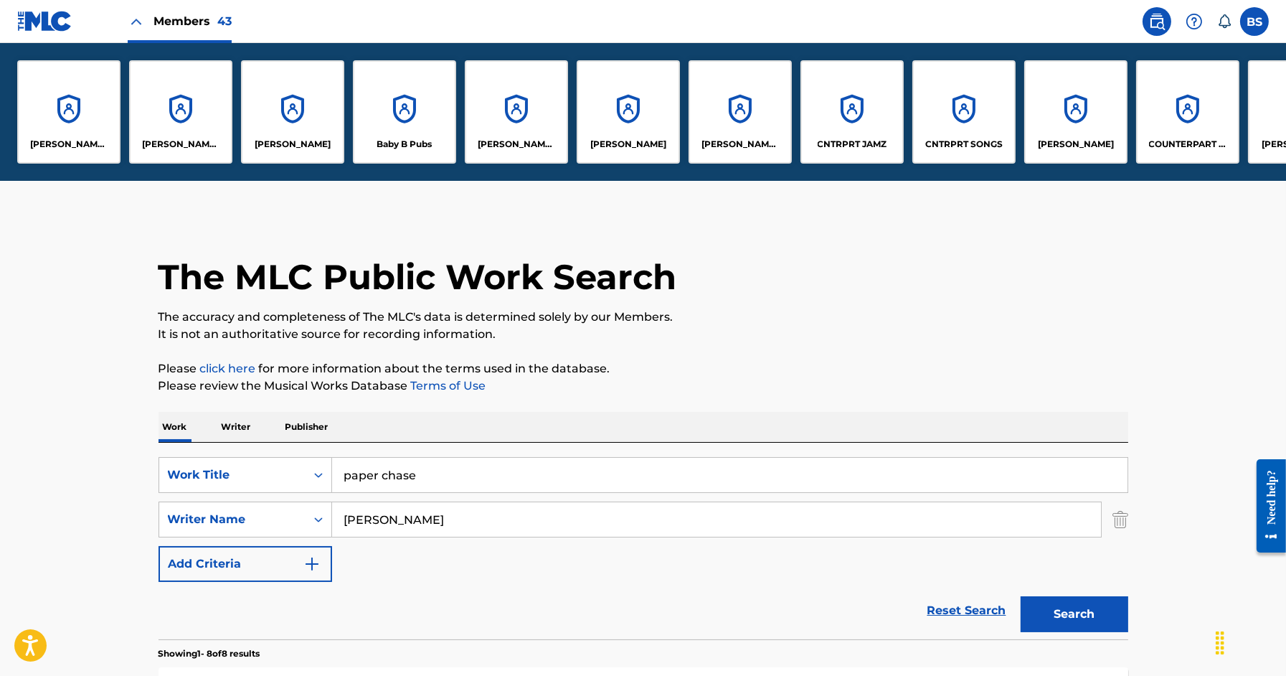
click at [831, 120] on div "CNTRPRT JAMZ" at bounding box center [851, 111] width 103 height 103
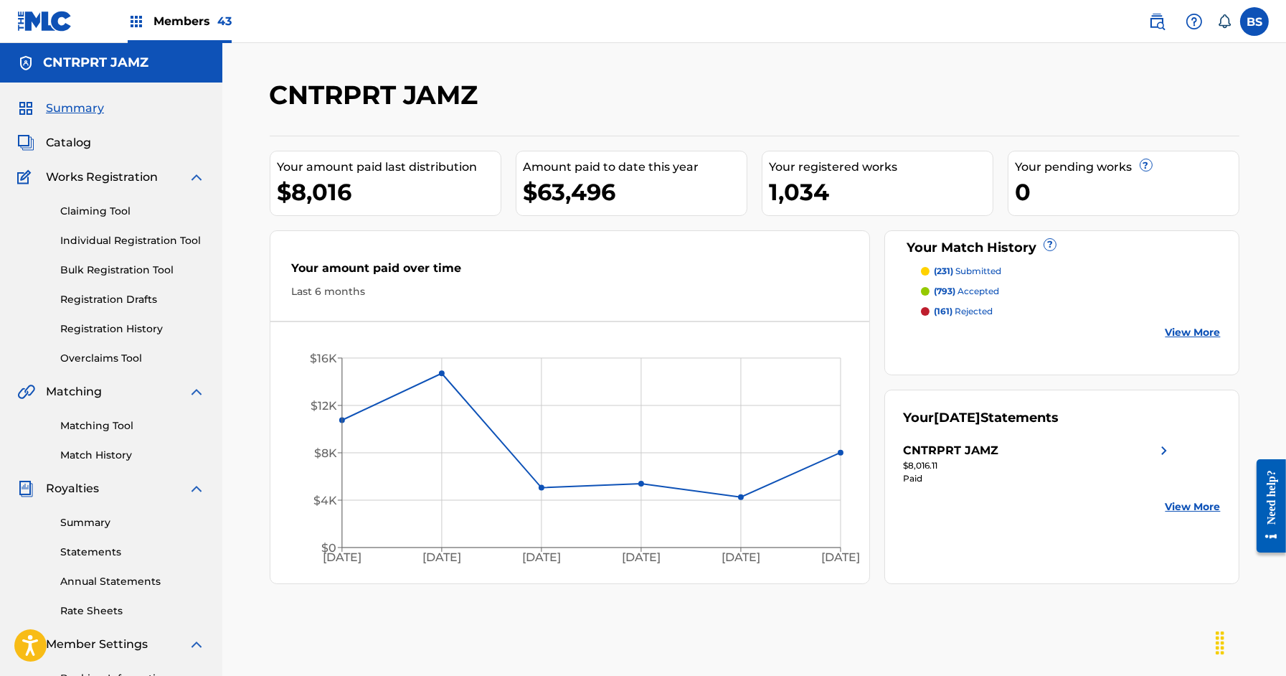
click at [1154, 19] on img at bounding box center [1156, 21] width 17 height 17
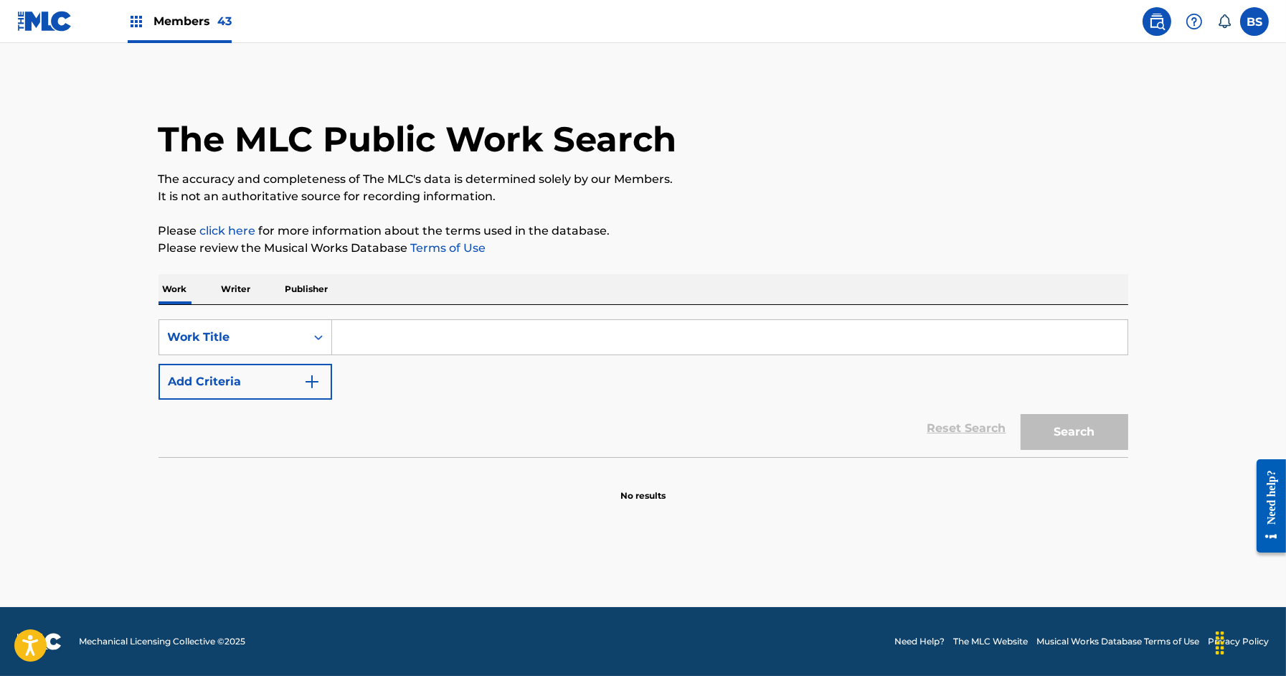
click at [373, 339] on input "Search Form" at bounding box center [729, 337] width 795 height 34
type input "25"
click at [237, 384] on button "Add Criteria" at bounding box center [246, 382] width 174 height 36
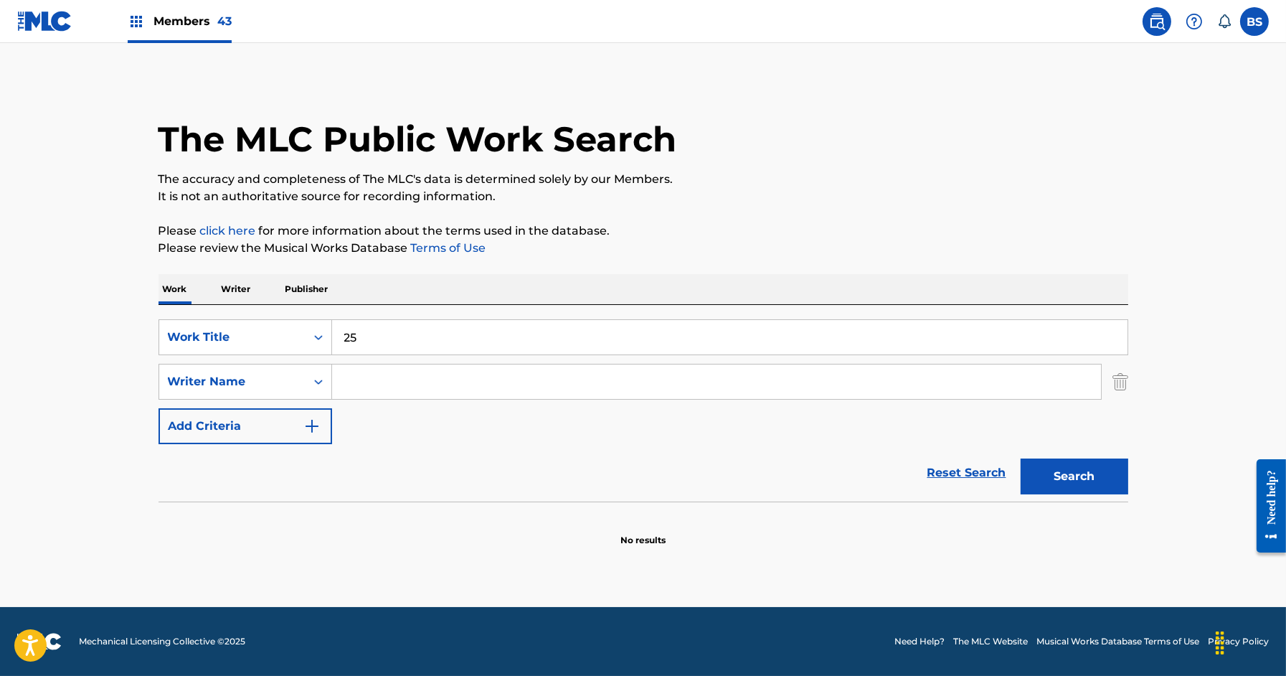
click at [423, 379] on input "Search Form" at bounding box center [716, 381] width 769 height 34
click at [1021, 458] on button "Search" at bounding box center [1075, 476] width 108 height 36
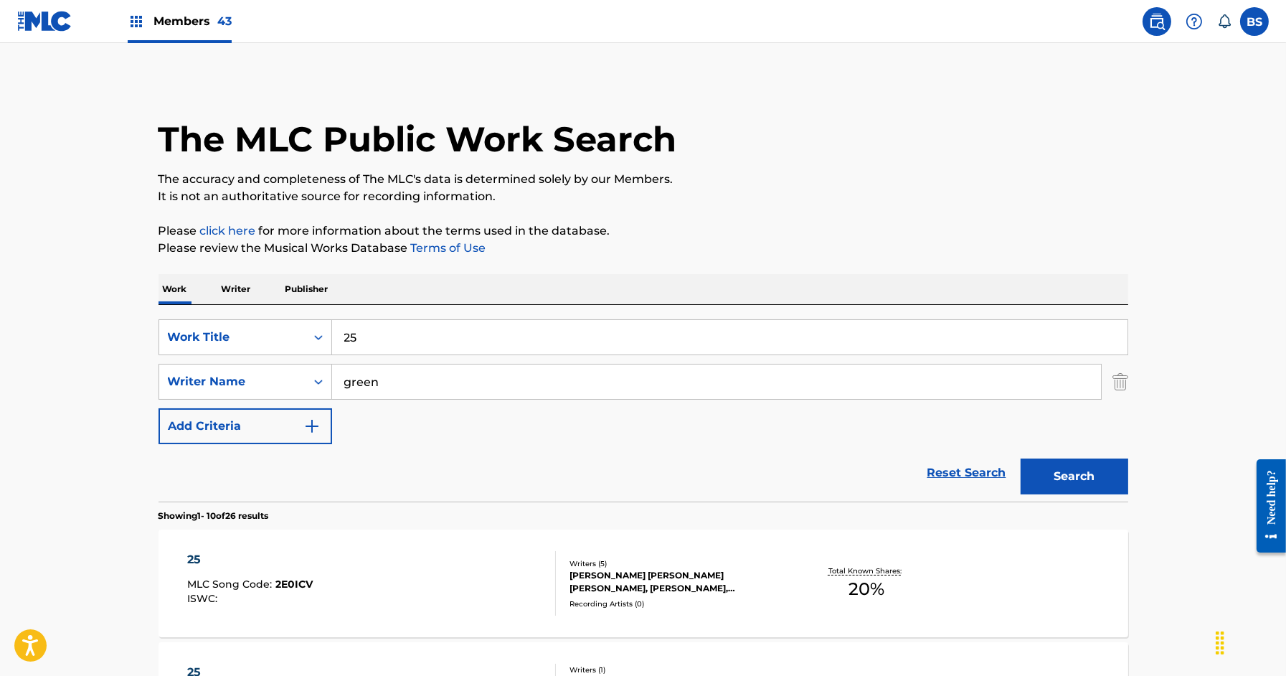
click at [340, 385] on input "green" at bounding box center [716, 381] width 769 height 34
type input "[PERSON_NAME]"
click at [1021, 458] on button "Search" at bounding box center [1075, 476] width 108 height 36
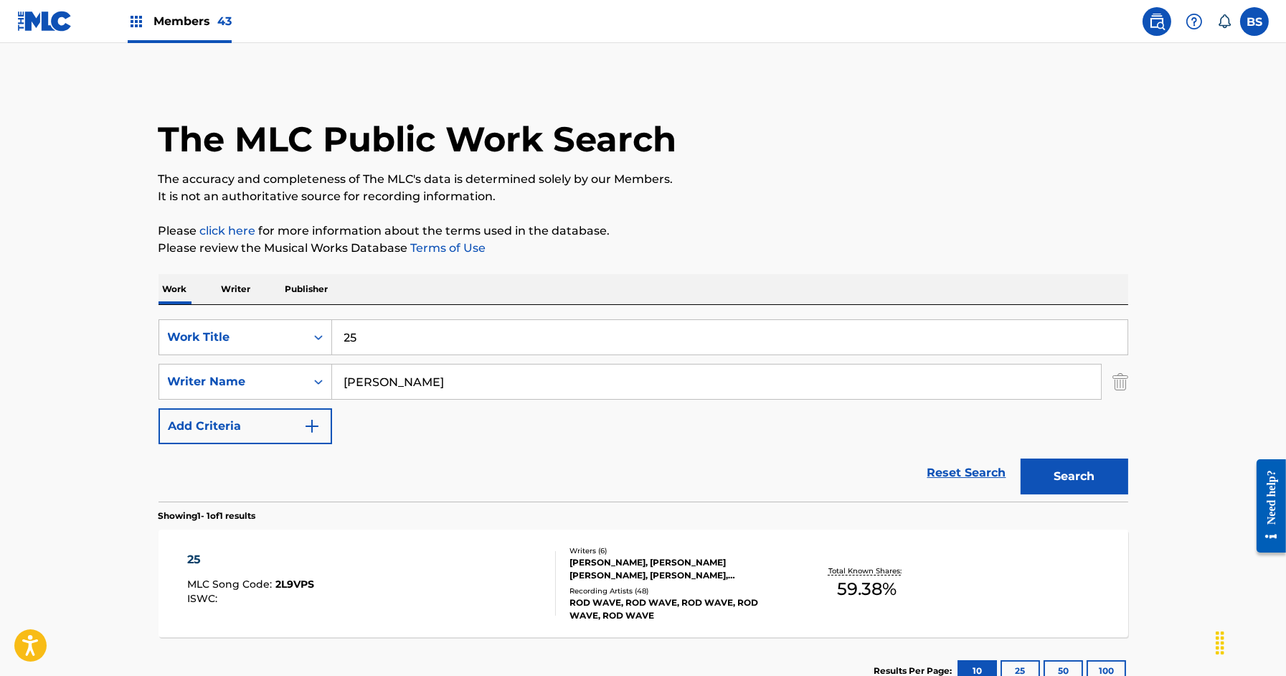
scroll to position [103, 0]
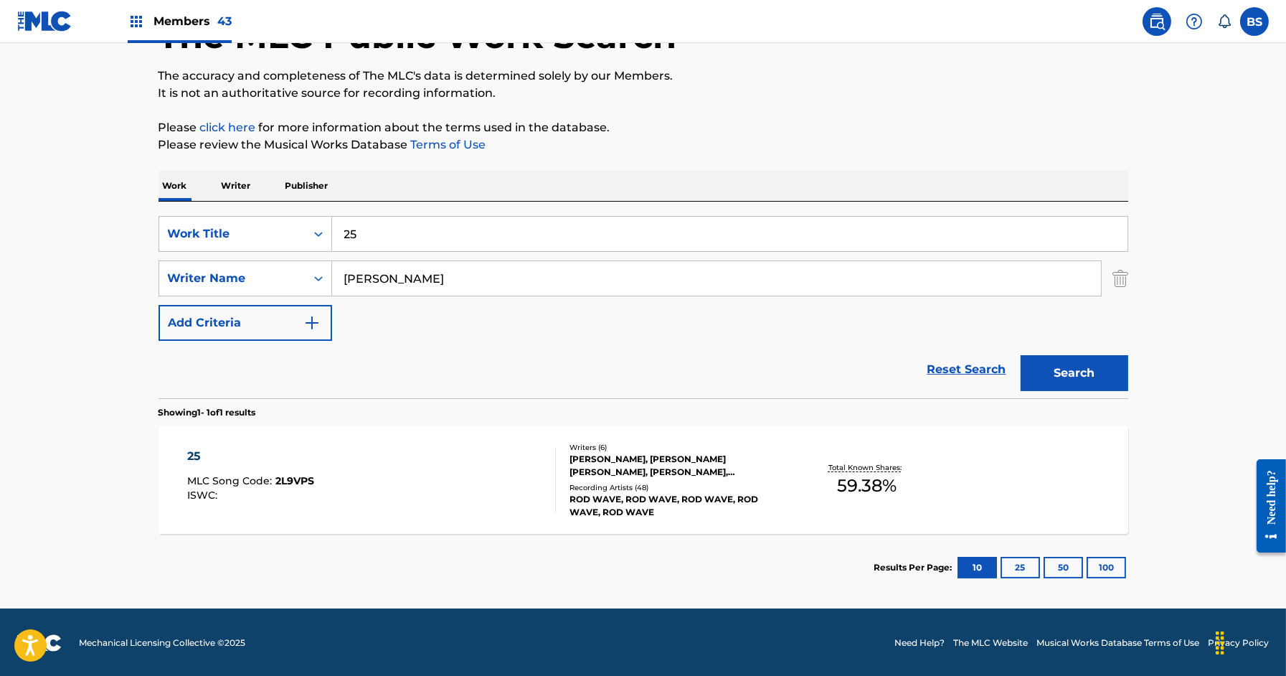
click at [463, 476] on div "25 MLC Song Code : 2L9VPS ISWC :" at bounding box center [371, 480] width 369 height 65
